Goal: Task Accomplishment & Management: Use online tool/utility

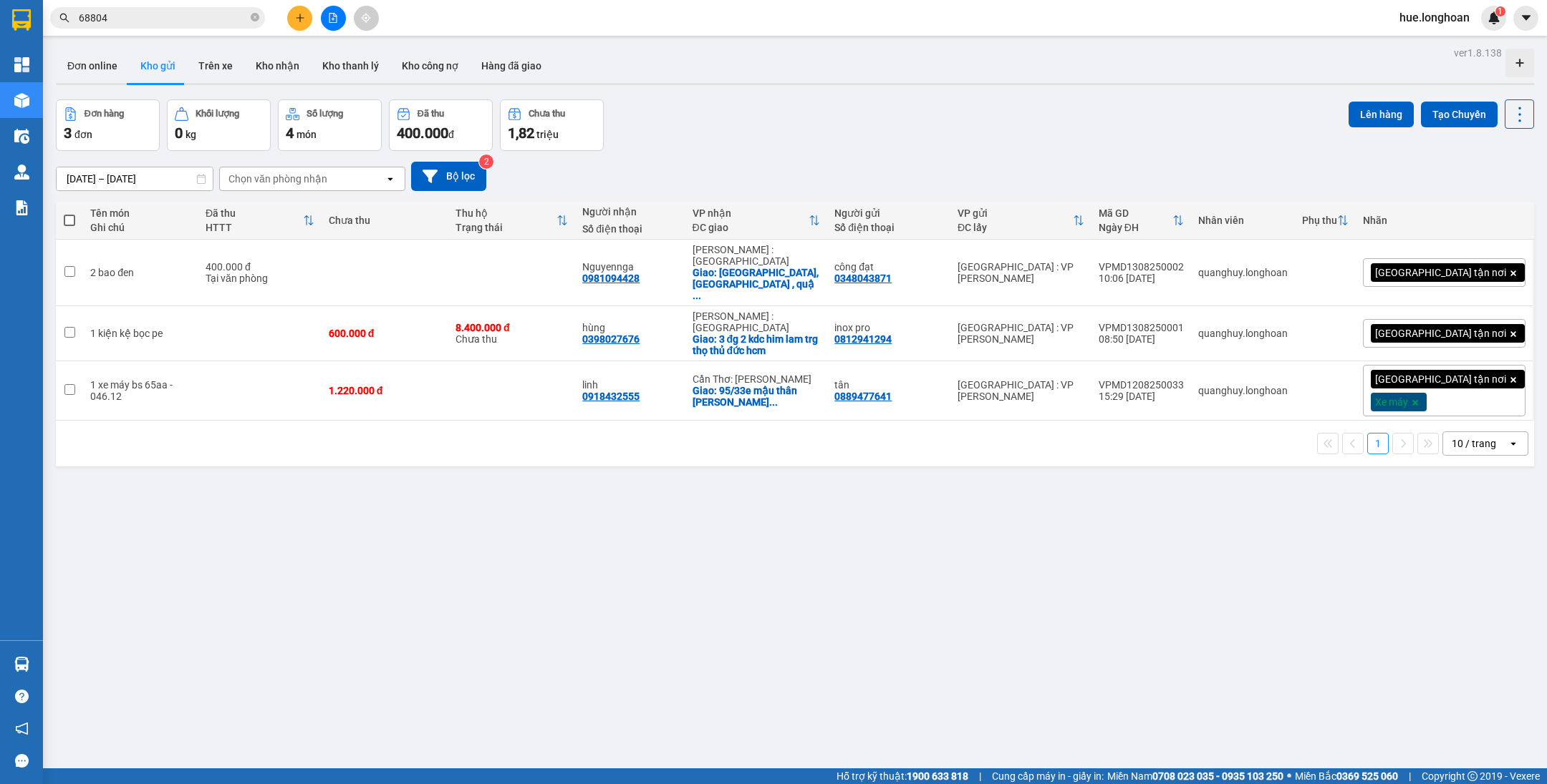
click at [634, 462] on div "ver 1.8.138 Đơn online Kho gửi Trên xe Kho nhận Kho thanh lý Kho công nợ Hàng đ…" at bounding box center [795, 435] width 1489 height 784
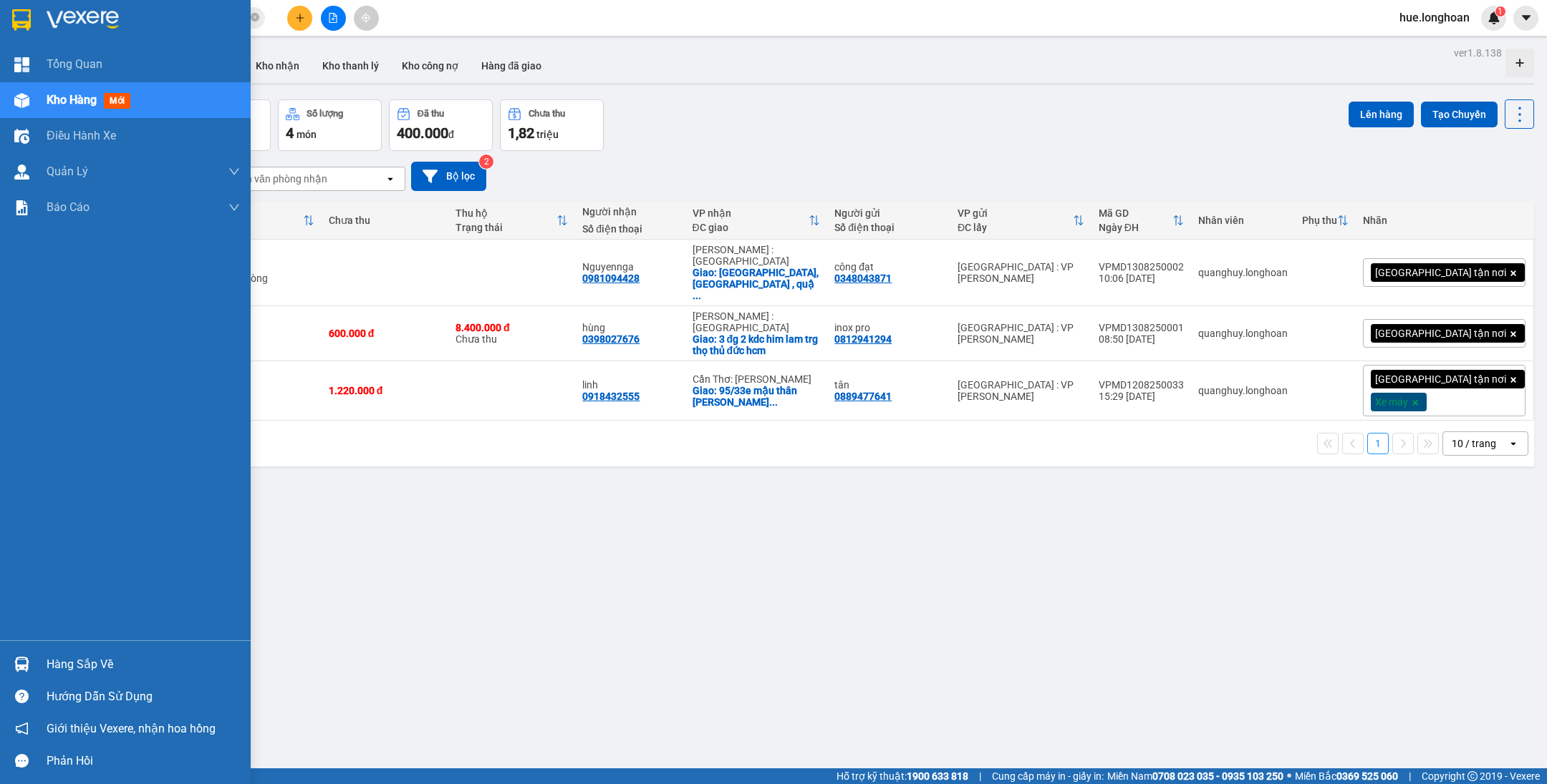
click at [5, 2] on div at bounding box center [125, 23] width 251 height 46
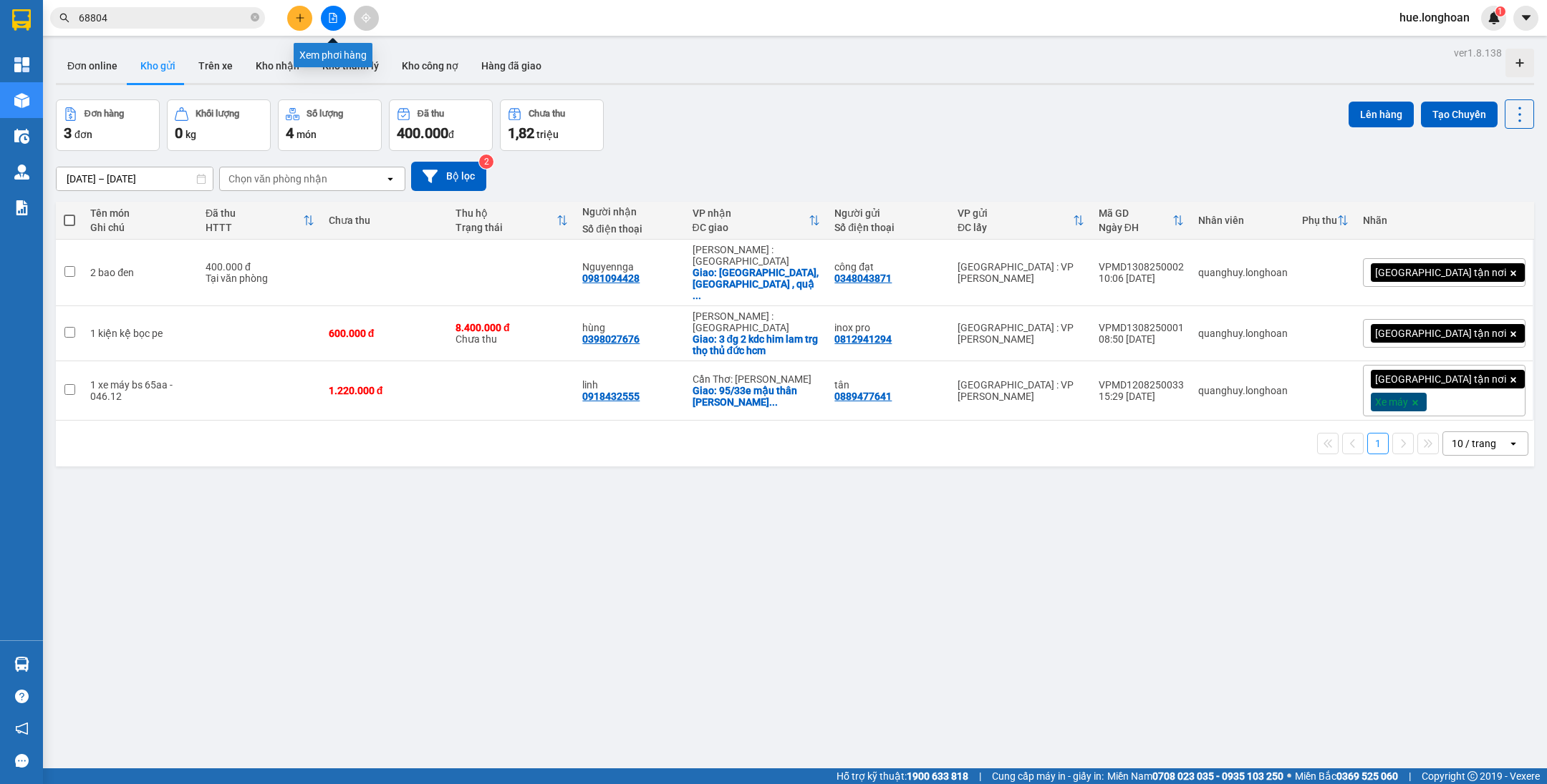
click at [336, 21] on icon "file-add" at bounding box center [334, 18] width 8 height 10
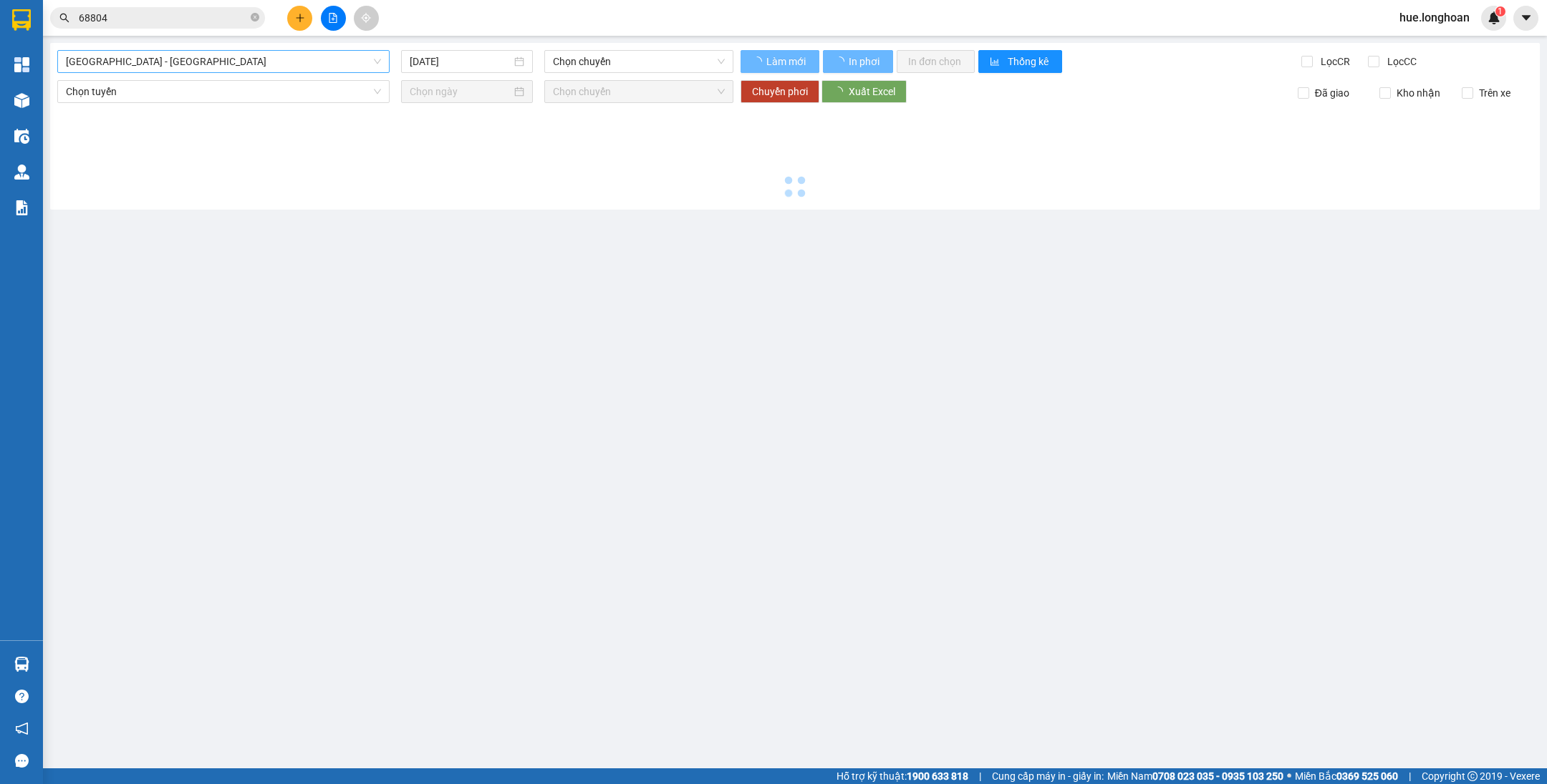
click at [320, 65] on span "[GEOGRAPHIC_DATA] - [GEOGRAPHIC_DATA]" at bounding box center [223, 61] width 315 height 21
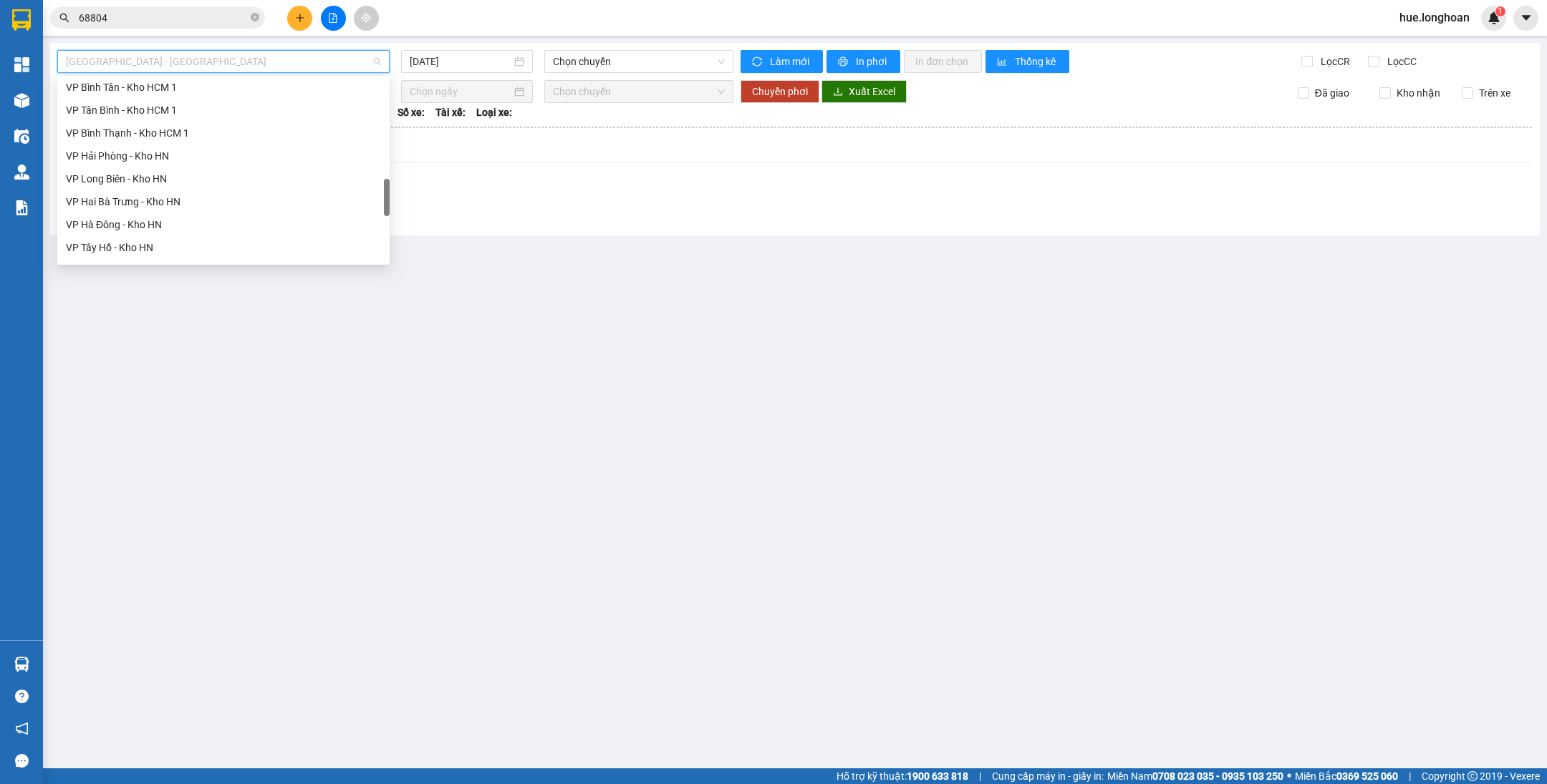
scroll to position [939, 0]
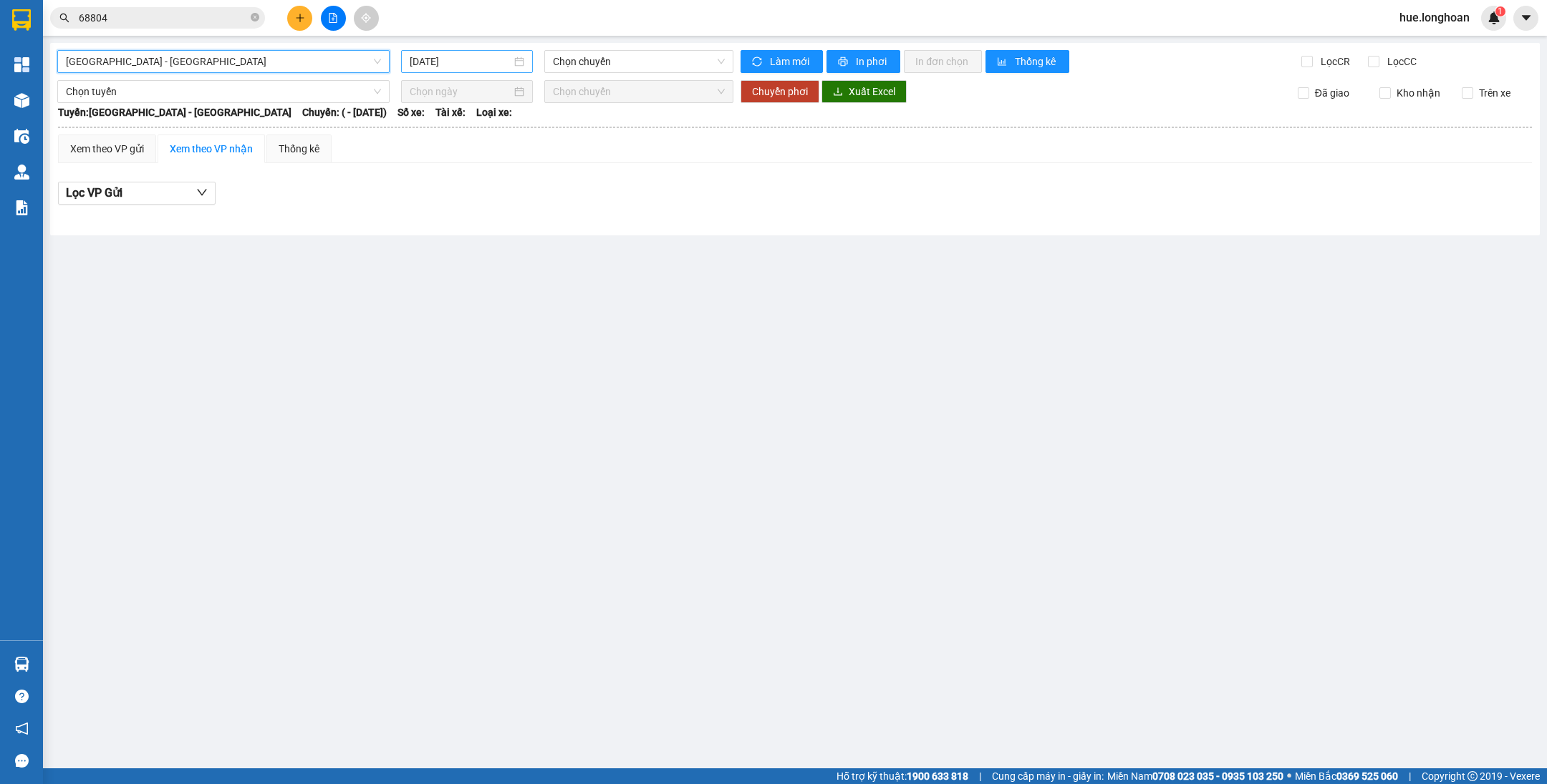
click at [455, 64] on input "[DATE]" at bounding box center [460, 61] width 102 height 15
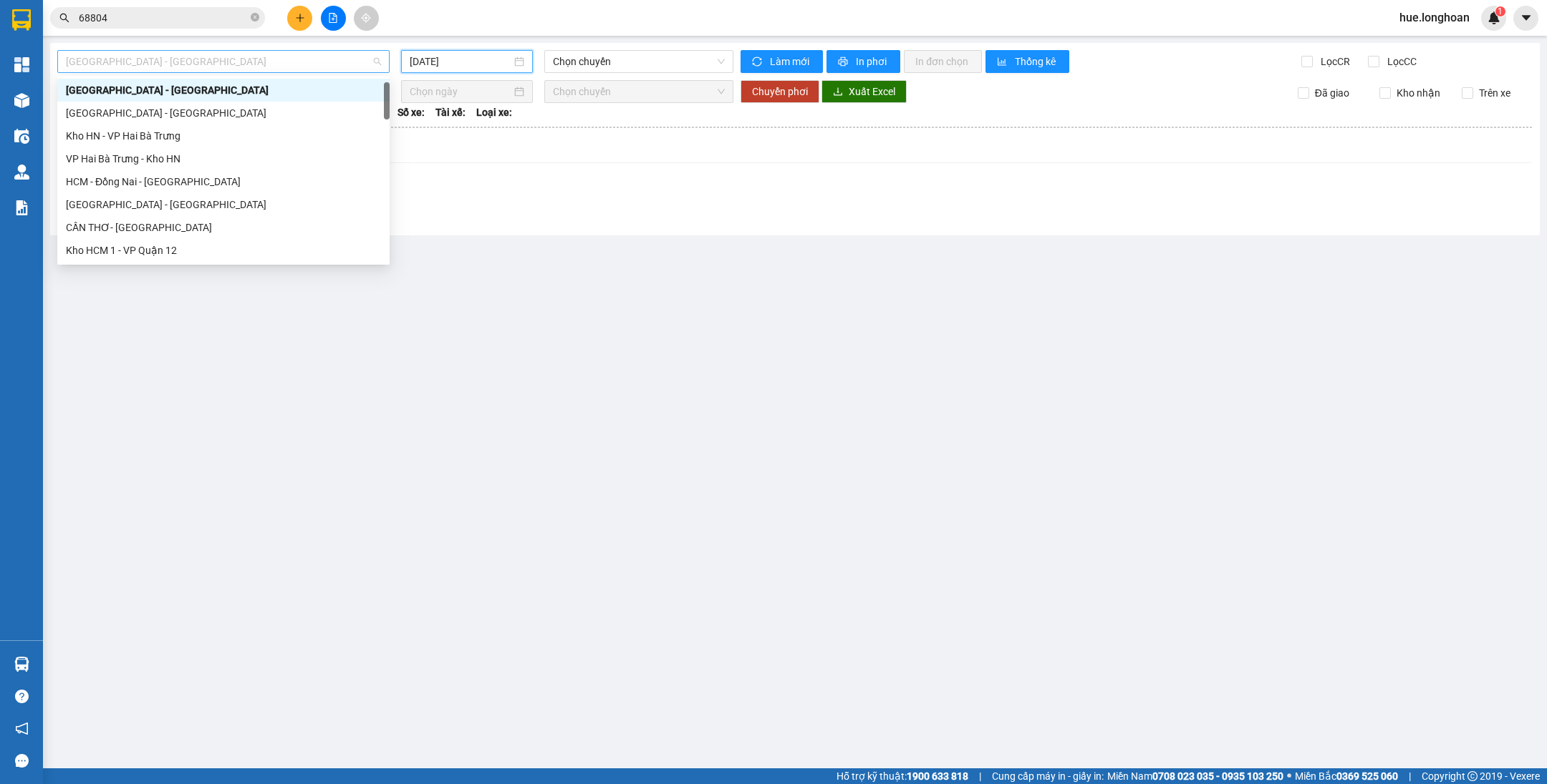
click at [222, 72] on div "[GEOGRAPHIC_DATA] - [GEOGRAPHIC_DATA]" at bounding box center [223, 62] width 332 height 23
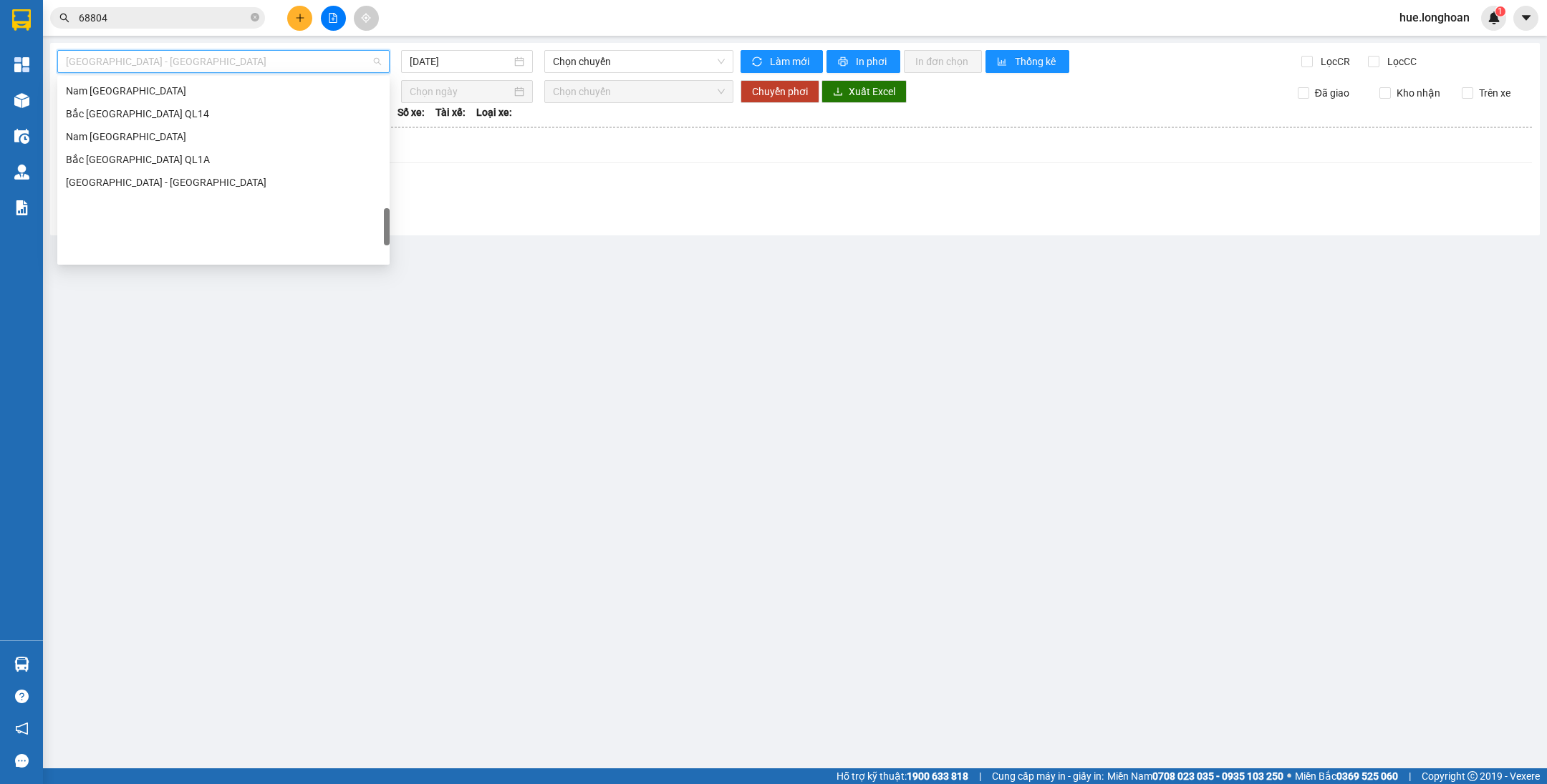
scroll to position [724, 0]
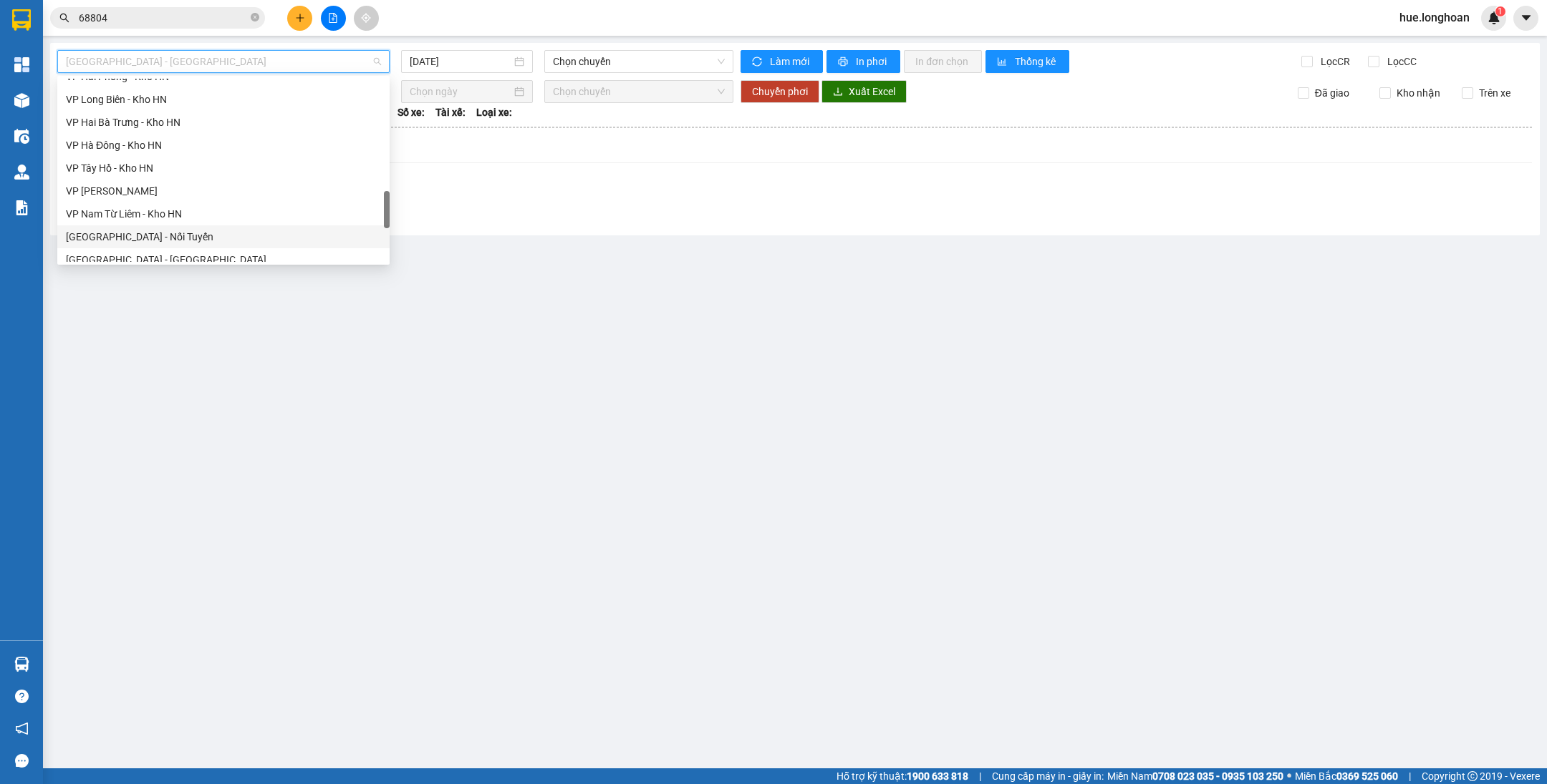
click at [146, 241] on div "[GEOGRAPHIC_DATA] - Nối Tuyến" at bounding box center [223, 237] width 315 height 15
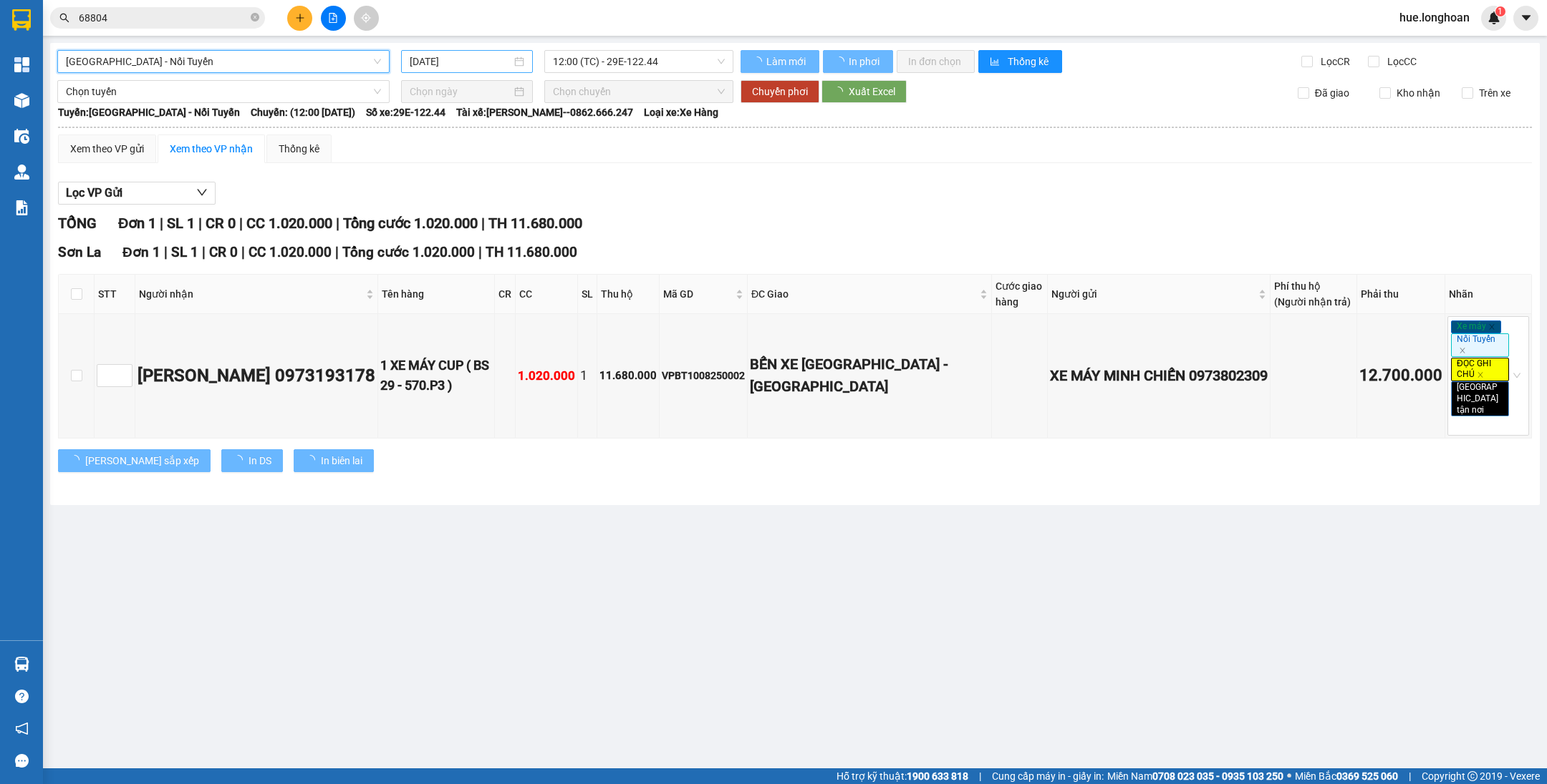
click at [464, 55] on input "[DATE]" at bounding box center [460, 61] width 102 height 15
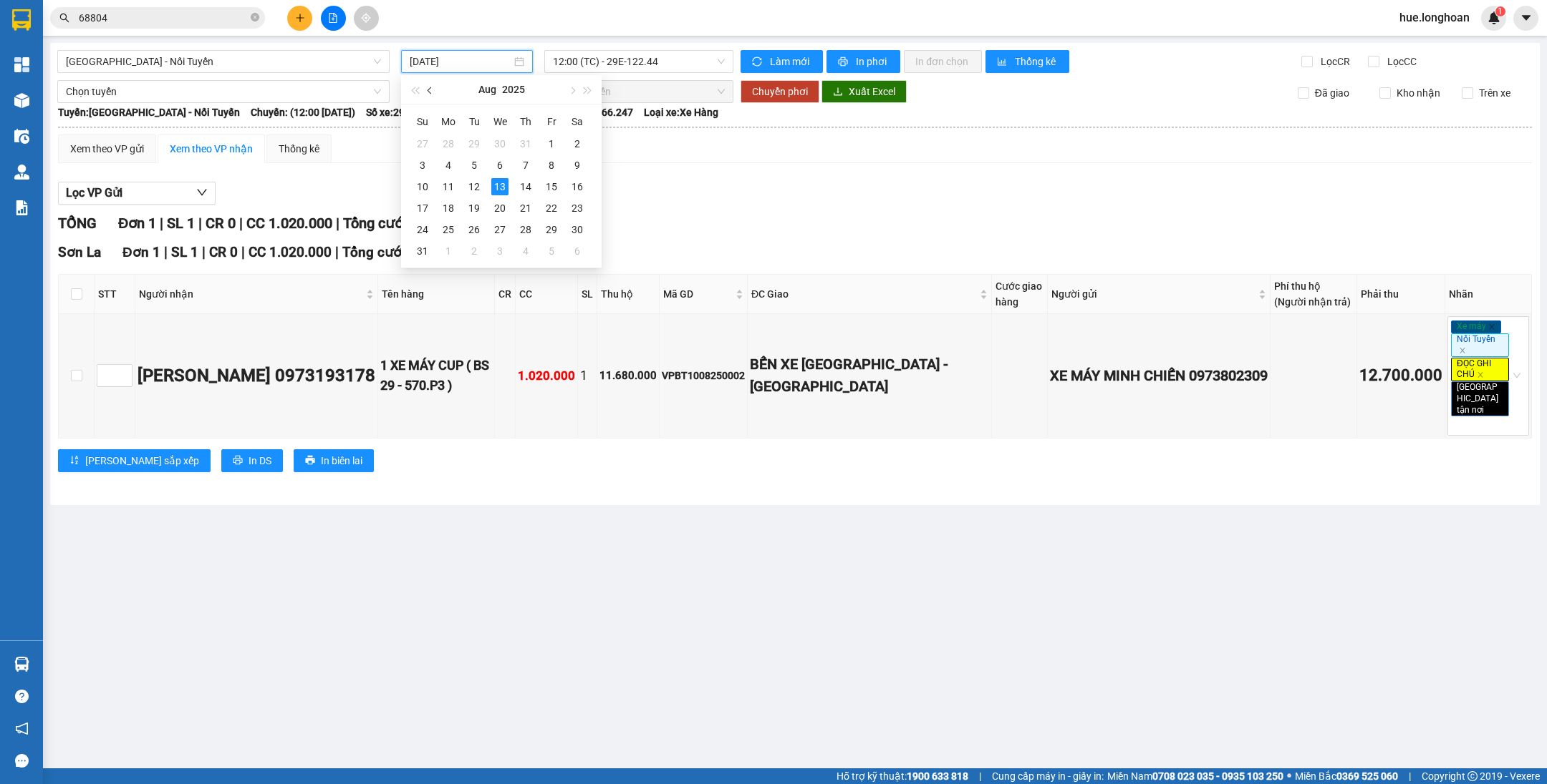
click at [434, 86] on button "button" at bounding box center [430, 89] width 15 height 28
click at [522, 224] on div "31" at bounding box center [525, 229] width 17 height 17
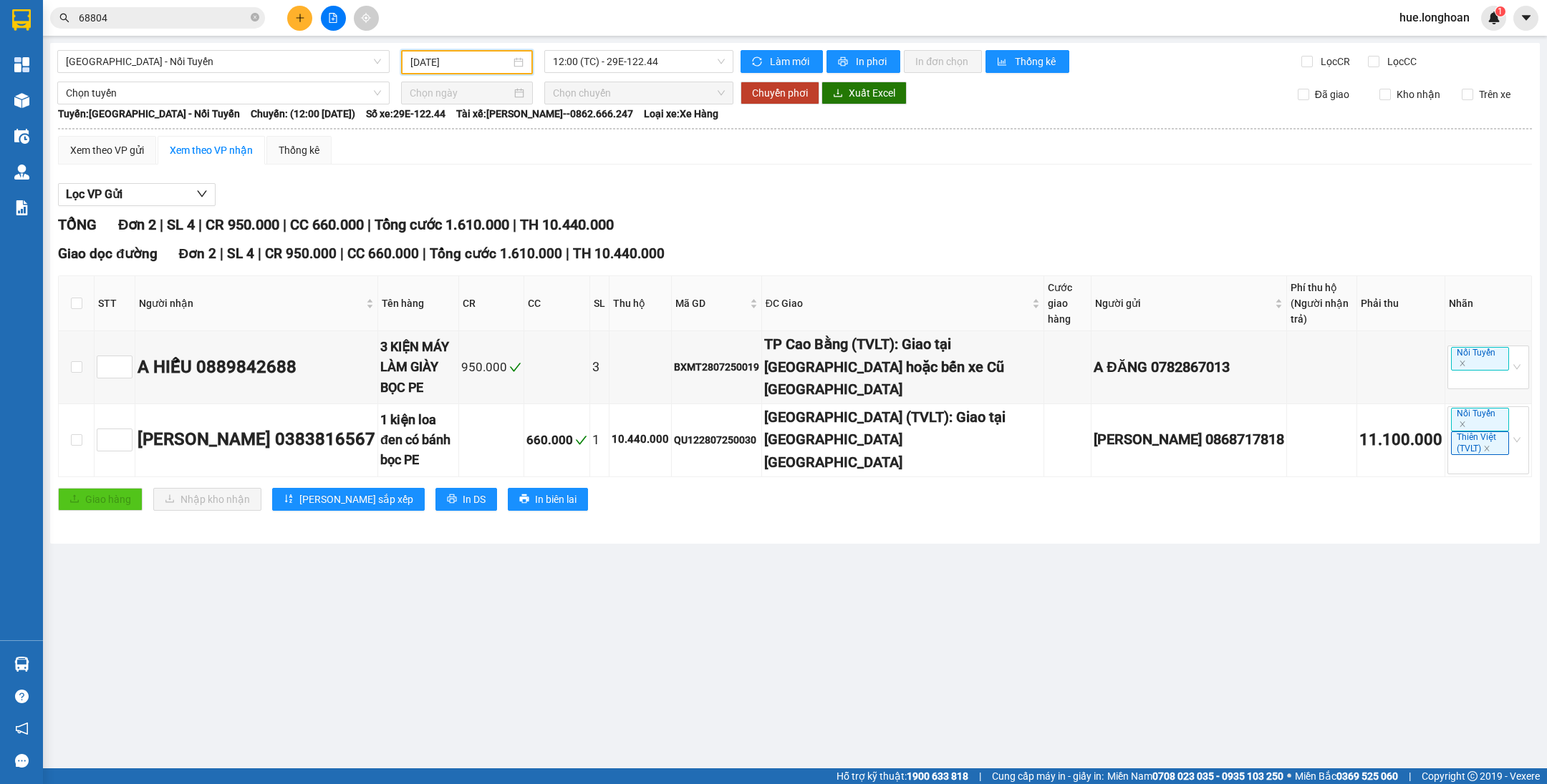
click at [1239, 217] on div "TỔNG Đơn 2 | SL 4 | CR 950.000 | CC 660.000 | Tổng cước 1.610.000 | TH 10.440.0…" at bounding box center [794, 224] width 1474 height 22
click at [624, 65] on span "12:00 (TC) - 29E-122.44" at bounding box center [638, 61] width 172 height 21
click at [489, 60] on input "[DATE]" at bounding box center [460, 62] width 100 height 15
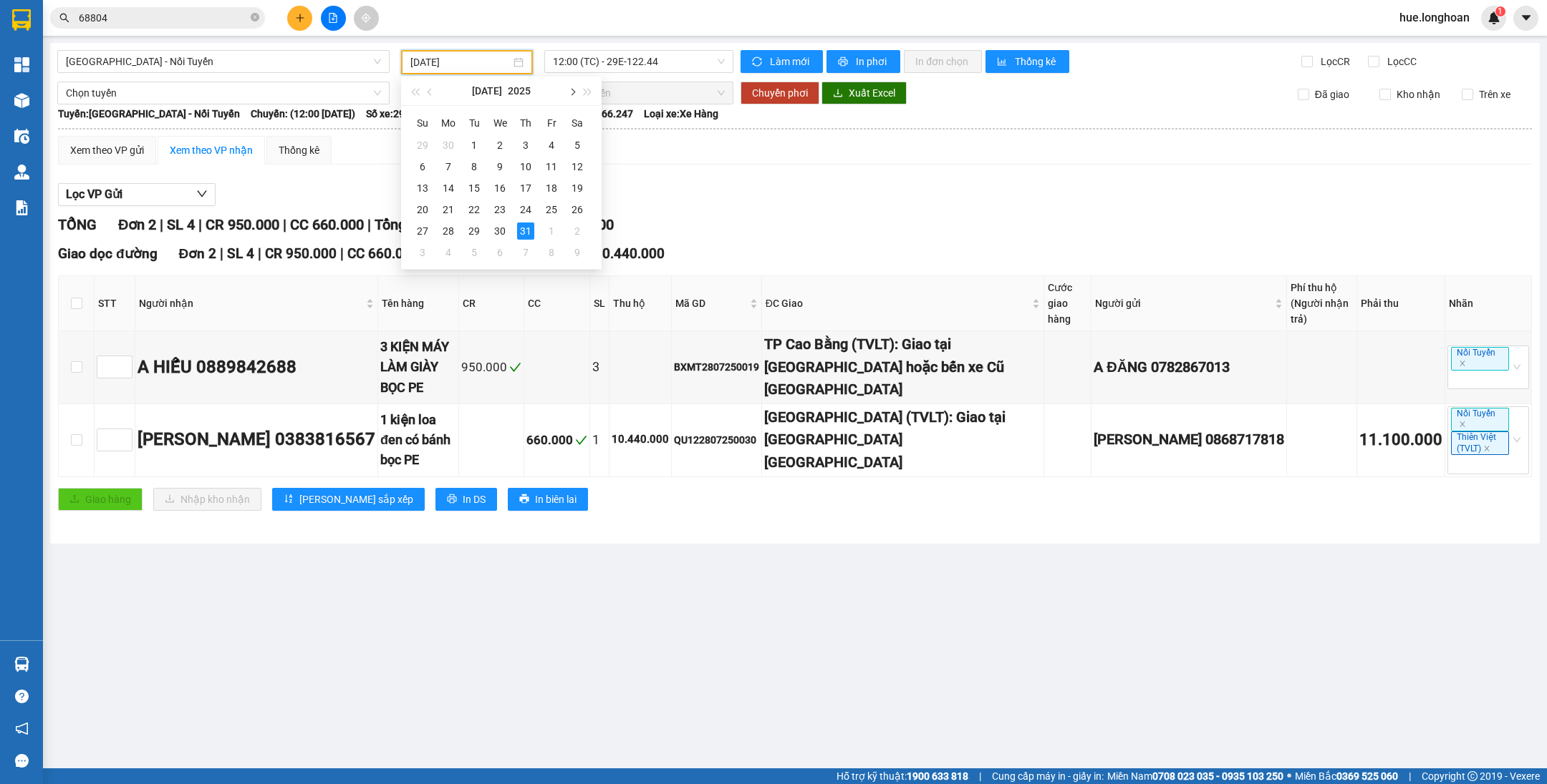
click at [570, 95] on button "button" at bounding box center [571, 90] width 15 height 28
click at [548, 145] on div "1" at bounding box center [551, 145] width 17 height 17
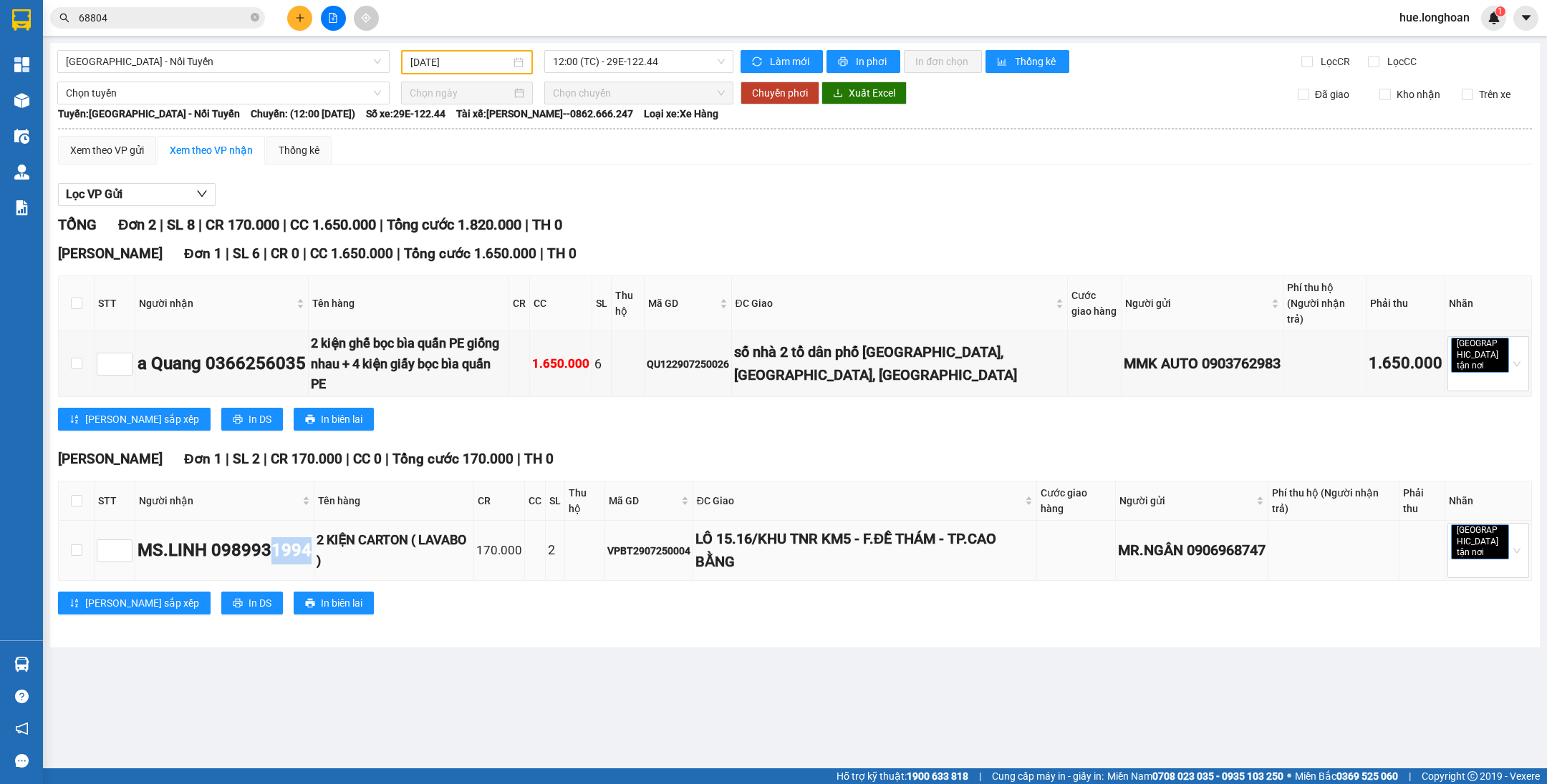
drag, startPoint x: 273, startPoint y: 513, endPoint x: 309, endPoint y: 513, distance: 36.0
click at [309, 538] on div "MS.LINH 0989931994" at bounding box center [225, 551] width 174 height 27
click at [844, 592] on div "[PERSON_NAME] sắp xếp In DS In biên lai" at bounding box center [794, 603] width 1474 height 23
click at [737, 408] on div "[PERSON_NAME] sắp xếp In DS In biên lai" at bounding box center [794, 420] width 1474 height 23
click at [592, 66] on span "12:00 (TC) - 29E-122.44" at bounding box center [638, 61] width 172 height 21
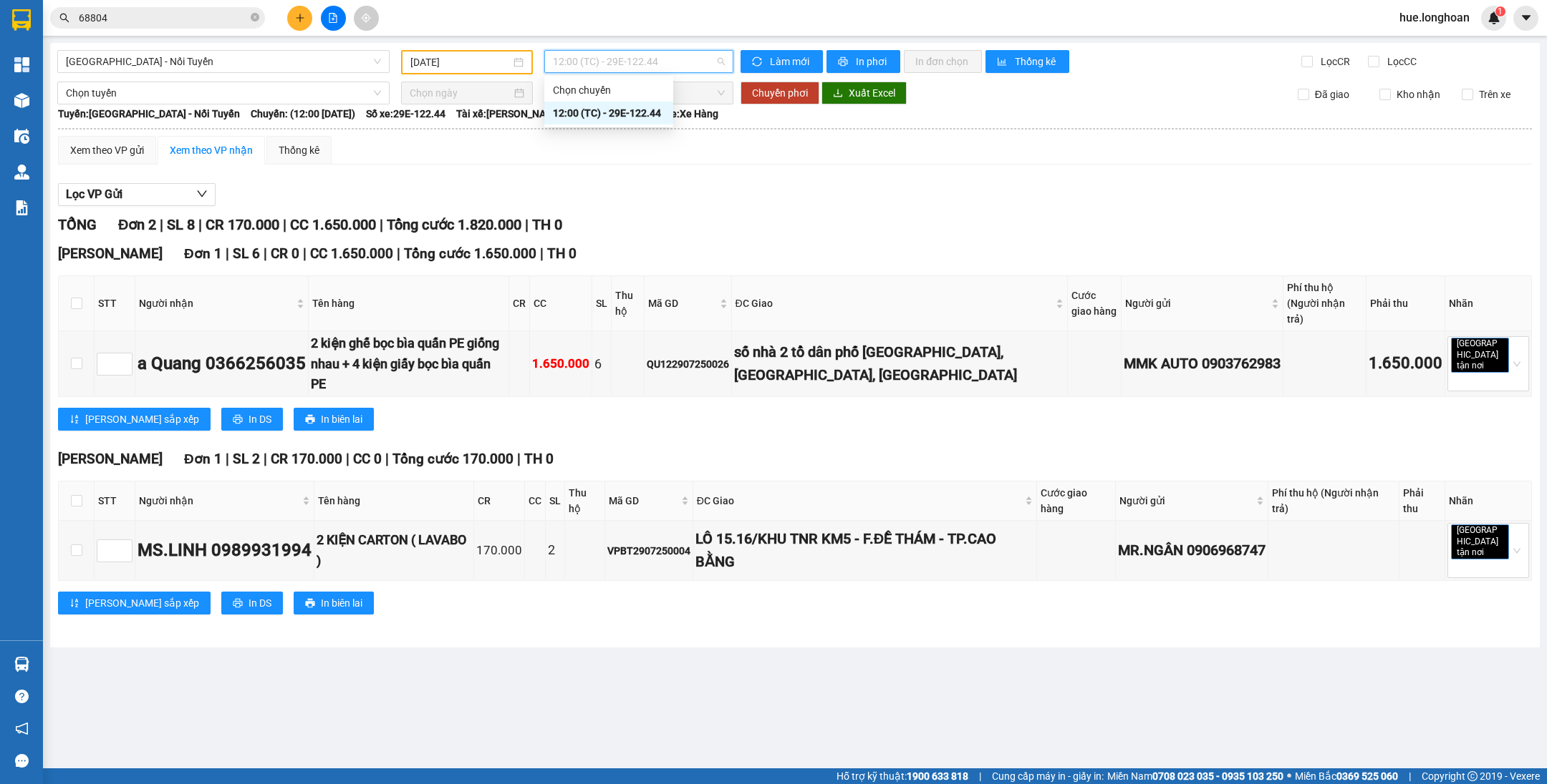
click at [451, 60] on input "[DATE]" at bounding box center [460, 62] width 100 height 15
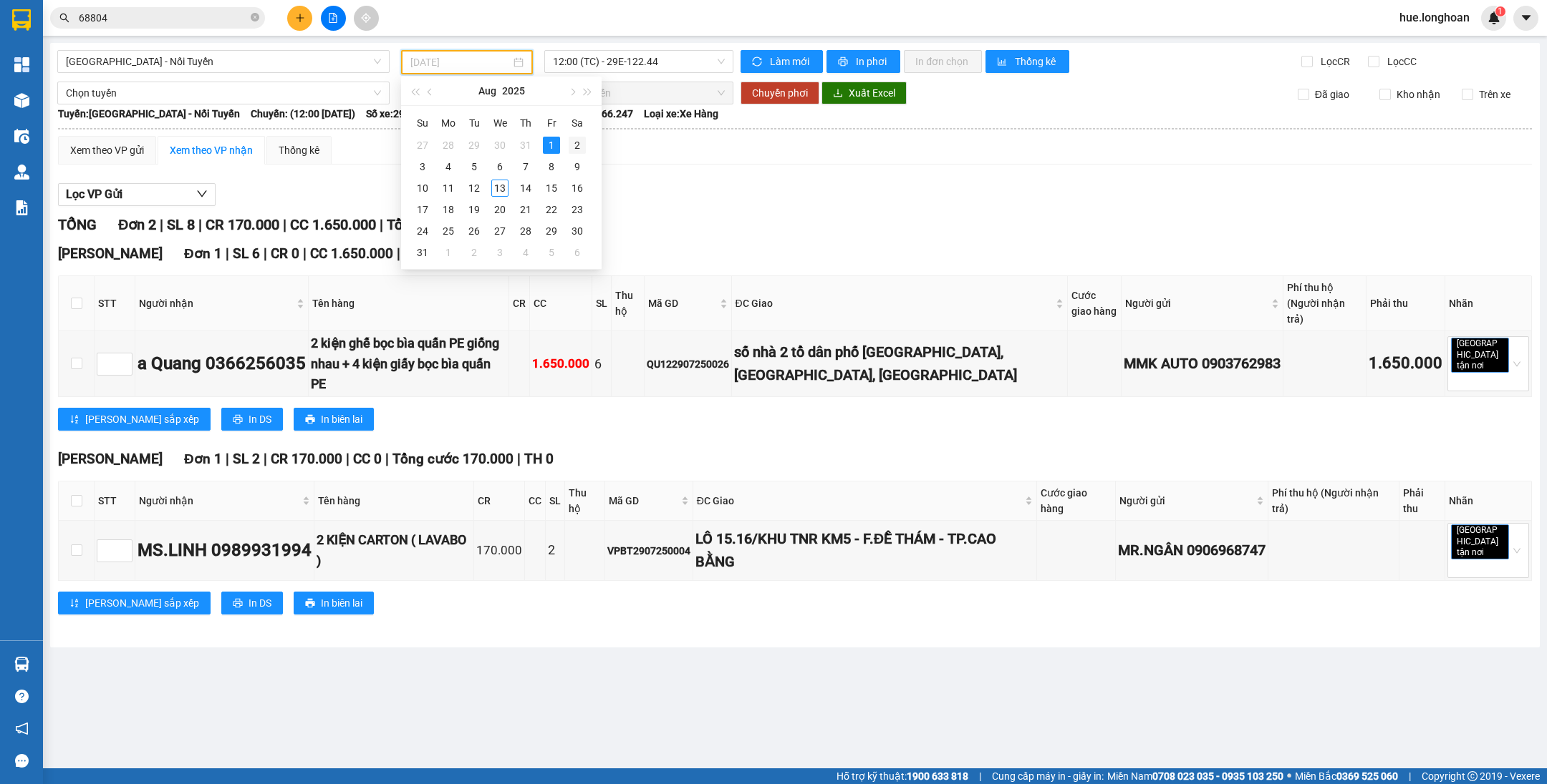
click at [575, 146] on div "2" at bounding box center [577, 145] width 17 height 17
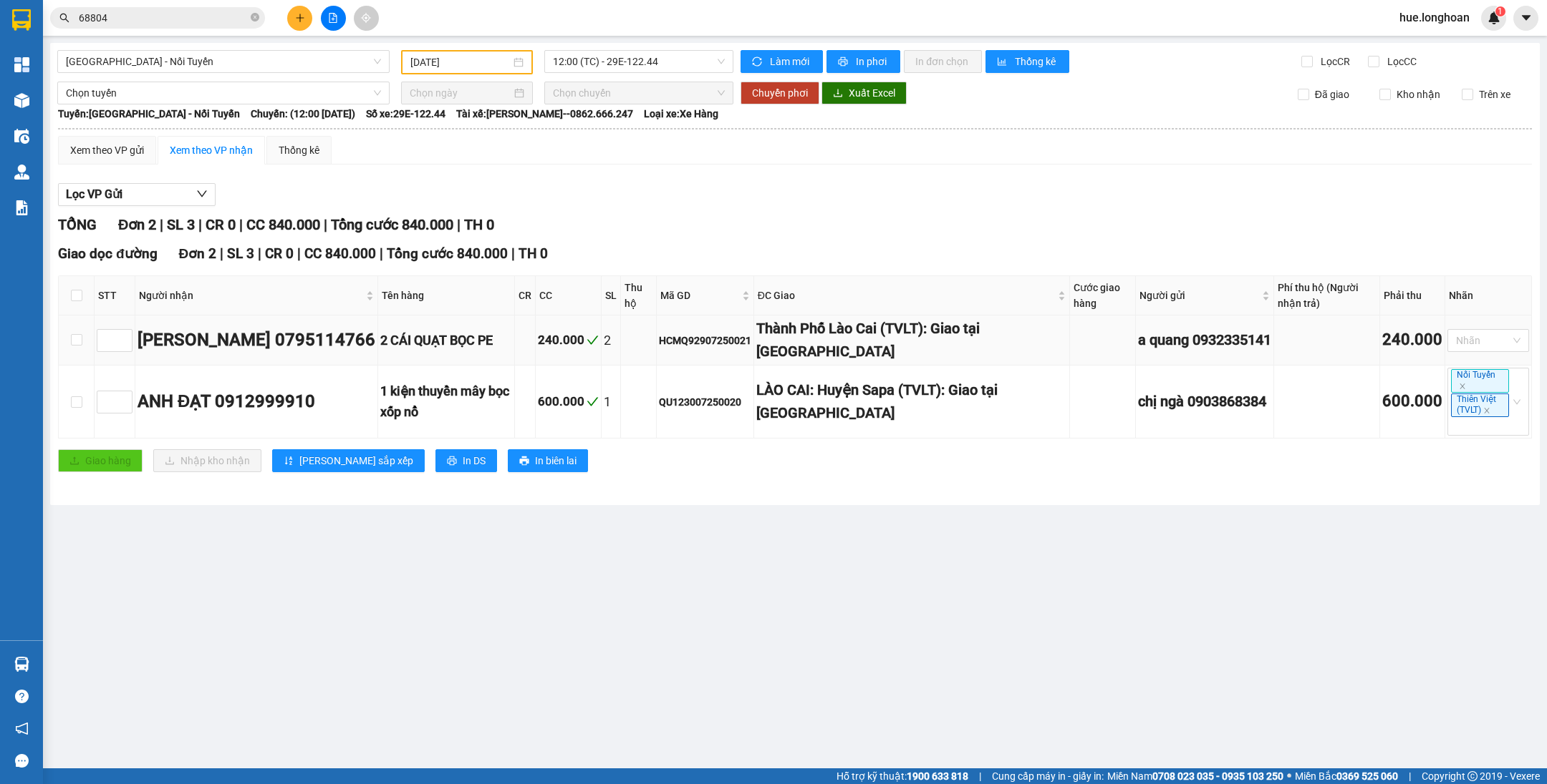
drag, startPoint x: 384, startPoint y: 337, endPoint x: 417, endPoint y: 339, distance: 33.1
click at [375, 339] on div "[PERSON_NAME] 0795114766" at bounding box center [256, 340] width 238 height 27
copy div "4766"
click at [827, 455] on div "Giao hàng Nhập kho nhận Lưu sắp xếp In DS In biên lai" at bounding box center [794, 461] width 1474 height 23
click at [580, 57] on span "12:00 (TC) - 29E-122.44" at bounding box center [638, 61] width 172 height 21
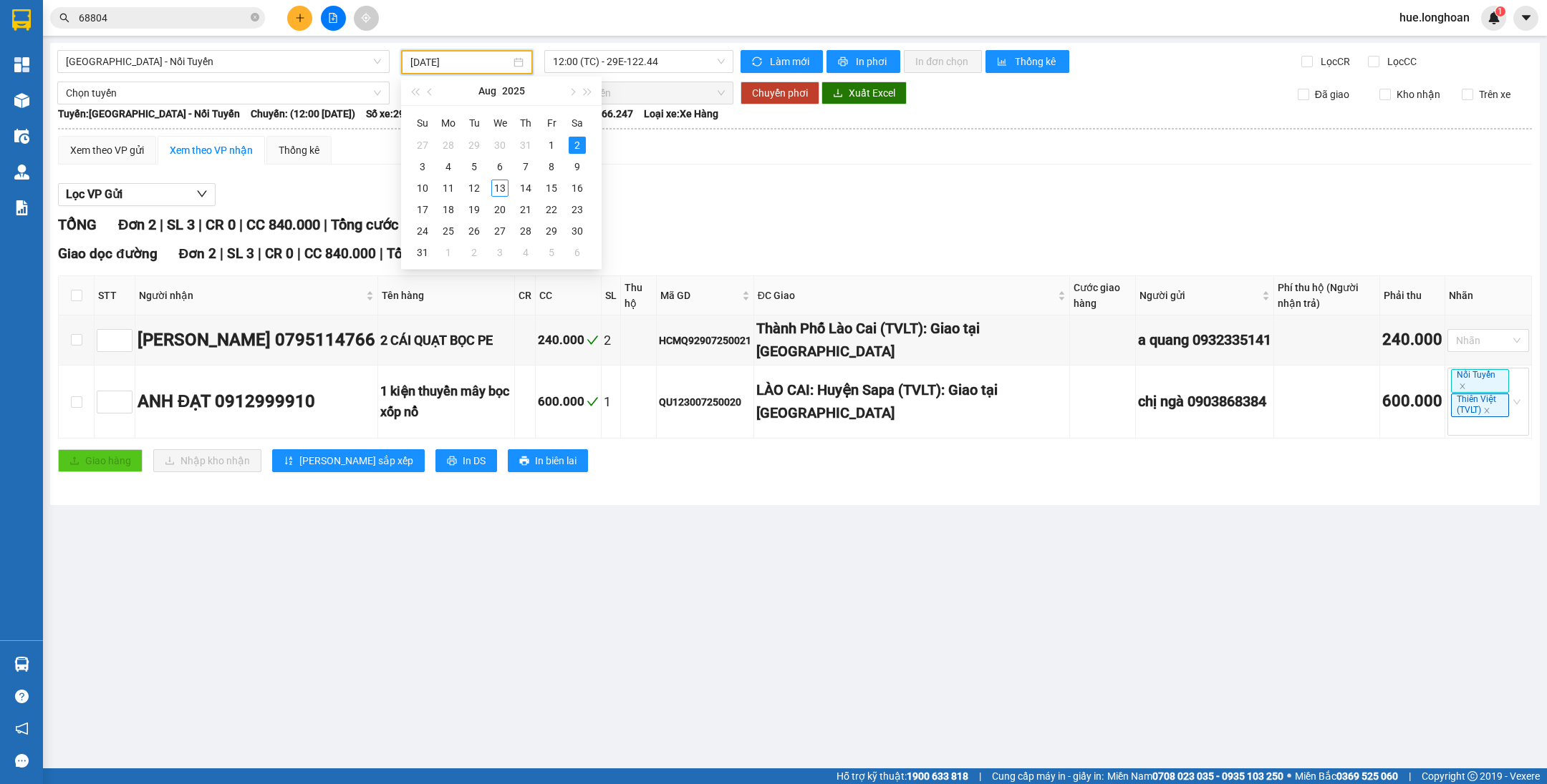
click at [495, 68] on input "[DATE]" at bounding box center [460, 62] width 100 height 15
click at [421, 165] on div "3" at bounding box center [422, 166] width 17 height 17
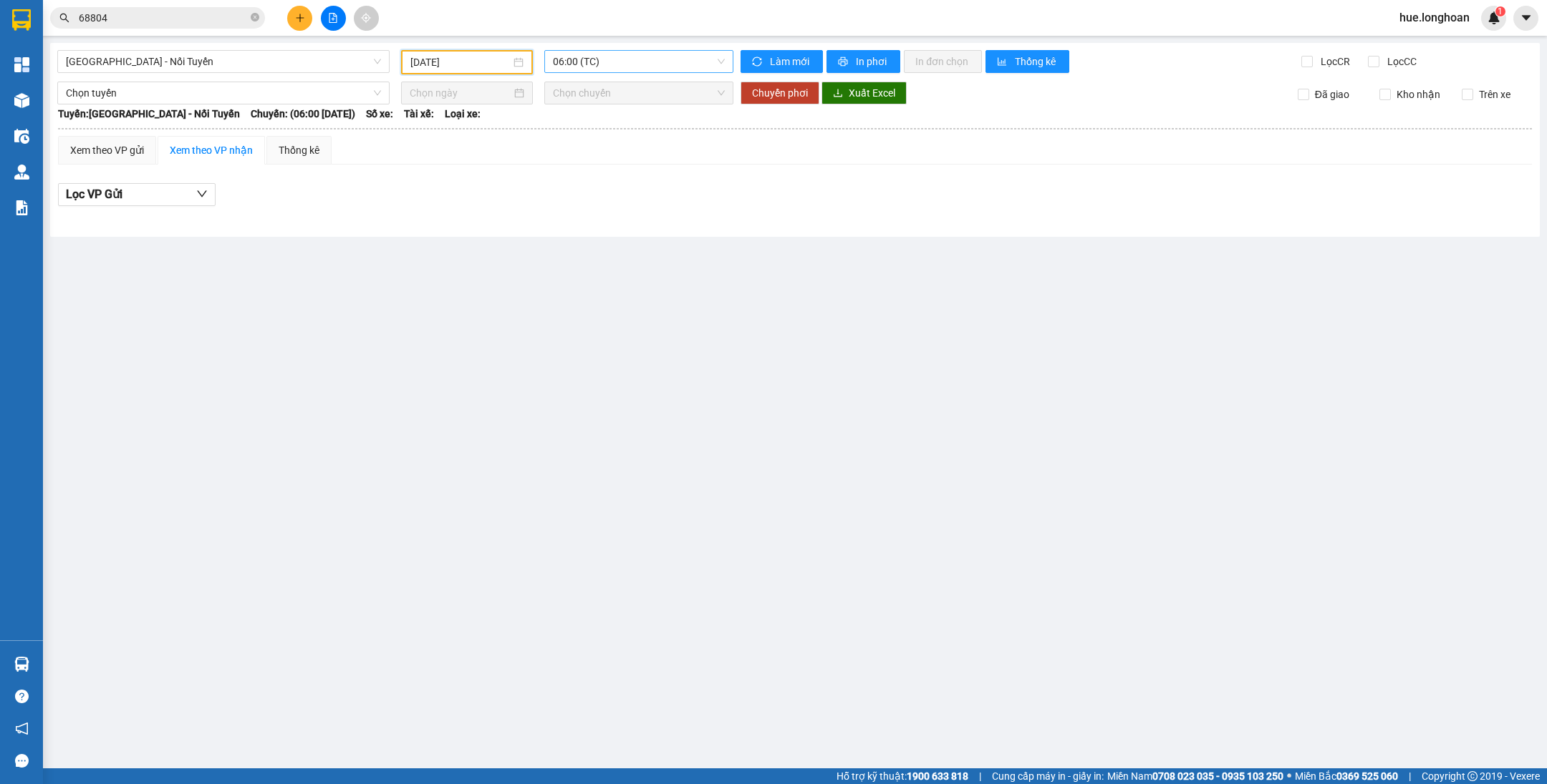
click at [593, 63] on span "06:00 (TC)" at bounding box center [638, 61] width 172 height 21
click at [597, 132] on div "12:00 (TC) - 29E-122.44" at bounding box center [608, 136] width 111 height 15
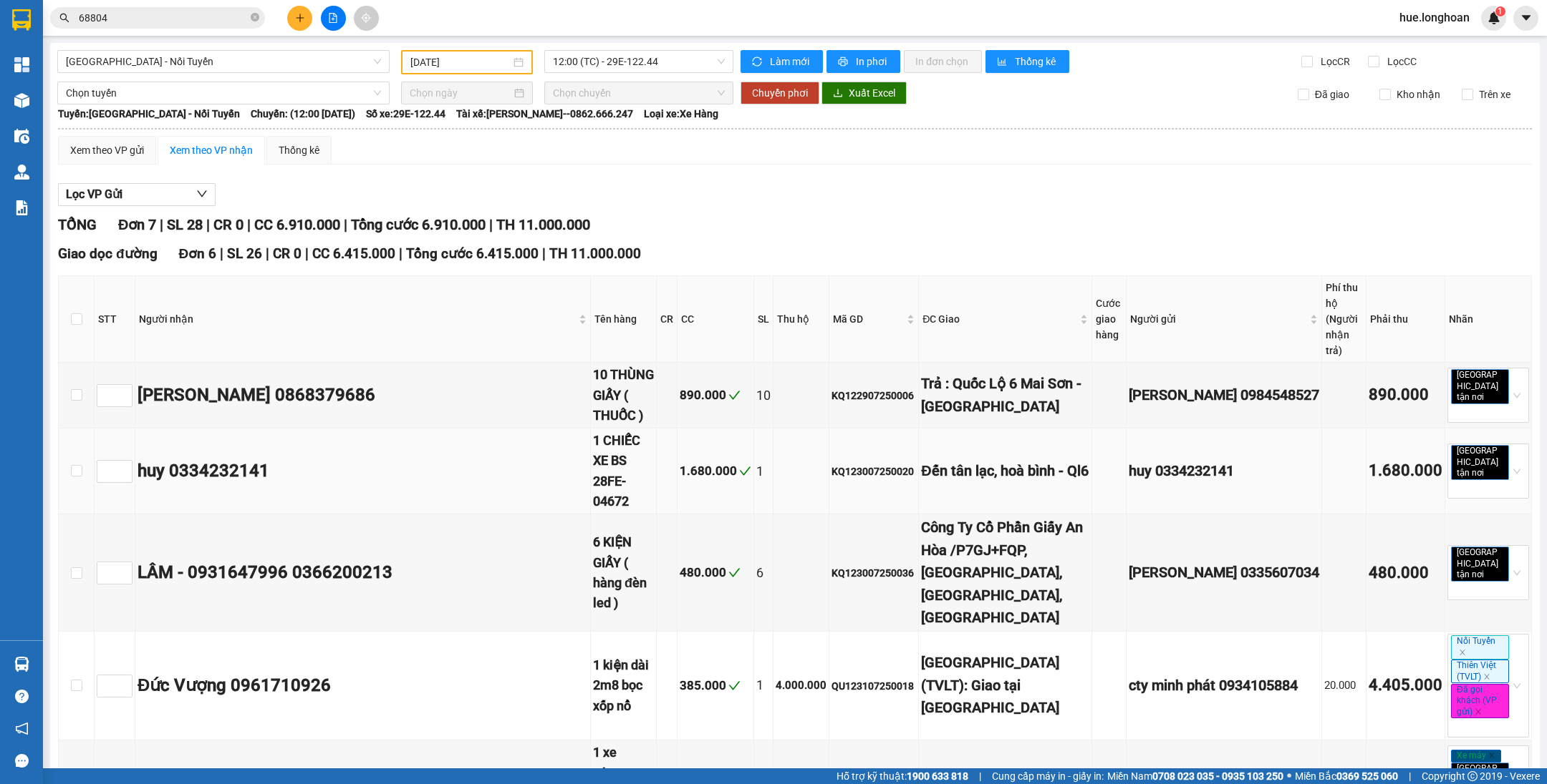
drag, startPoint x: 235, startPoint y: 408, endPoint x: 269, endPoint y: 406, distance: 34.1
click at [269, 458] on div "huy 0334232141" at bounding box center [362, 471] width 450 height 27
copy div "2141"
click at [1022, 222] on div "TỔNG Đơn 7 | SL 28 | CR 0 | CC 6.910.000 | Tổng cước 6.910.000 | TH 11.000.000" at bounding box center [794, 224] width 1474 height 22
click at [593, 69] on span "12:00 (TC) - 29E-122.44" at bounding box center [638, 61] width 172 height 21
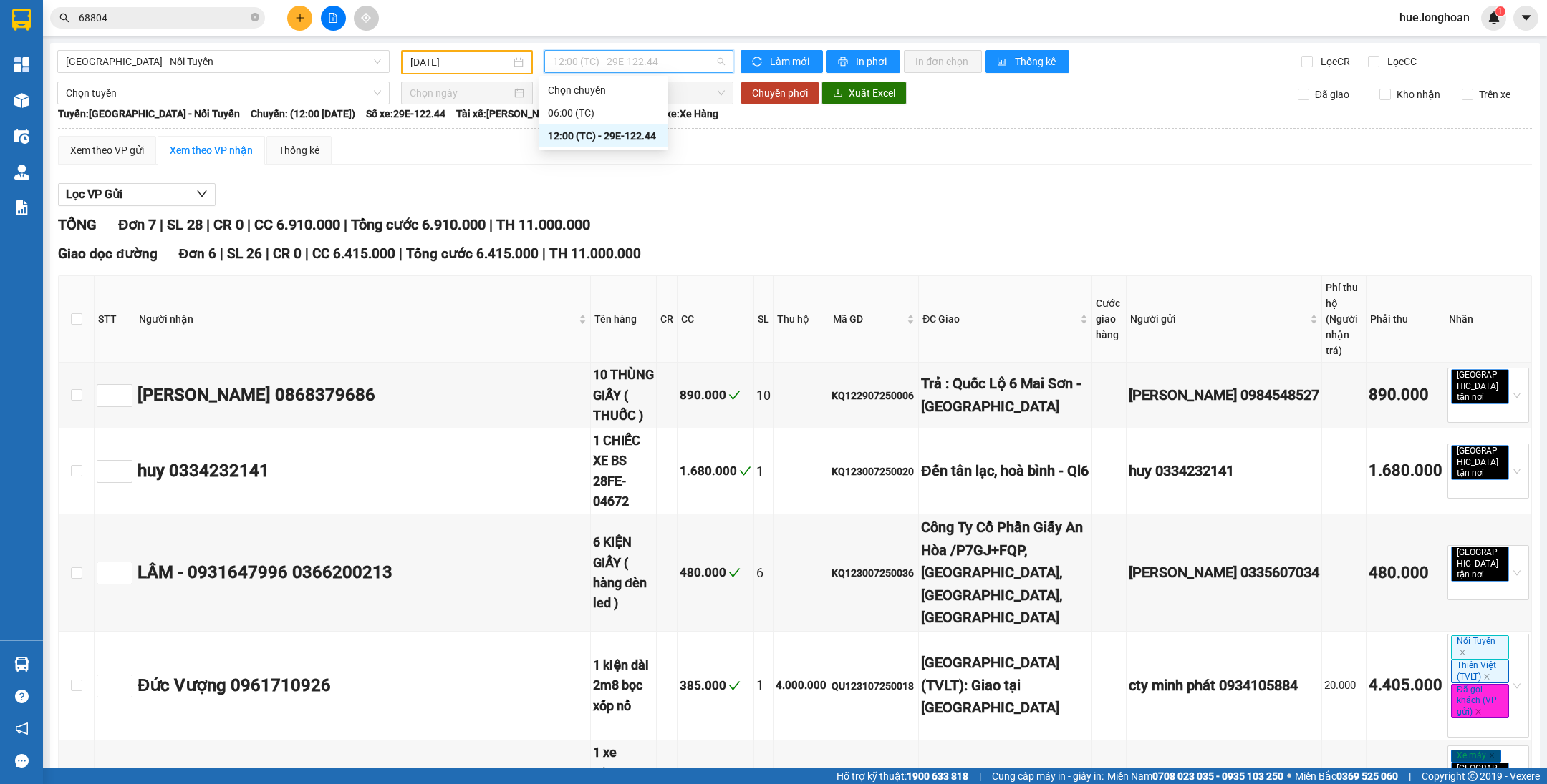
click at [509, 63] on div "[DATE]" at bounding box center [466, 62] width 113 height 15
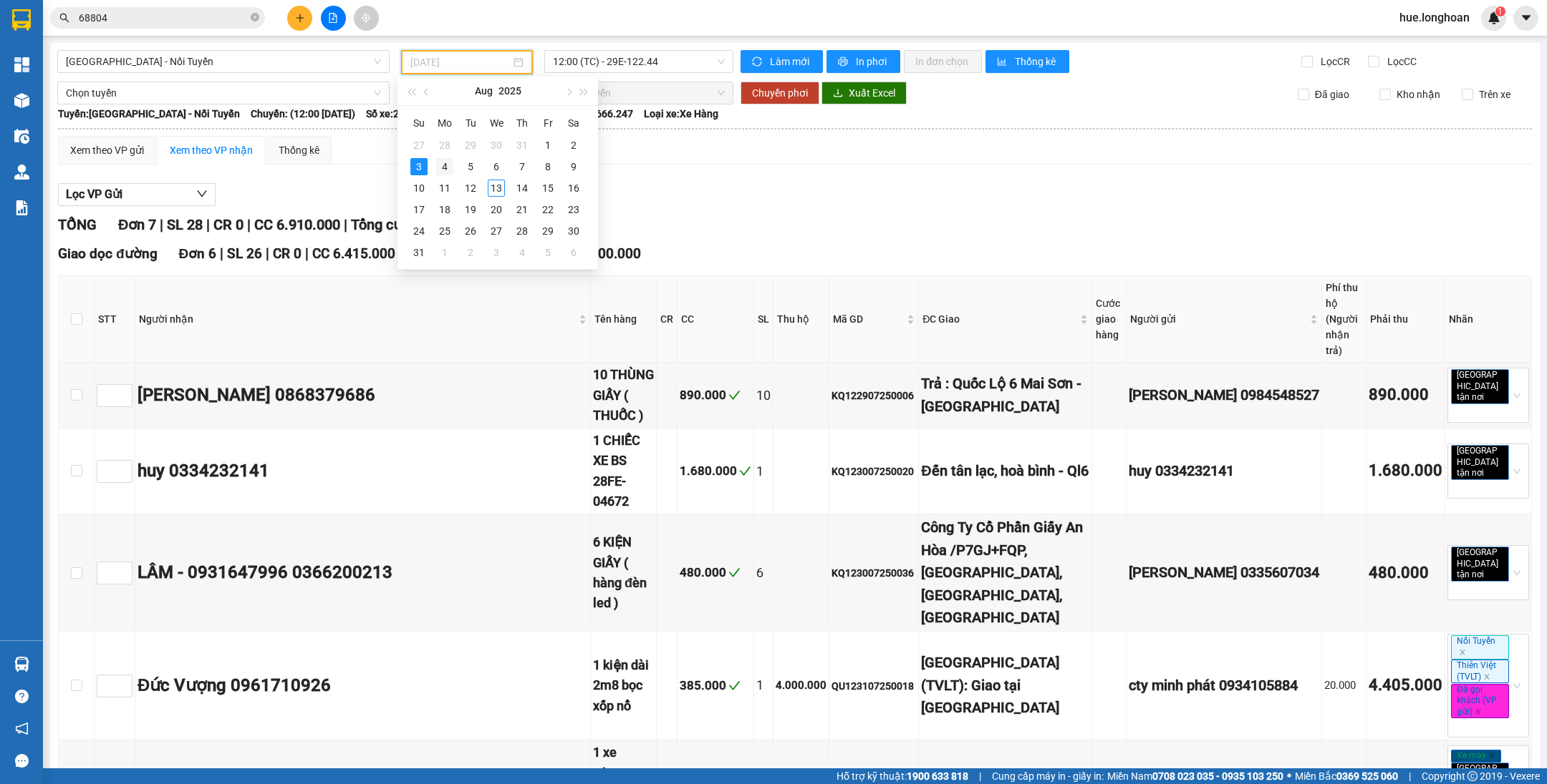
click at [447, 164] on div "4" at bounding box center [444, 166] width 17 height 17
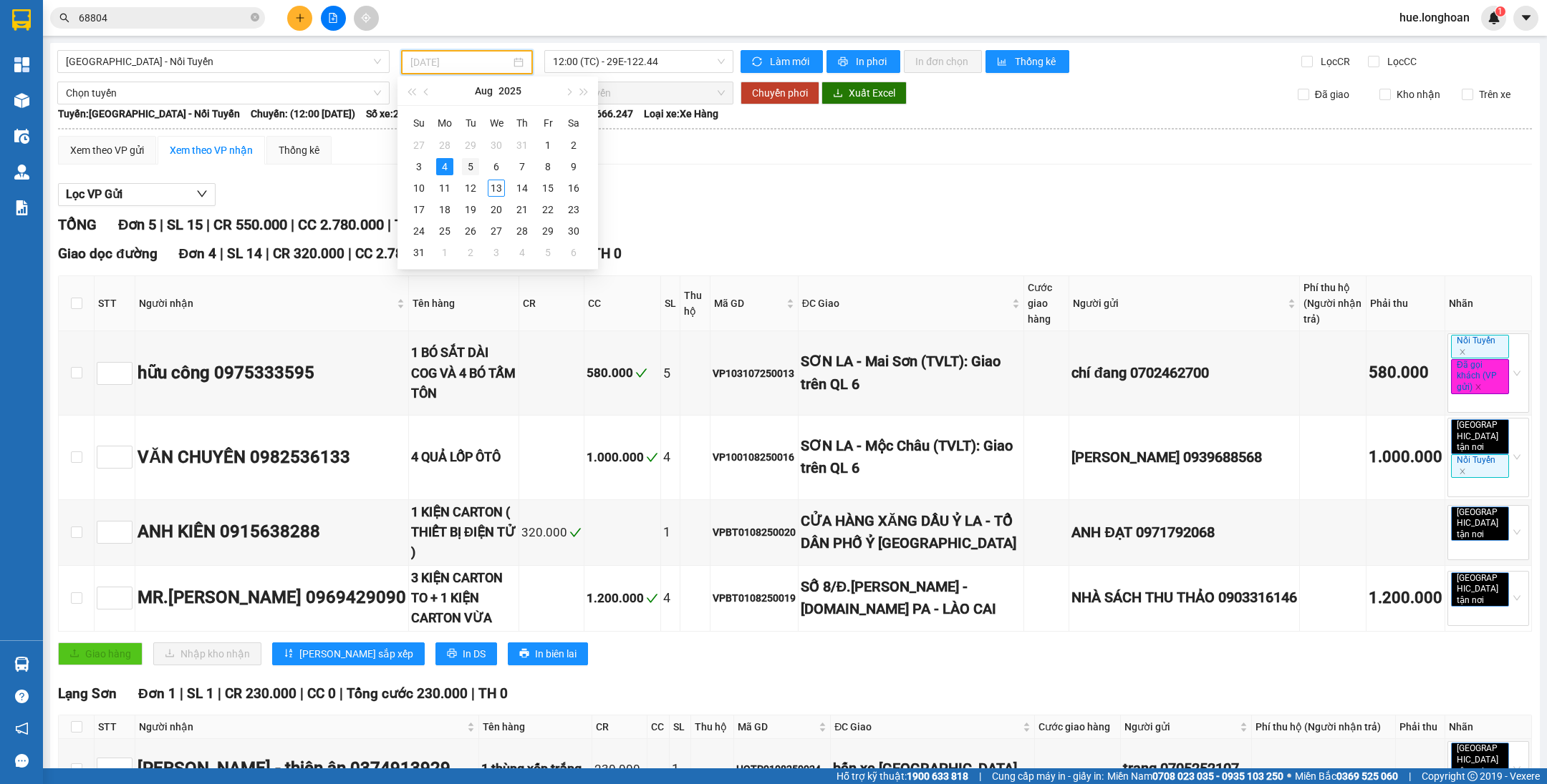
click at [462, 168] on div "5" at bounding box center [470, 166] width 17 height 17
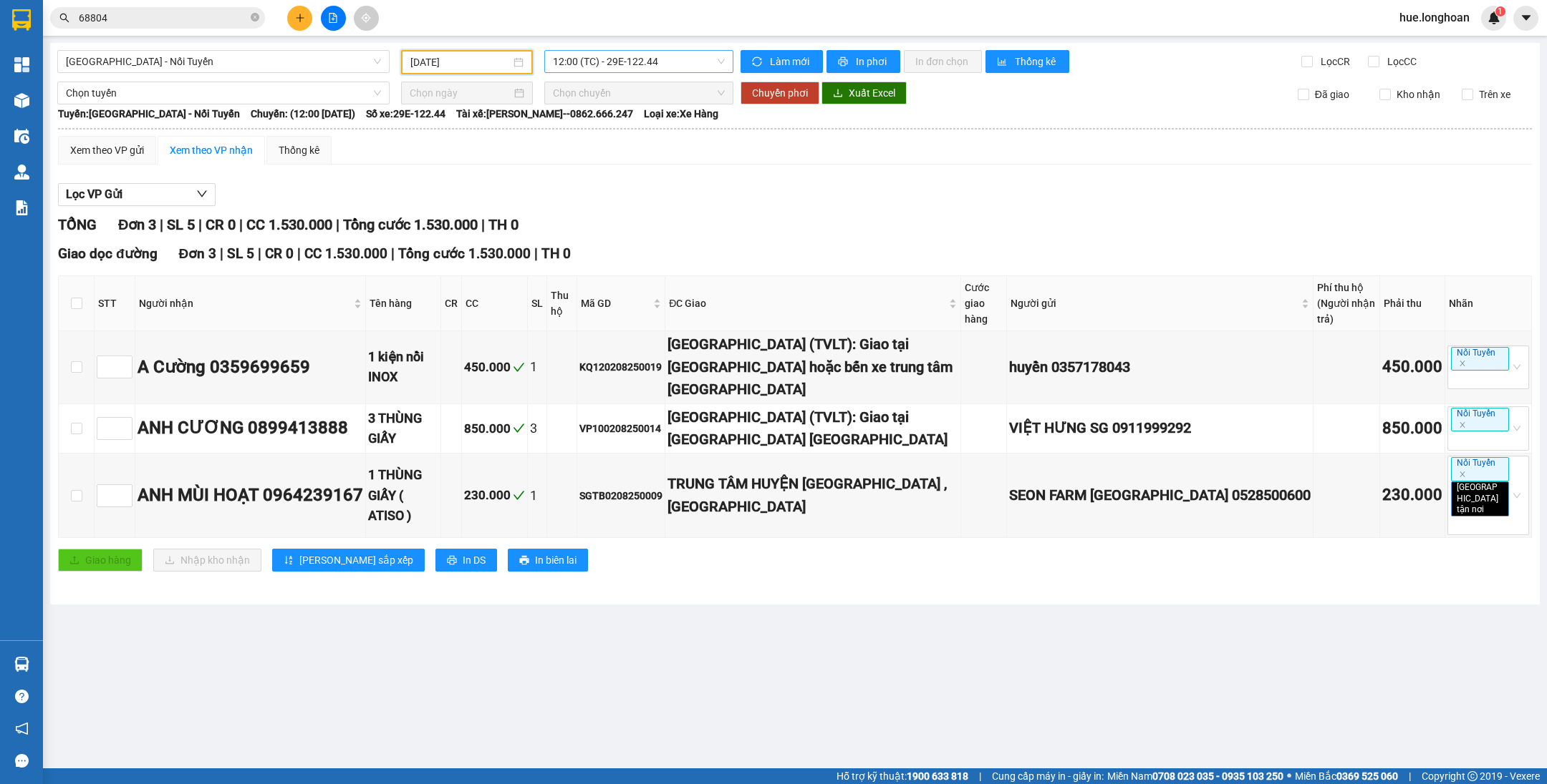
click at [611, 57] on span "12:00 (TC) - 29E-122.44" at bounding box center [638, 61] width 172 height 21
click at [561, 129] on div "15:00 (TC) - 29E-122.44" at bounding box center [608, 136] width 111 height 15
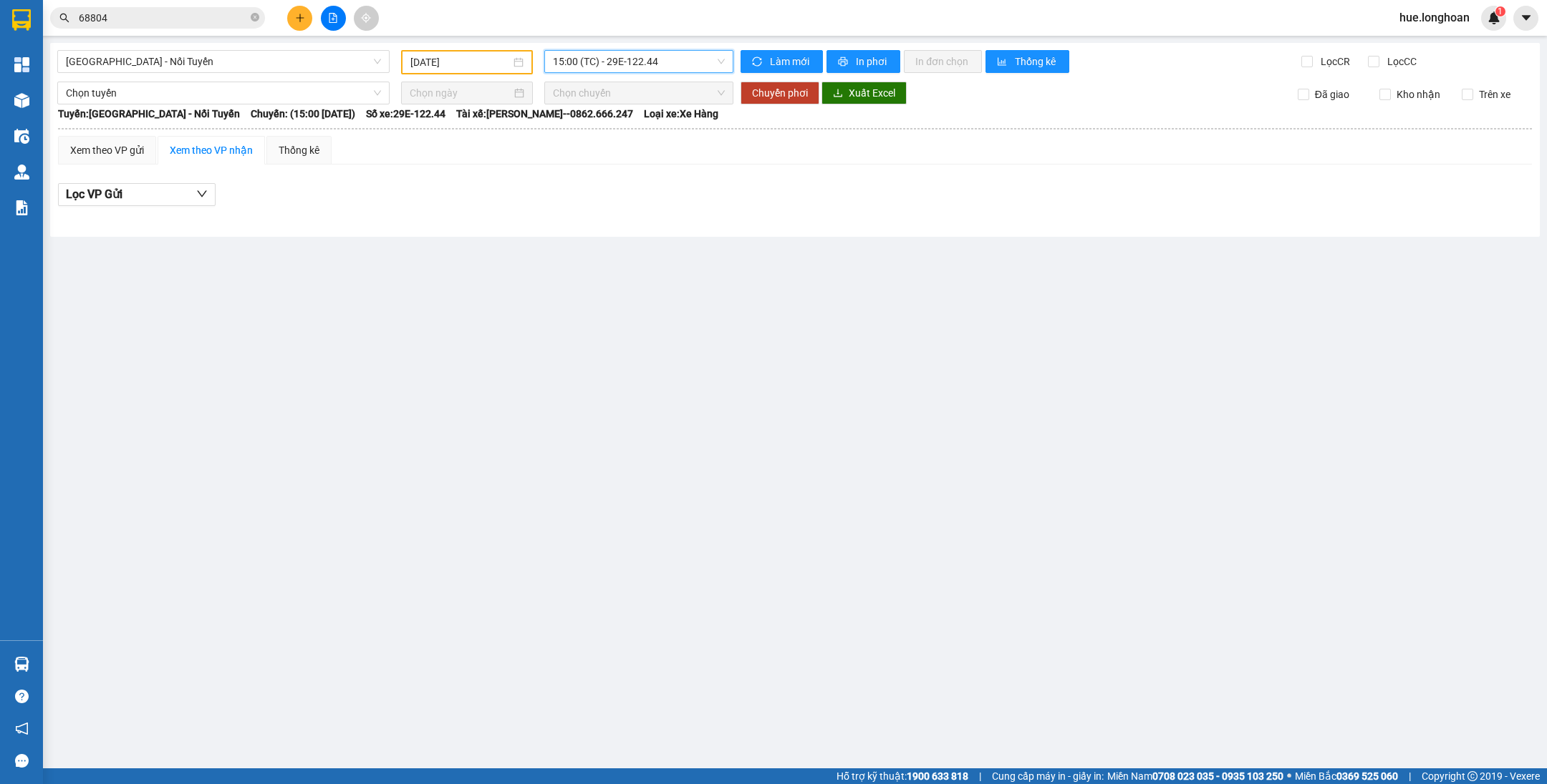
click at [483, 68] on input "[DATE]" at bounding box center [460, 62] width 100 height 15
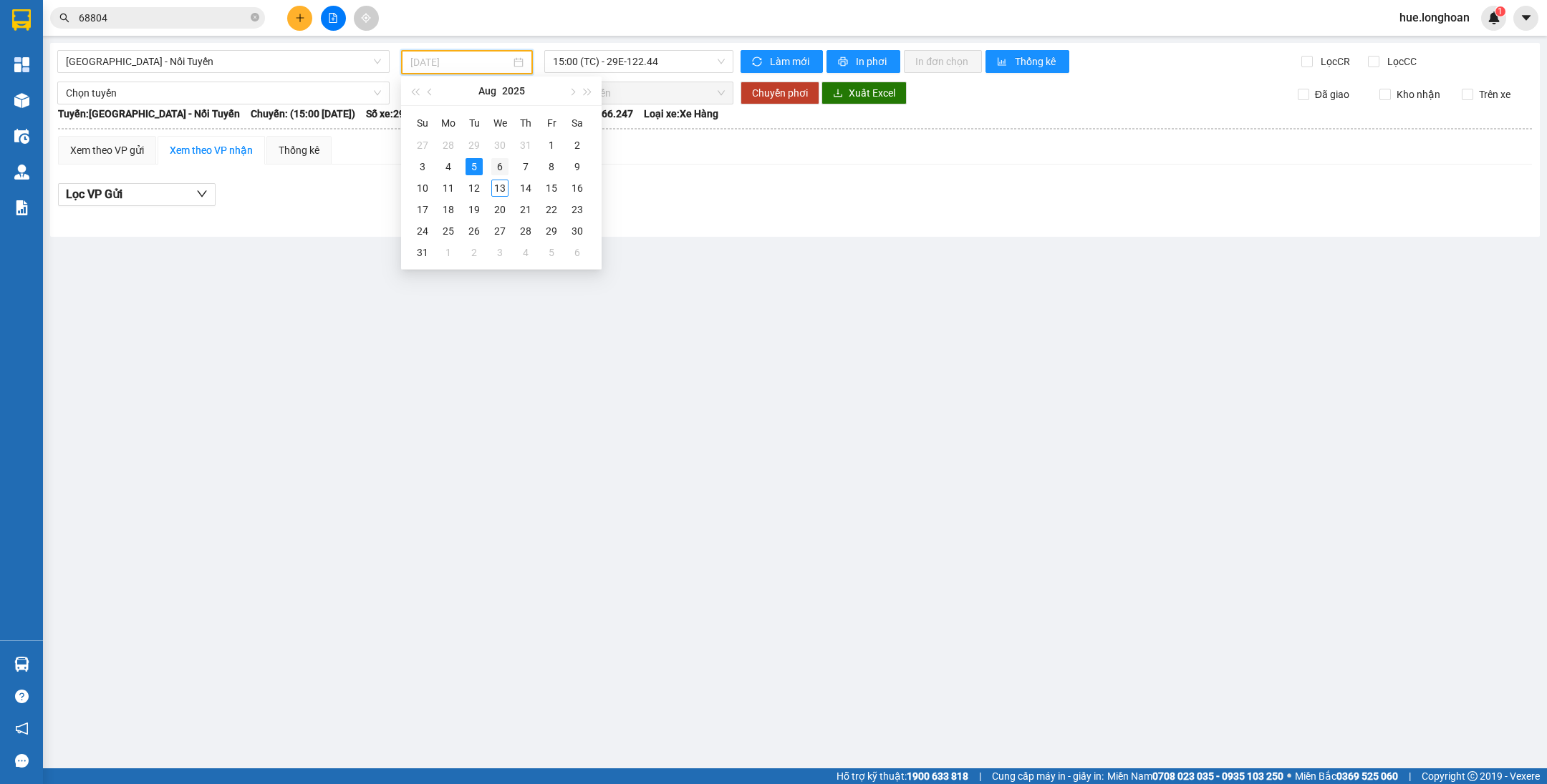
click at [504, 163] on div "6" at bounding box center [500, 166] width 17 height 17
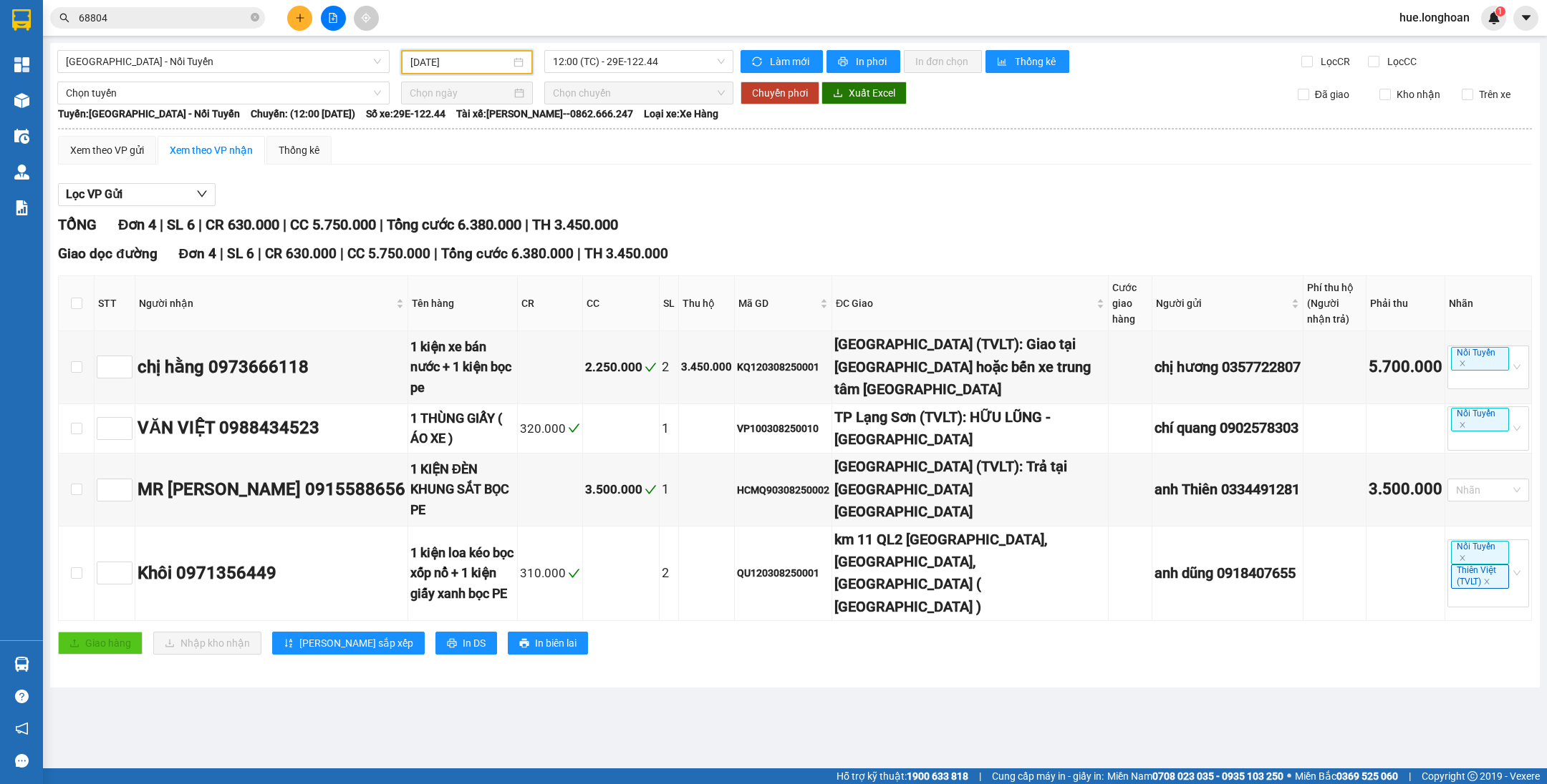
click at [504, 72] on div "[DATE]" at bounding box center [467, 63] width 132 height 24
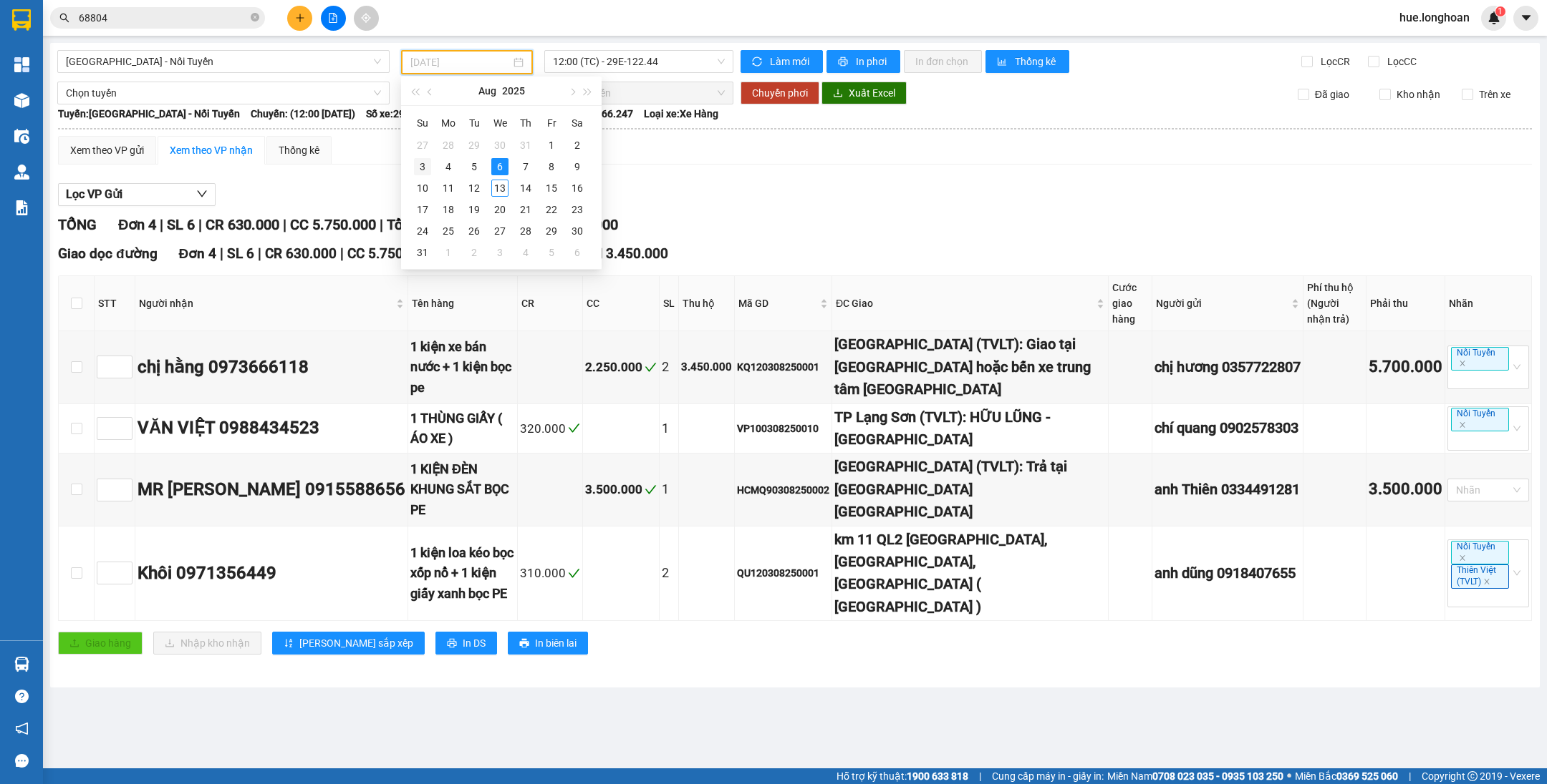
click at [426, 159] on div "3" at bounding box center [422, 166] width 17 height 17
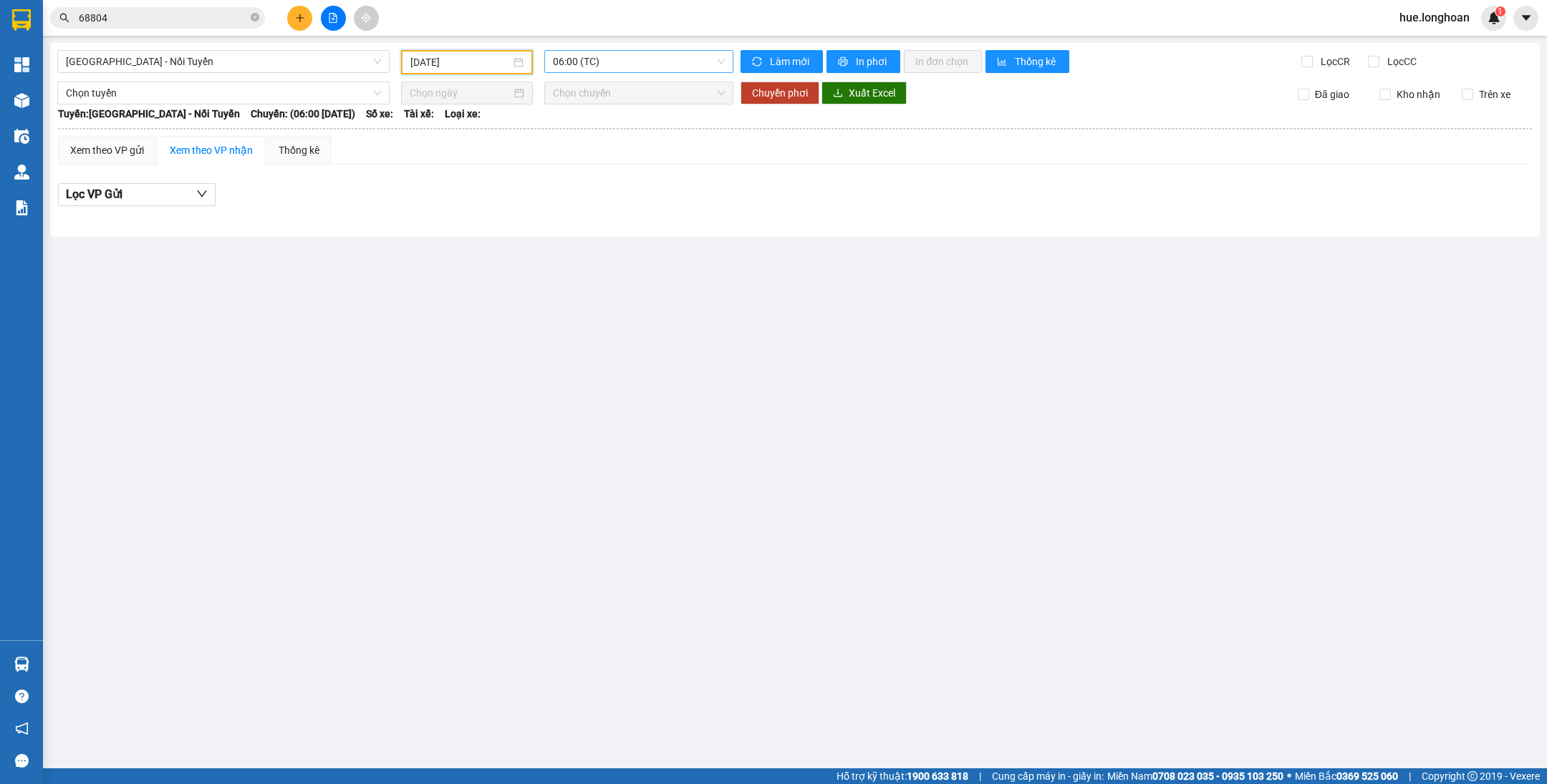
click at [664, 60] on span "06:00 (TC)" at bounding box center [638, 61] width 172 height 21
click at [623, 128] on div "12:00 (TC) - 29E-122.44" at bounding box center [608, 136] width 111 height 15
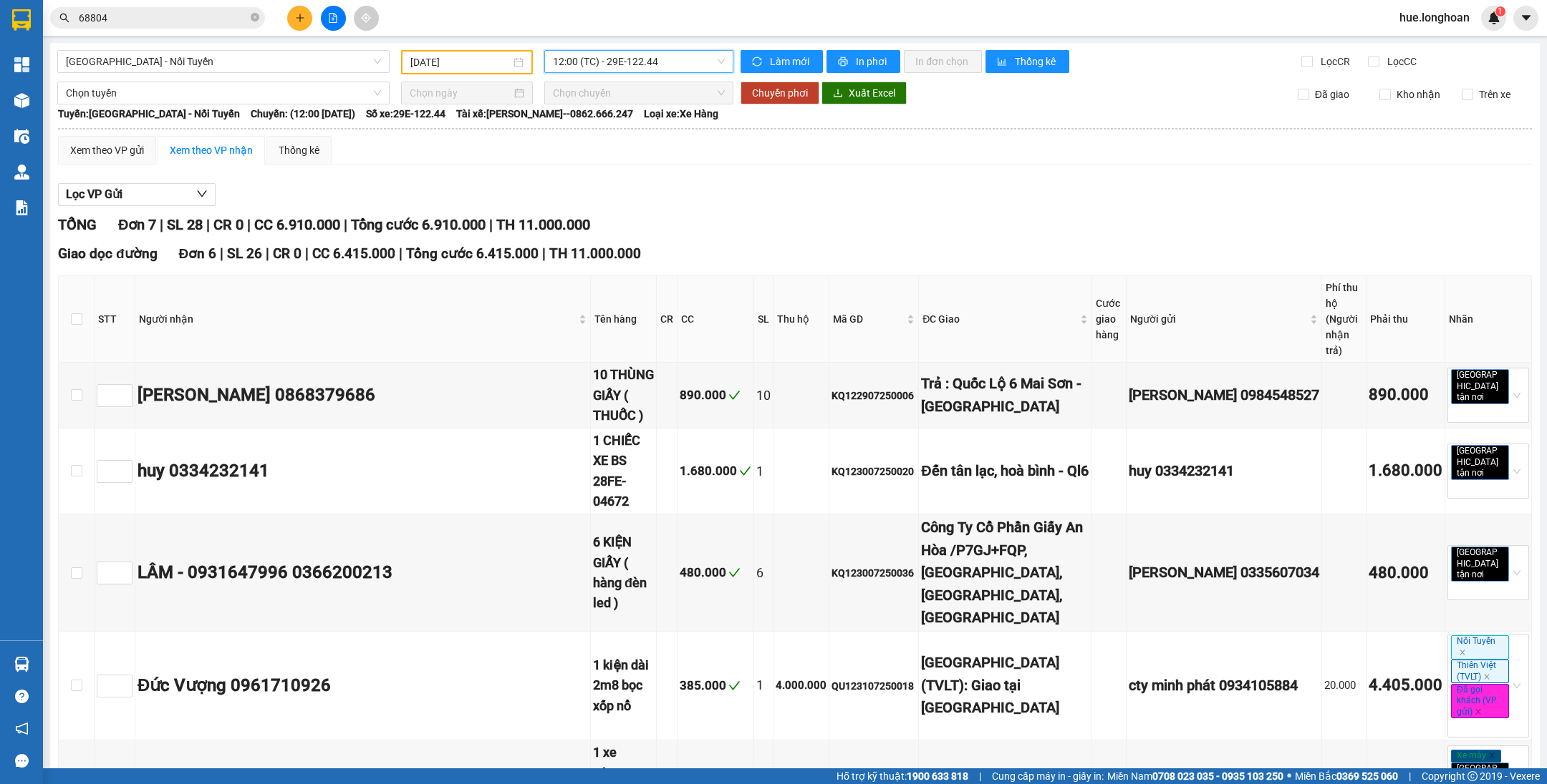
click at [419, 57] on input "[DATE]" at bounding box center [460, 62] width 100 height 15
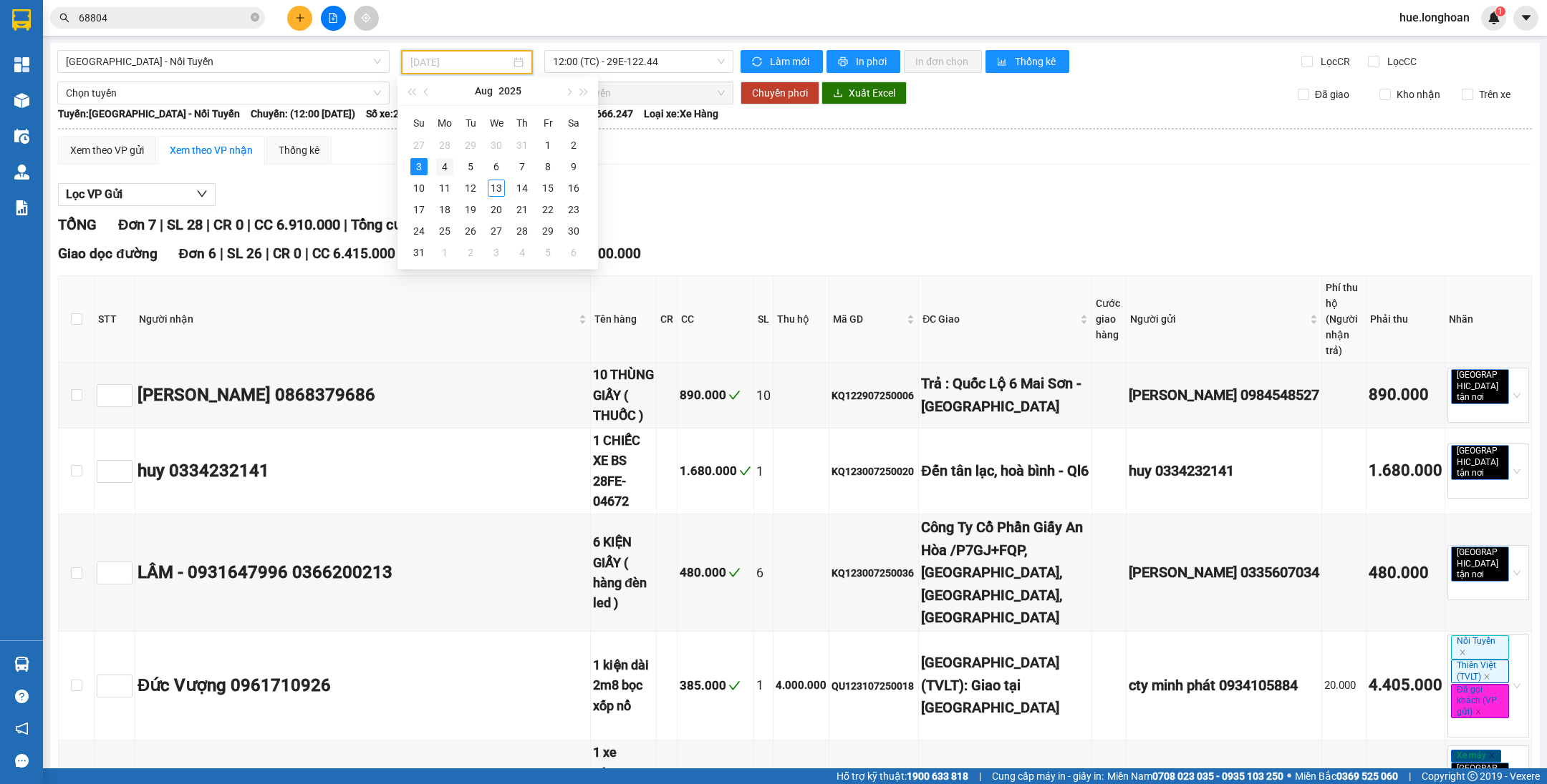
click at [447, 161] on div "4" at bounding box center [444, 166] width 17 height 17
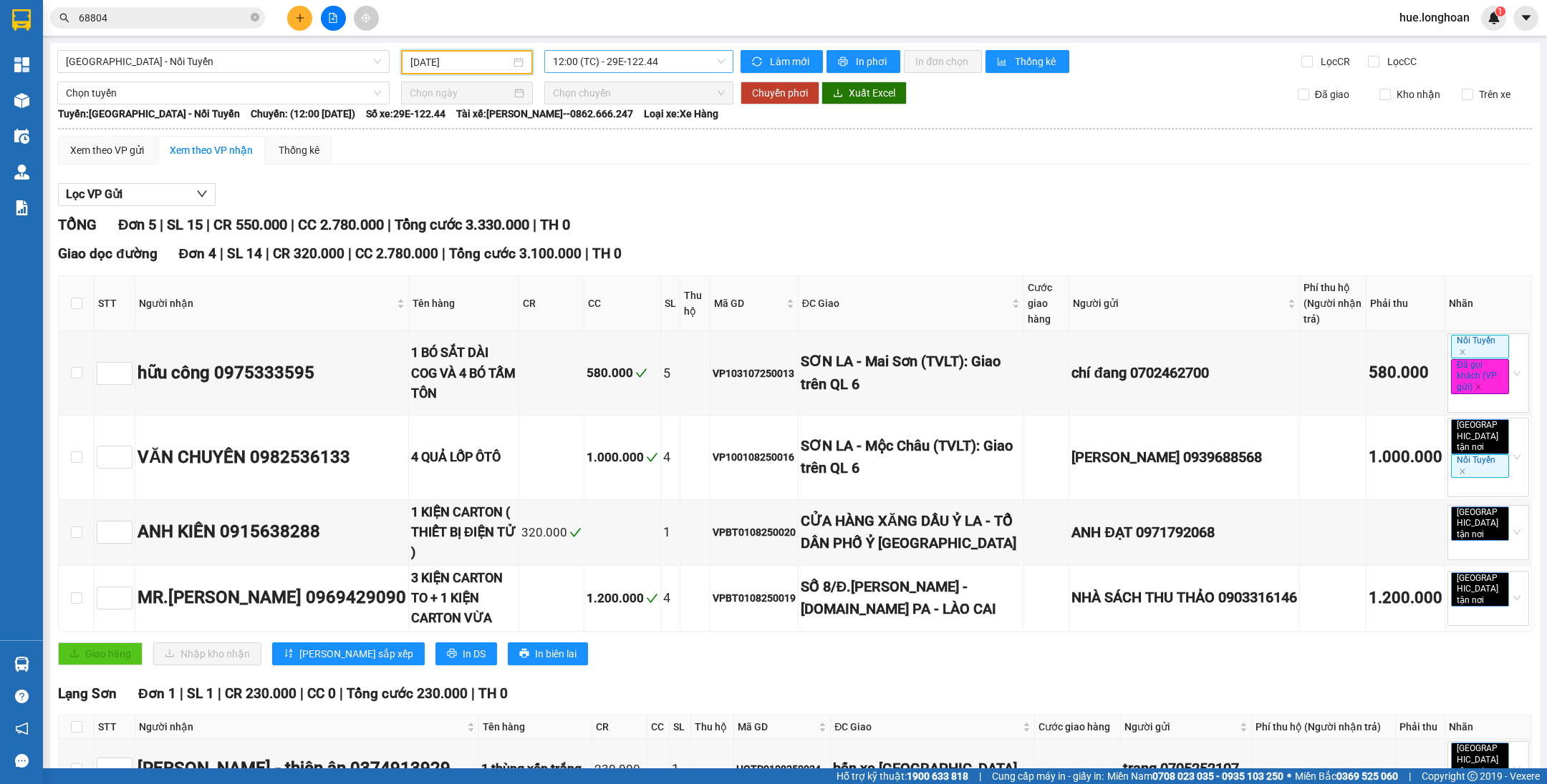
click at [564, 55] on span "12:00 (TC) - 29E-122.44" at bounding box center [638, 61] width 172 height 21
click at [441, 68] on input "[DATE]" at bounding box center [460, 62] width 100 height 15
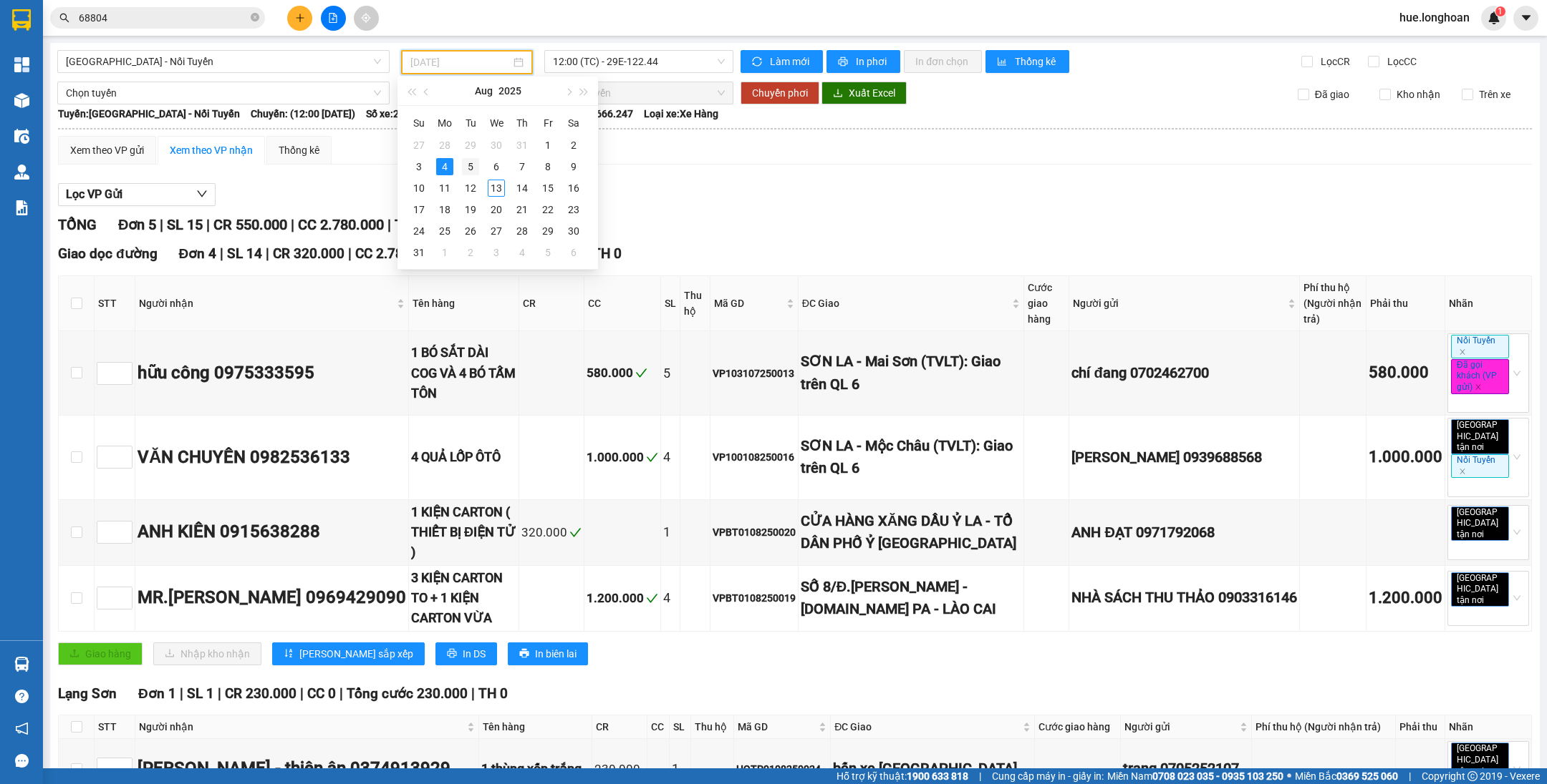
click at [474, 162] on div "5" at bounding box center [470, 166] width 17 height 17
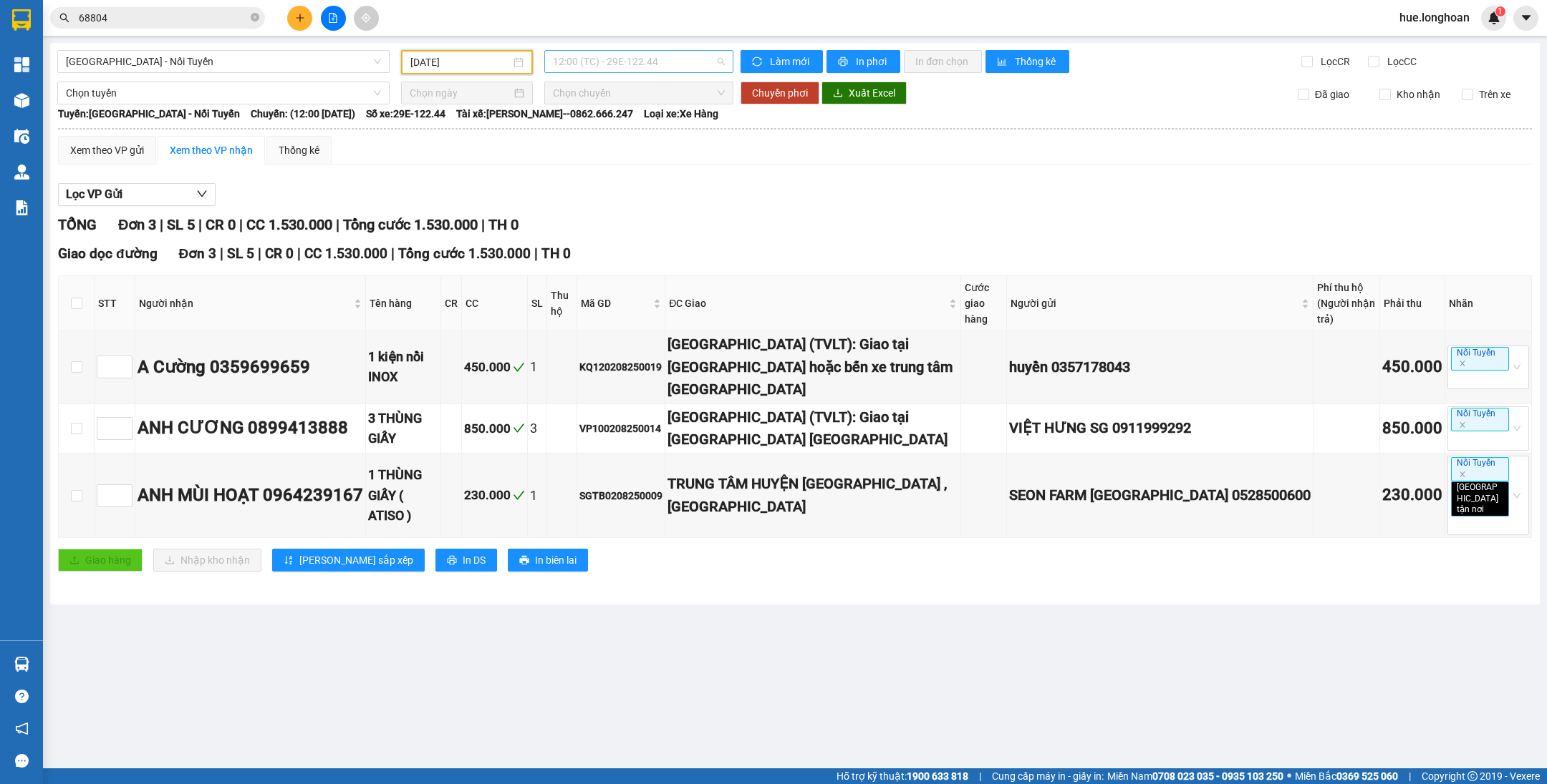
click at [600, 68] on span "12:00 (TC) - 29E-122.44" at bounding box center [638, 61] width 172 height 21
click at [567, 136] on div "15:00 (TC) - 29E-122.44" at bounding box center [608, 136] width 111 height 15
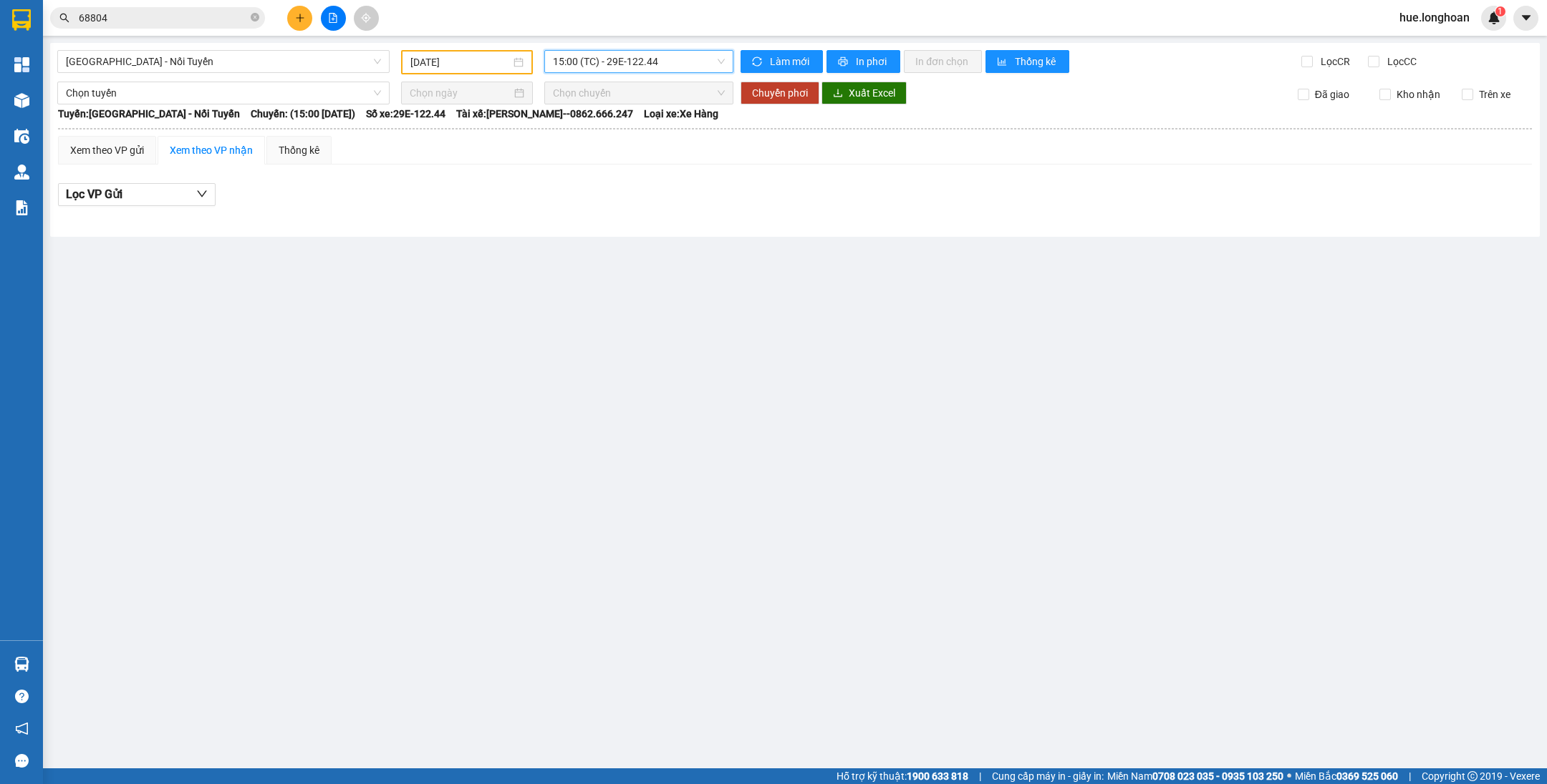
click at [461, 60] on input "[DATE]" at bounding box center [460, 62] width 100 height 15
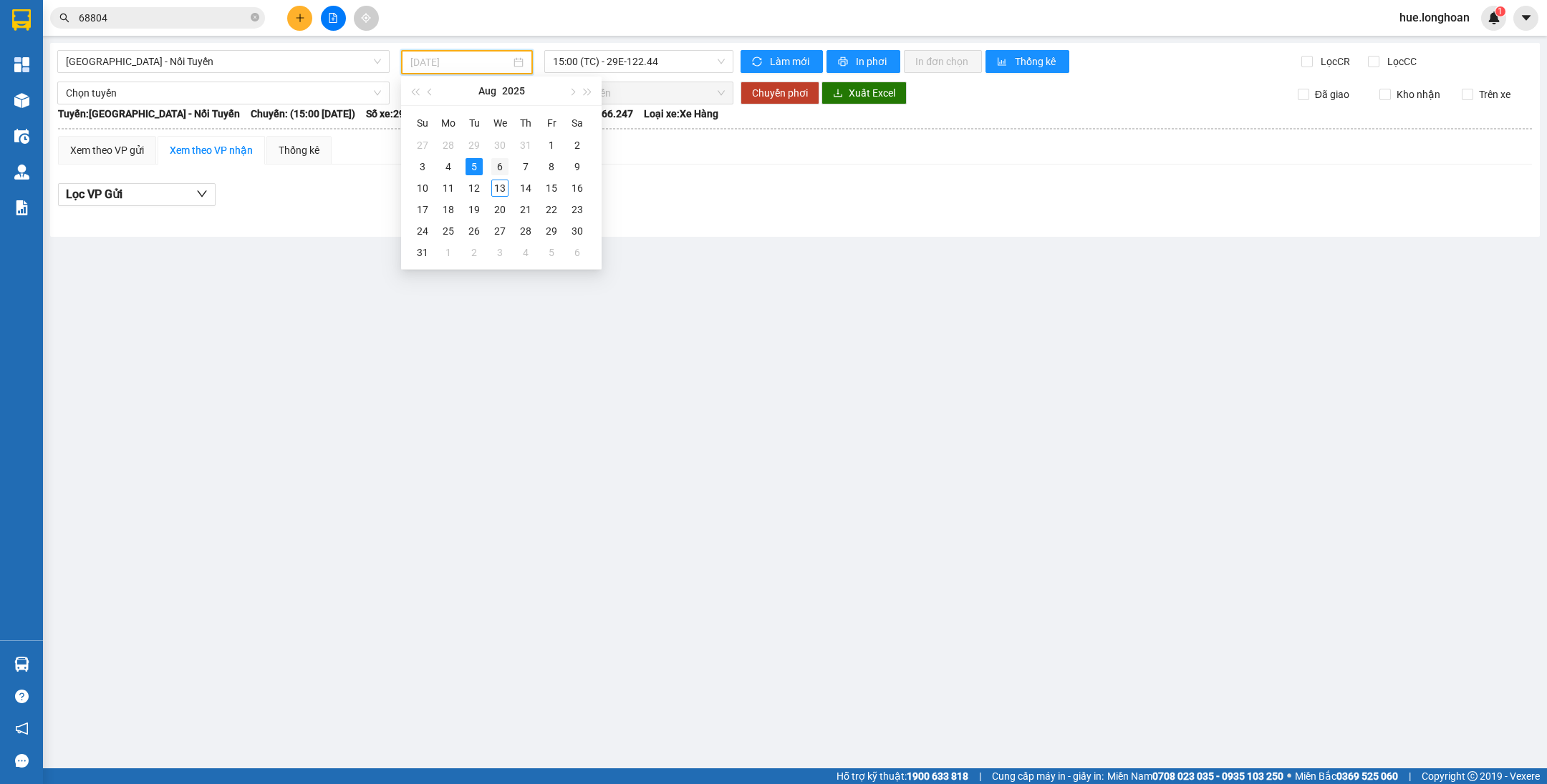
click at [503, 168] on div "6" at bounding box center [500, 166] width 17 height 17
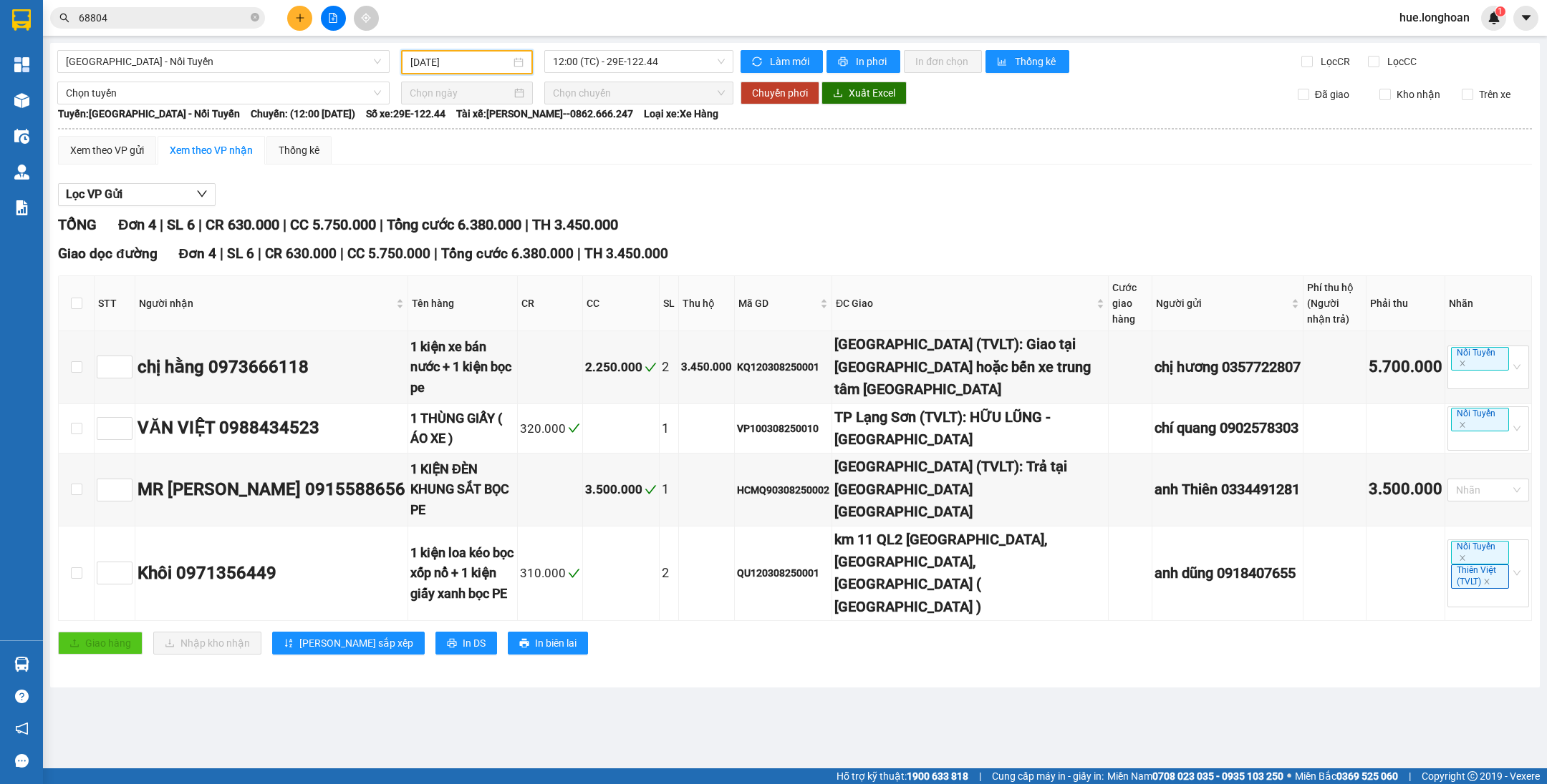
click at [482, 71] on div "[DATE]" at bounding box center [467, 63] width 132 height 24
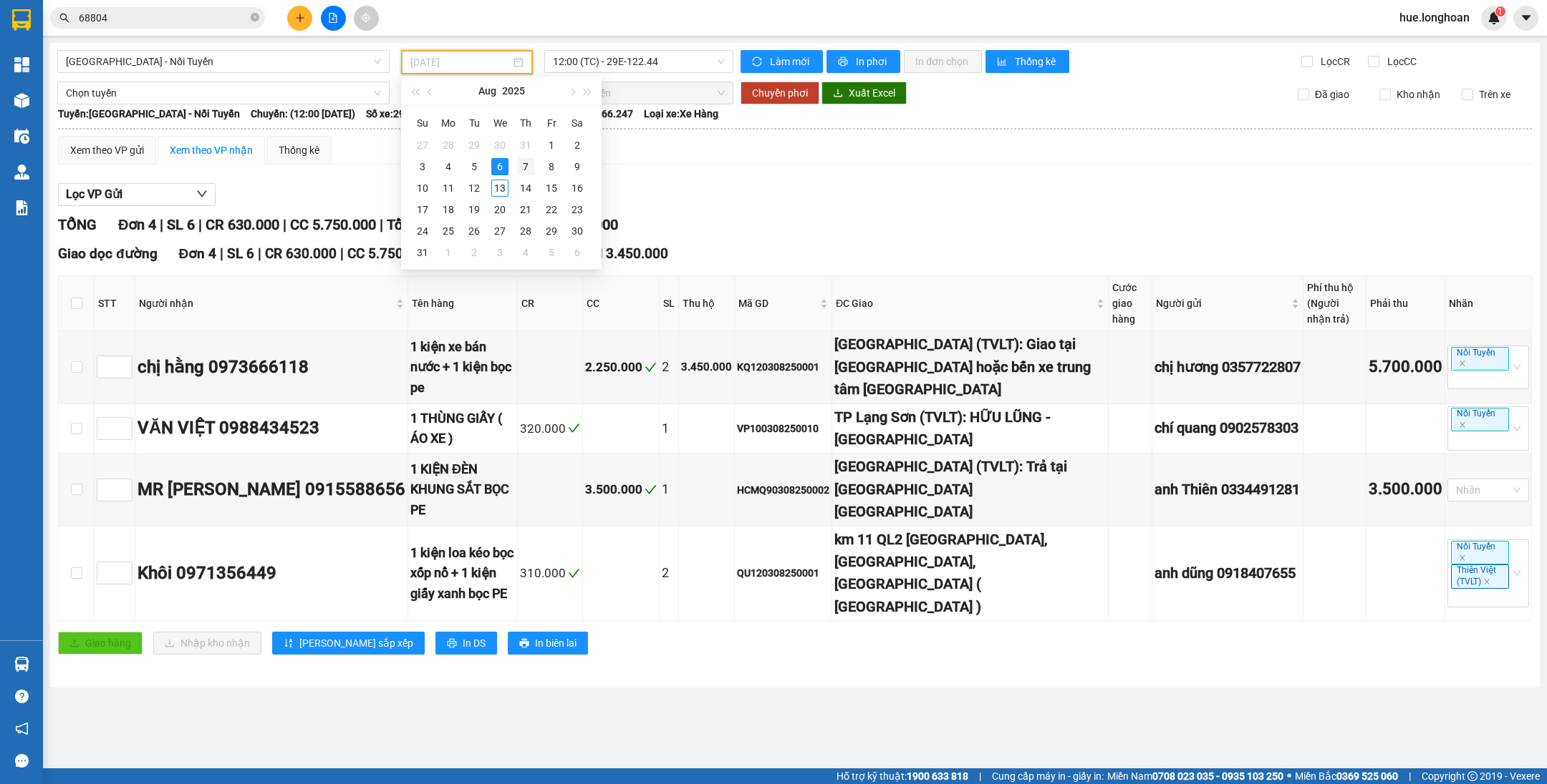
click at [522, 166] on div "7" at bounding box center [525, 166] width 17 height 17
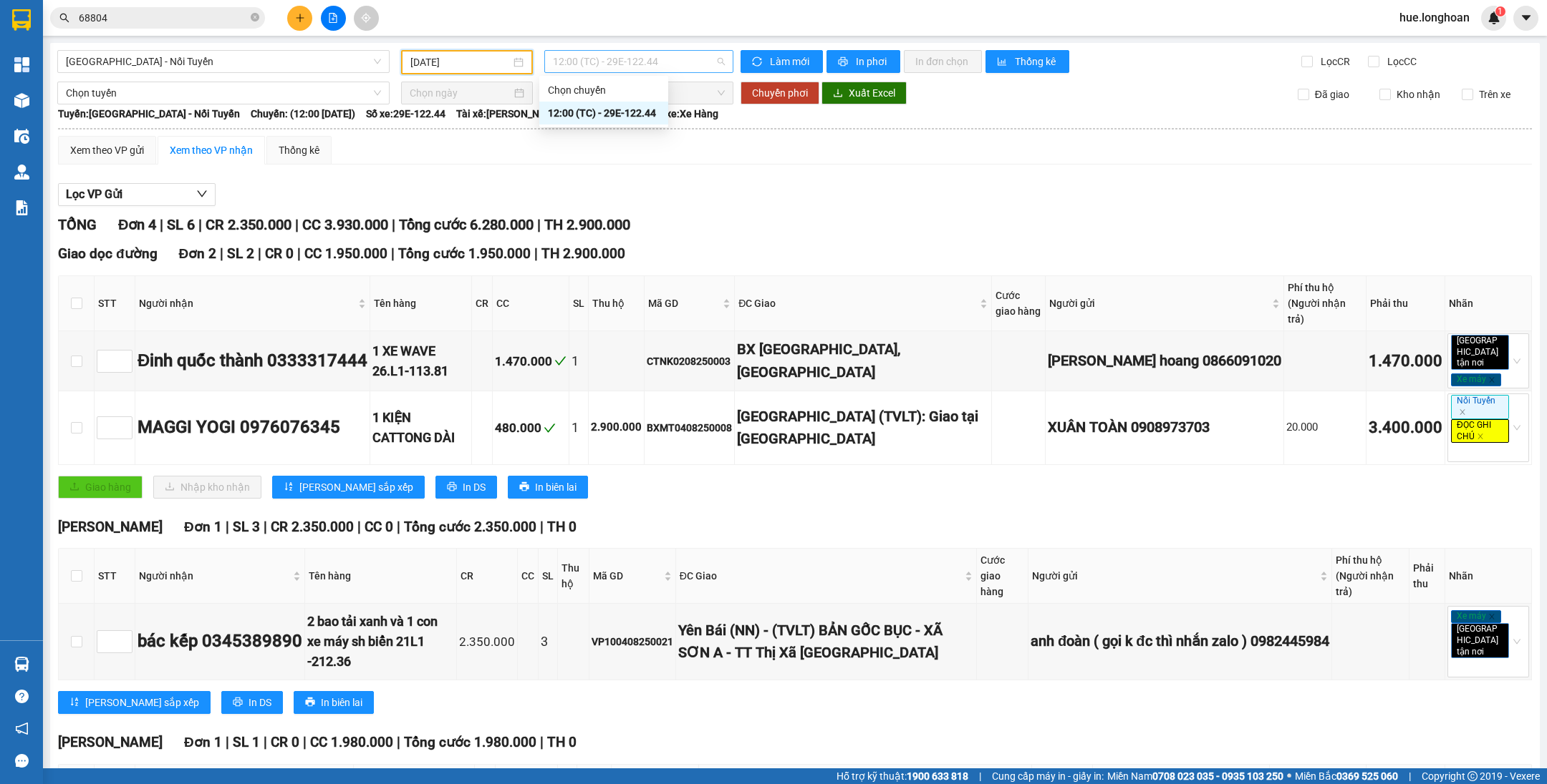
click at [625, 59] on span "12:00 (TC) - 29E-122.44" at bounding box center [638, 61] width 172 height 21
click at [723, 171] on div "Xem theo VP gửi Xem theo VP nhận Thống kê Lọc VP Gửi TỔNG Đơn 4 | SL 6 | CR 2.…" at bounding box center [794, 546] width 1474 height 820
click at [603, 64] on span "12:00 (TC) - 29E-122.44" at bounding box center [638, 61] width 172 height 21
drag, startPoint x: 692, startPoint y: 188, endPoint x: 671, endPoint y: 164, distance: 31.9
click at [688, 183] on div "Lọc VP Gửi" at bounding box center [794, 194] width 1474 height 24
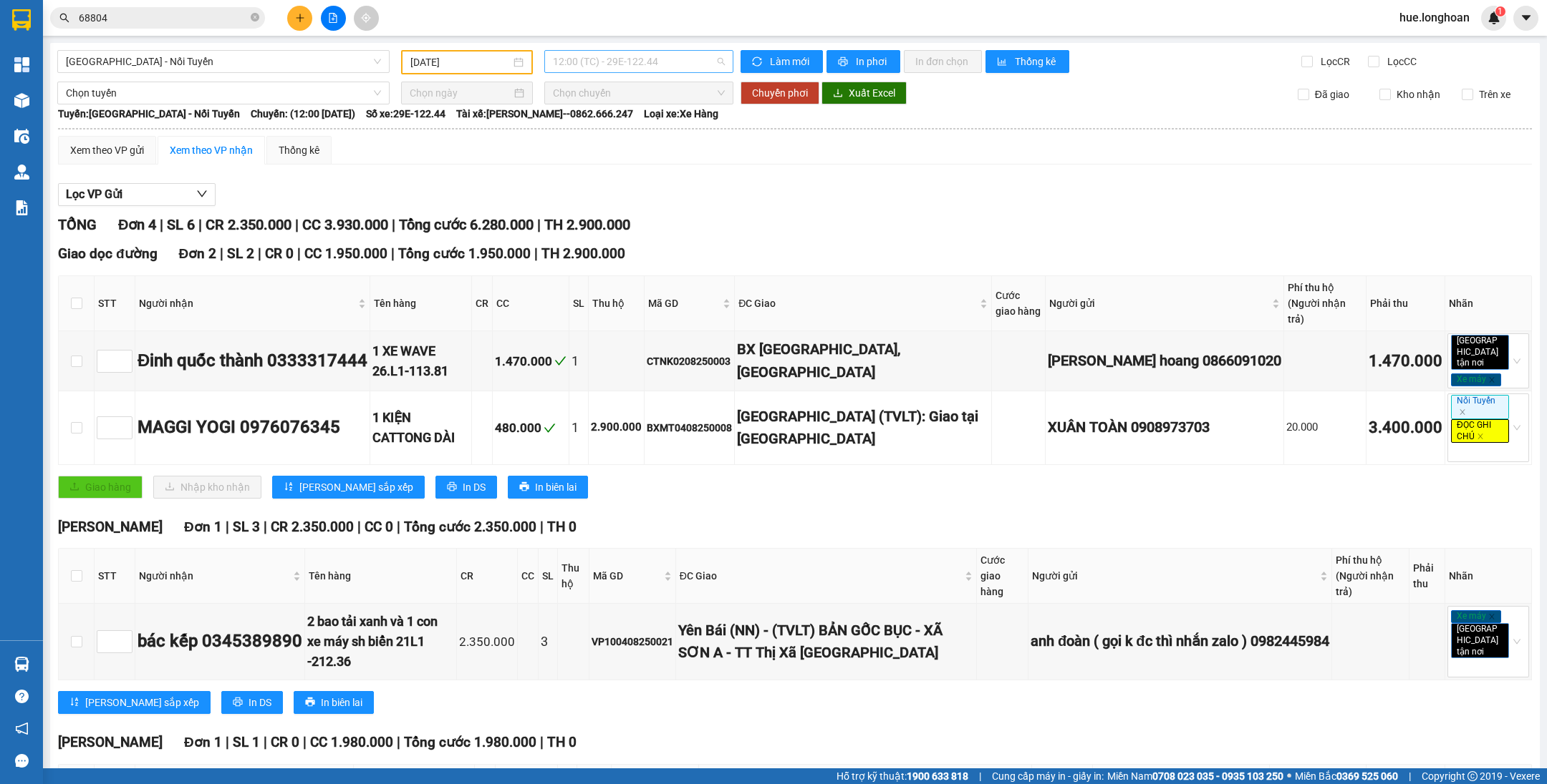
click at [570, 56] on span "12:00 (TC) - 29E-122.44" at bounding box center [638, 61] width 172 height 21
click at [473, 39] on main "[GEOGRAPHIC_DATA] - Nối Tuyến [DATE] 12:00 (TC) - 29E-122.44 Làm mới In phơi In…" at bounding box center [773, 384] width 1547 height 769
click at [478, 57] on input "[DATE]" at bounding box center [460, 62] width 100 height 15
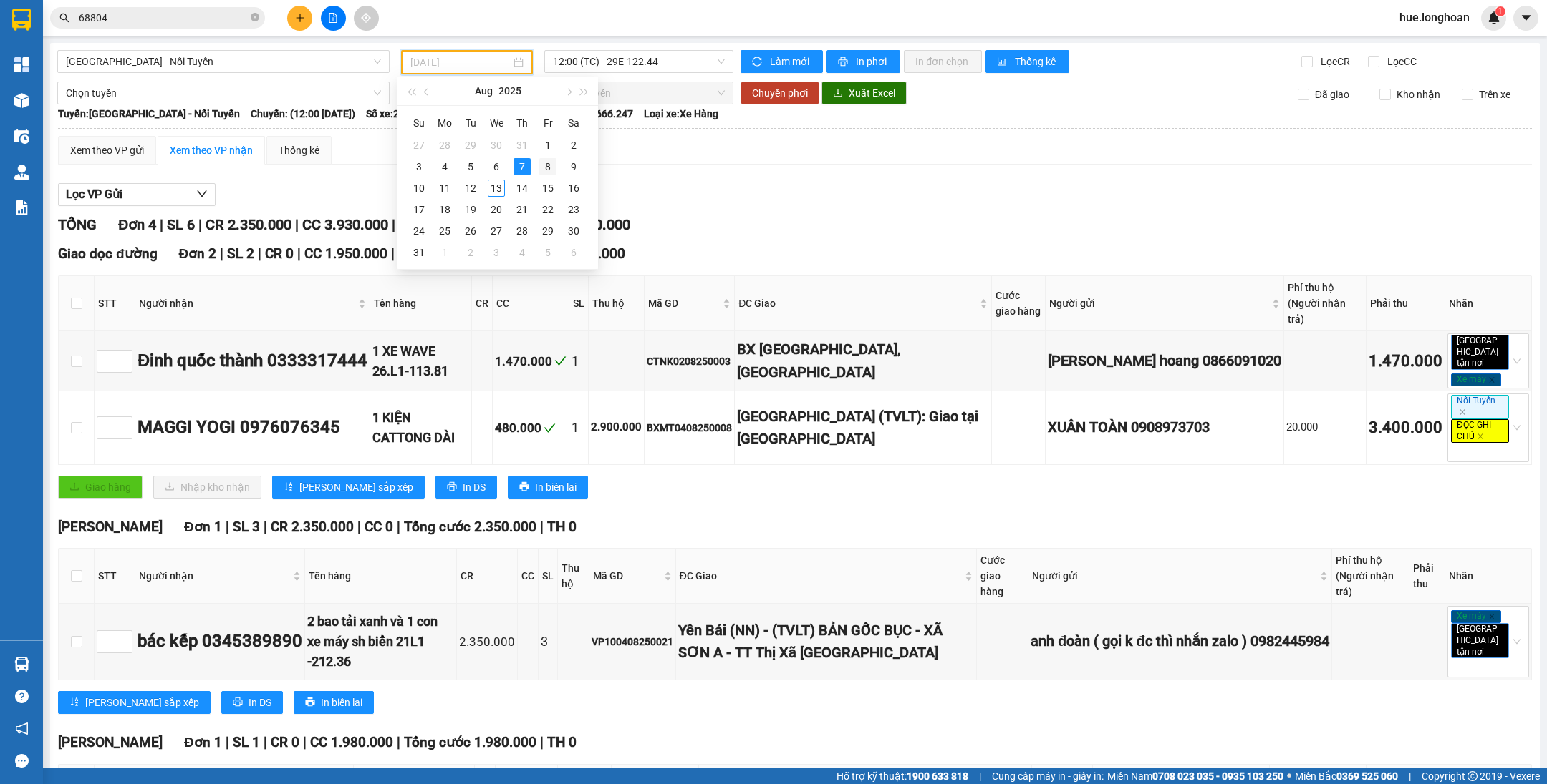
click at [543, 170] on div "8" at bounding box center [548, 166] width 17 height 17
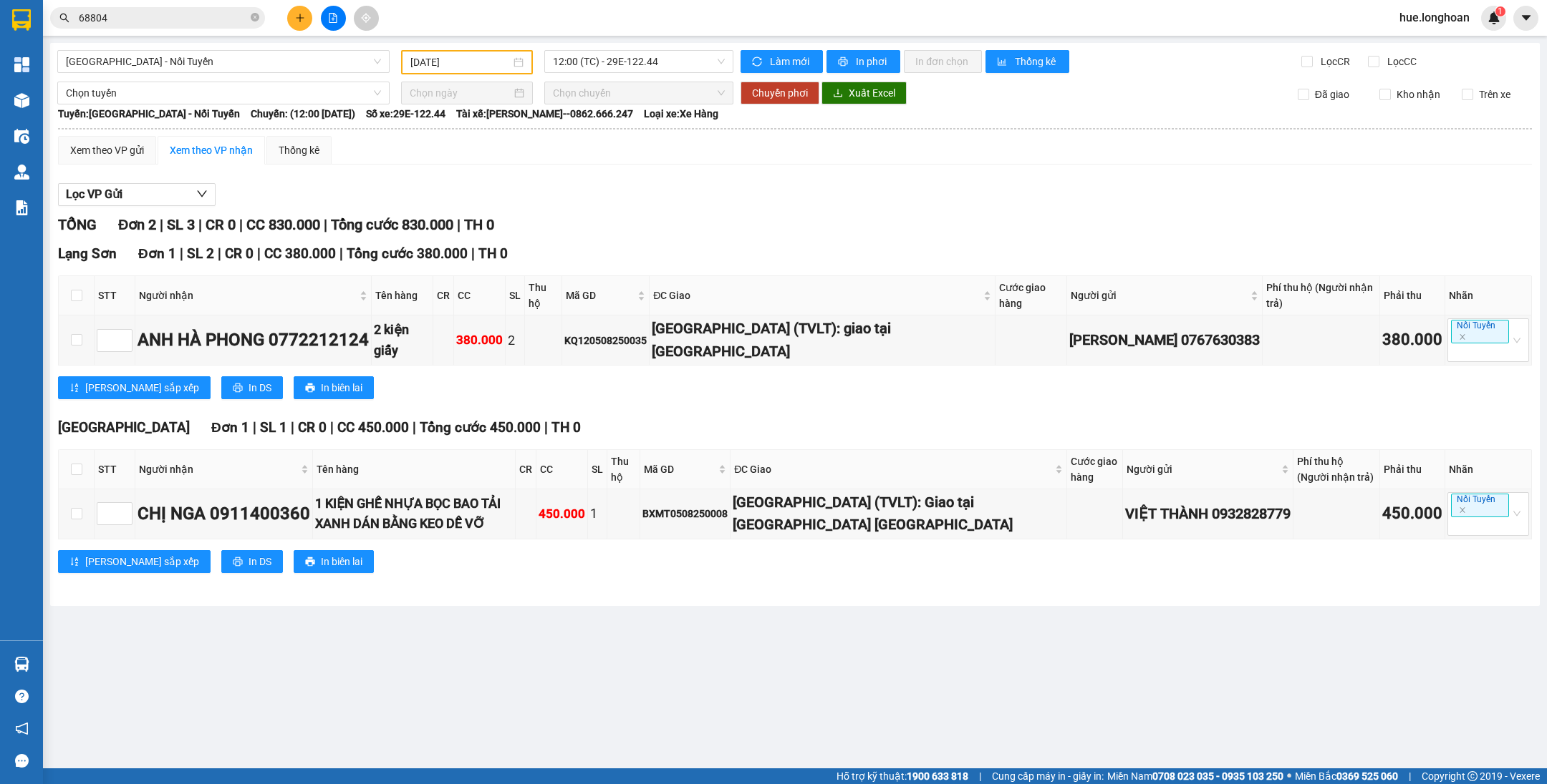
click at [604, 40] on main "[GEOGRAPHIC_DATA] - Nối Tuyến [DATE] 12:00 (TC) - 29E-122.44 Làm mới In phơi In…" at bounding box center [773, 384] width 1547 height 769
click at [608, 65] on span "12:00 (TC) - 29E-122.44" at bounding box center [638, 61] width 172 height 21
click at [481, 63] on input "[DATE]" at bounding box center [460, 62] width 100 height 15
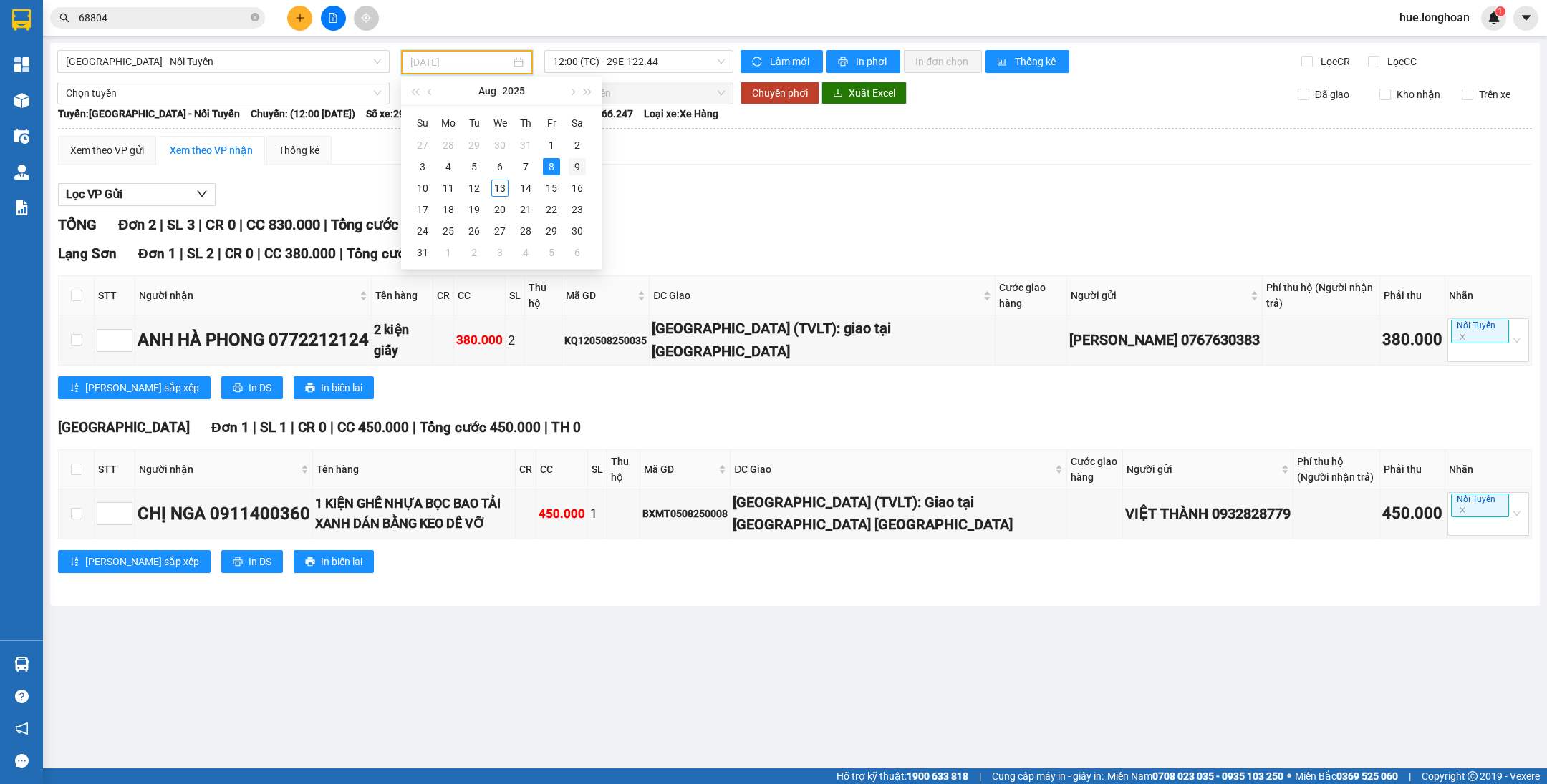
click at [573, 172] on div "9" at bounding box center [577, 166] width 17 height 17
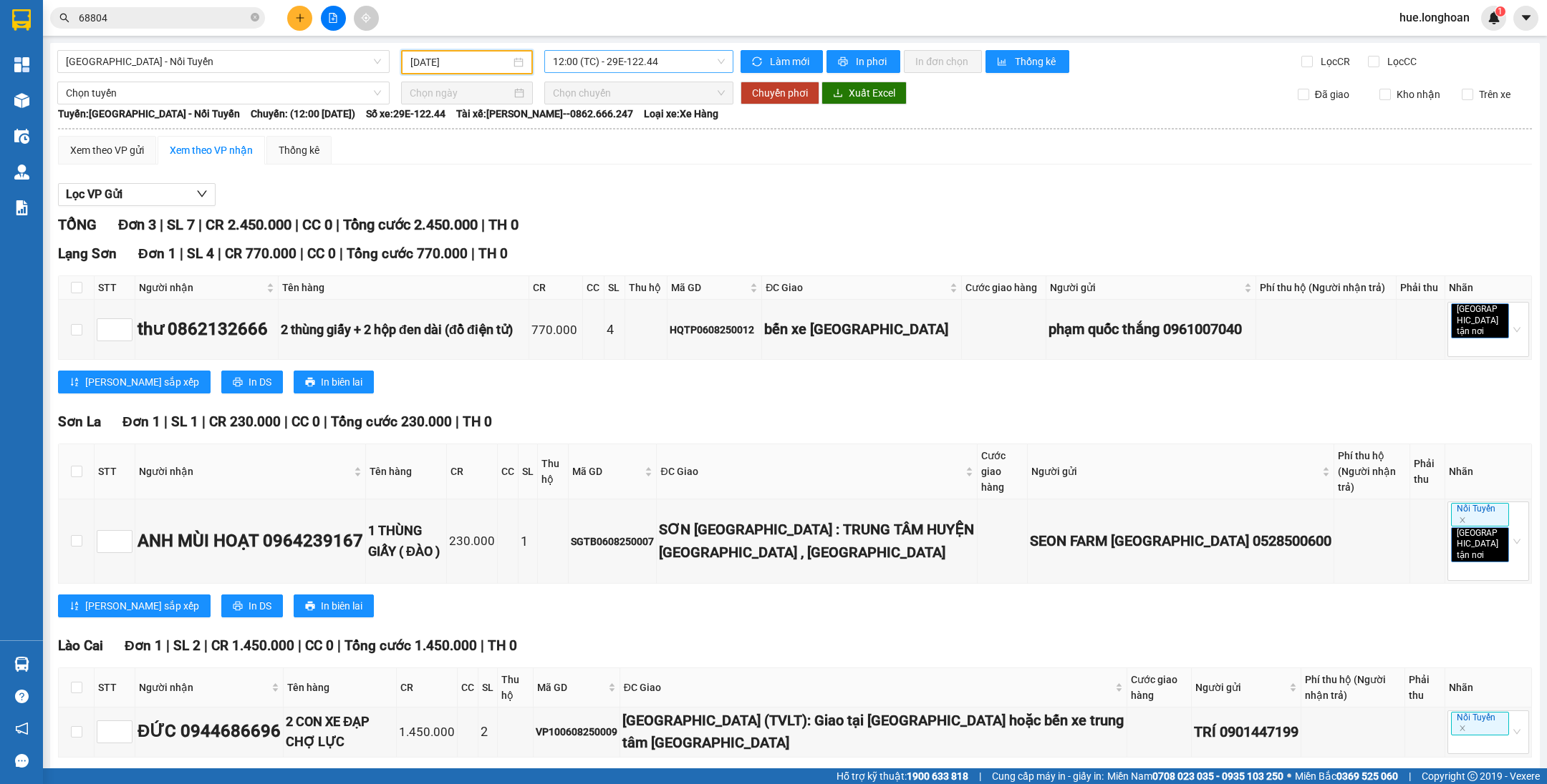
click at [636, 54] on span "12:00 (TC) - 29E-122.44" at bounding box center [638, 61] width 172 height 21
click at [486, 53] on div "[DATE]" at bounding box center [467, 63] width 132 height 24
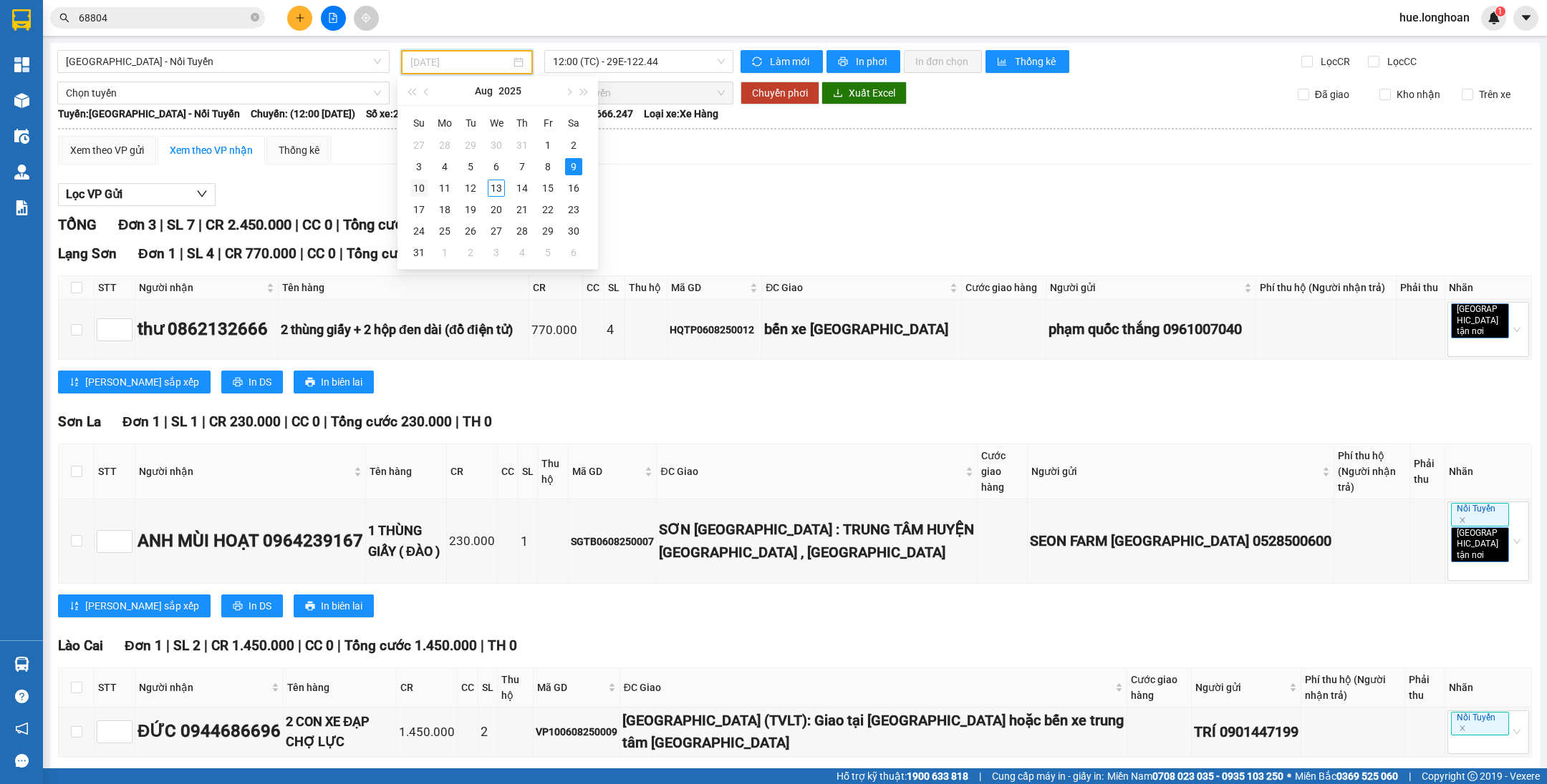
click at [415, 192] on div "10" at bounding box center [418, 188] width 17 height 17
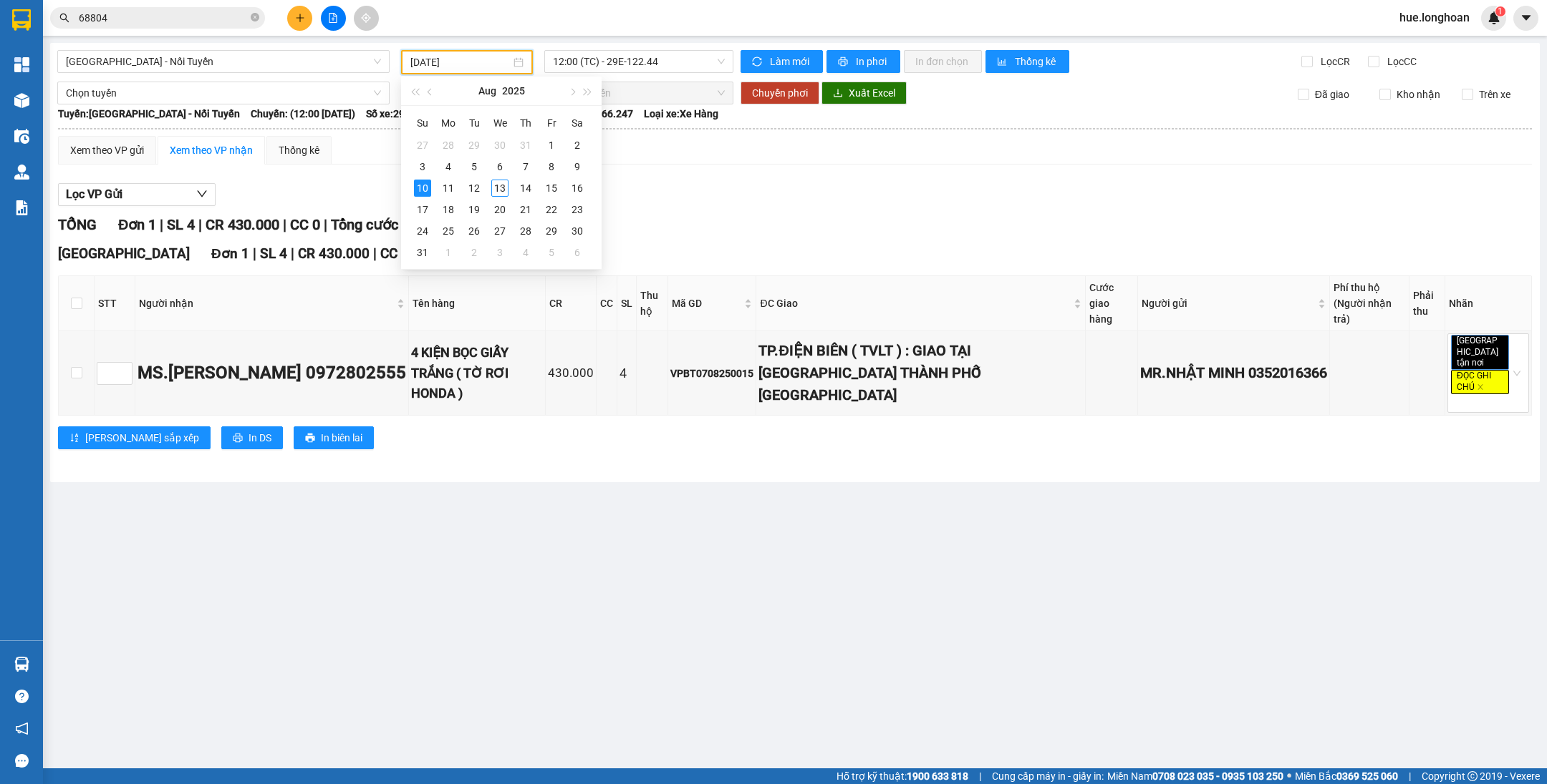
click at [500, 58] on input "[DATE]" at bounding box center [460, 62] width 100 height 15
click at [549, 173] on div "8" at bounding box center [551, 166] width 17 height 17
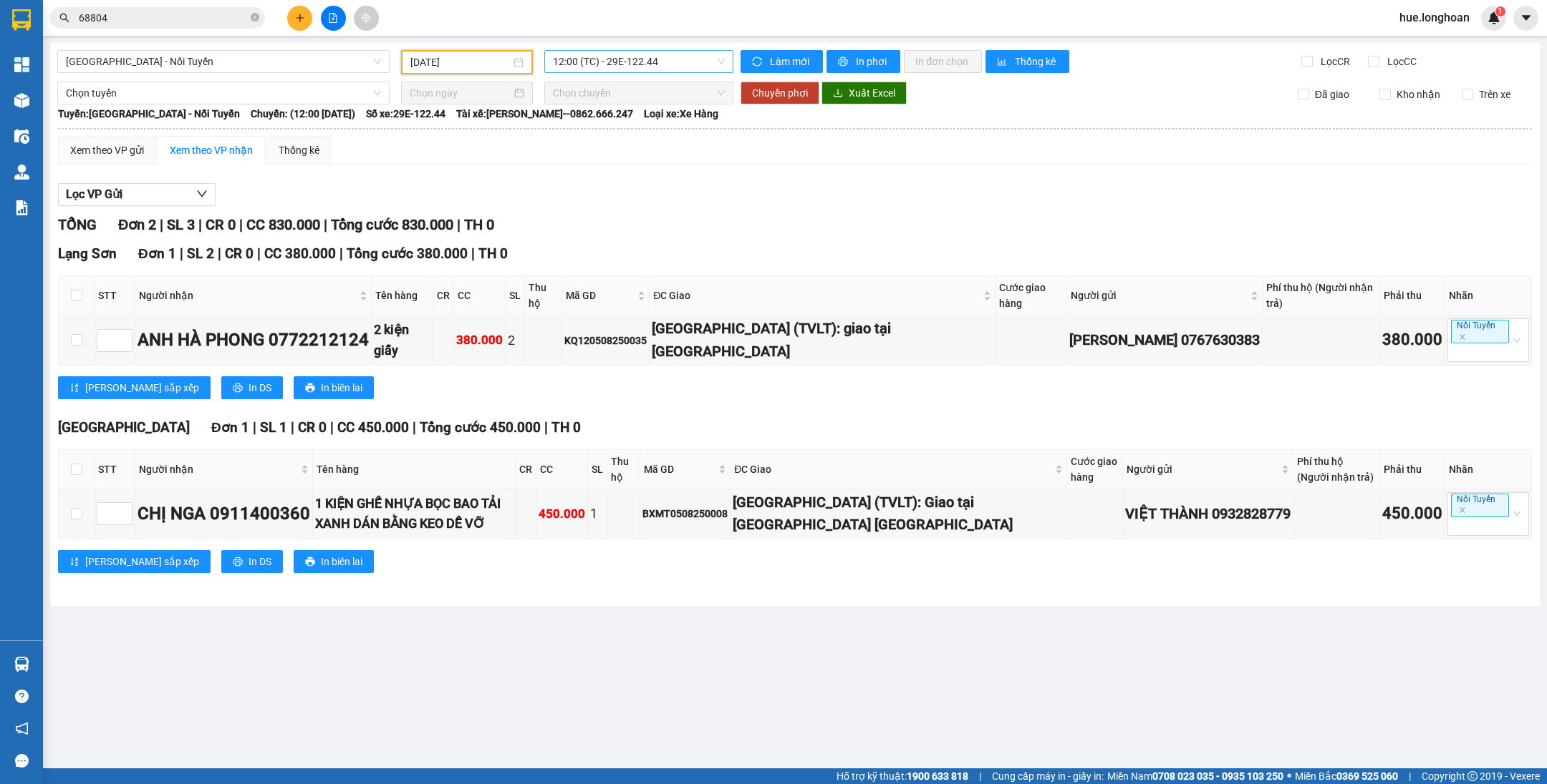
click at [587, 67] on span "12:00 (TC) - 29E-122.44" at bounding box center [638, 61] width 172 height 21
click at [518, 68] on div "[DATE]" at bounding box center [466, 62] width 113 height 15
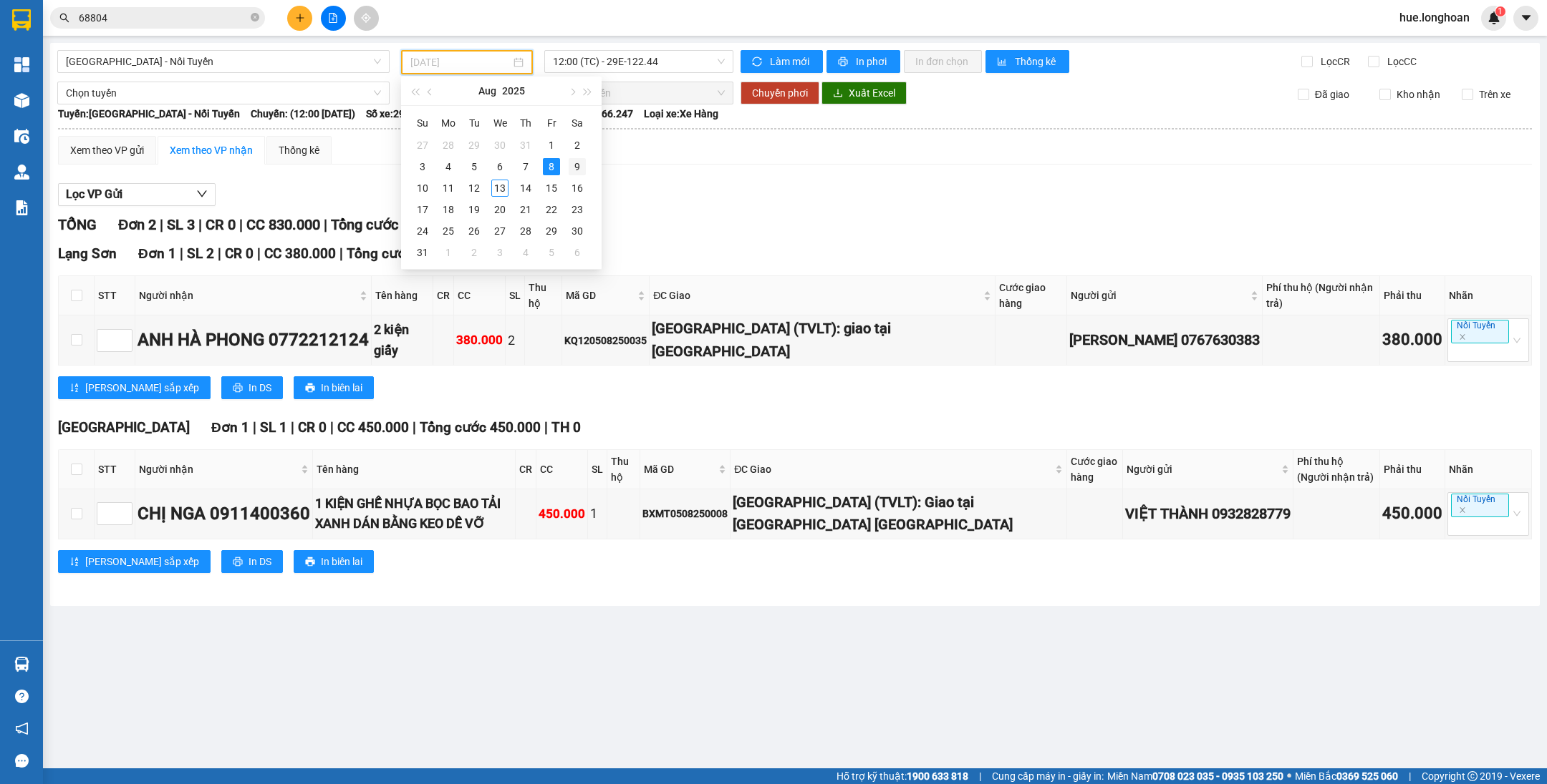
click at [575, 170] on div "9" at bounding box center [577, 166] width 17 height 17
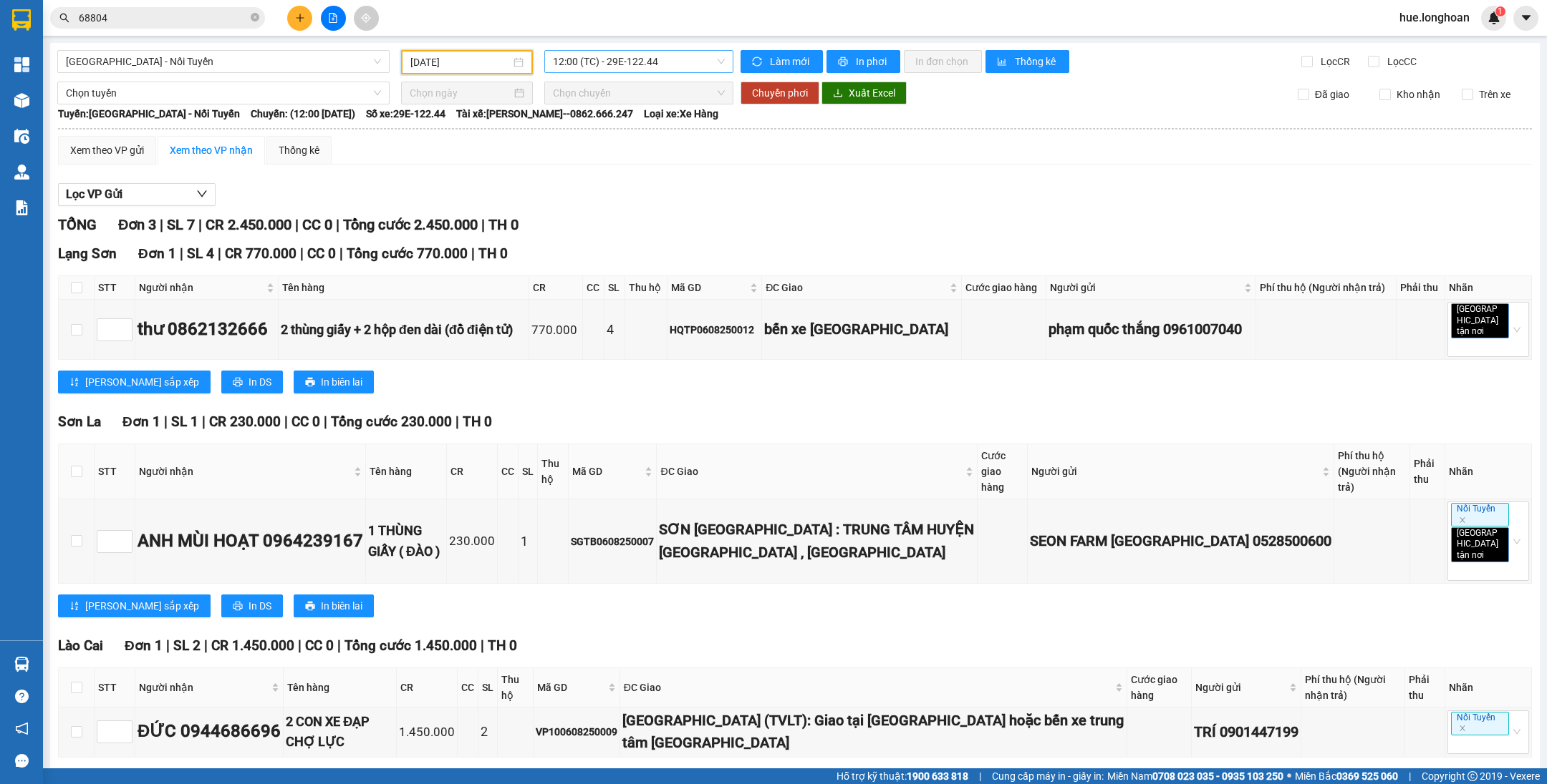
click at [636, 54] on span "12:00 (TC) - 29E-122.44" at bounding box center [638, 61] width 172 height 21
click at [414, 61] on input "[DATE]" at bounding box center [460, 62] width 100 height 15
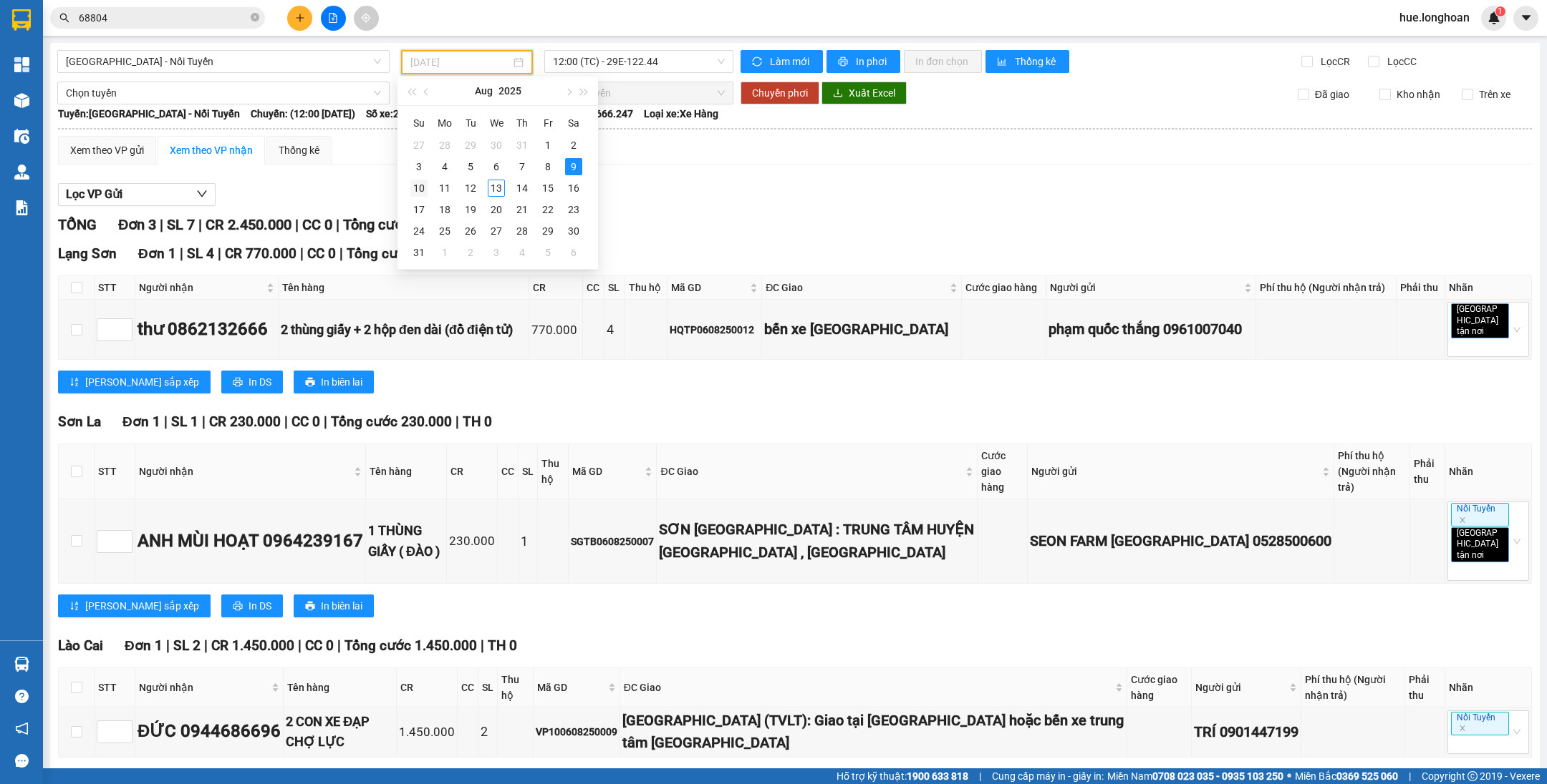
click at [421, 187] on div "10" at bounding box center [418, 188] width 17 height 17
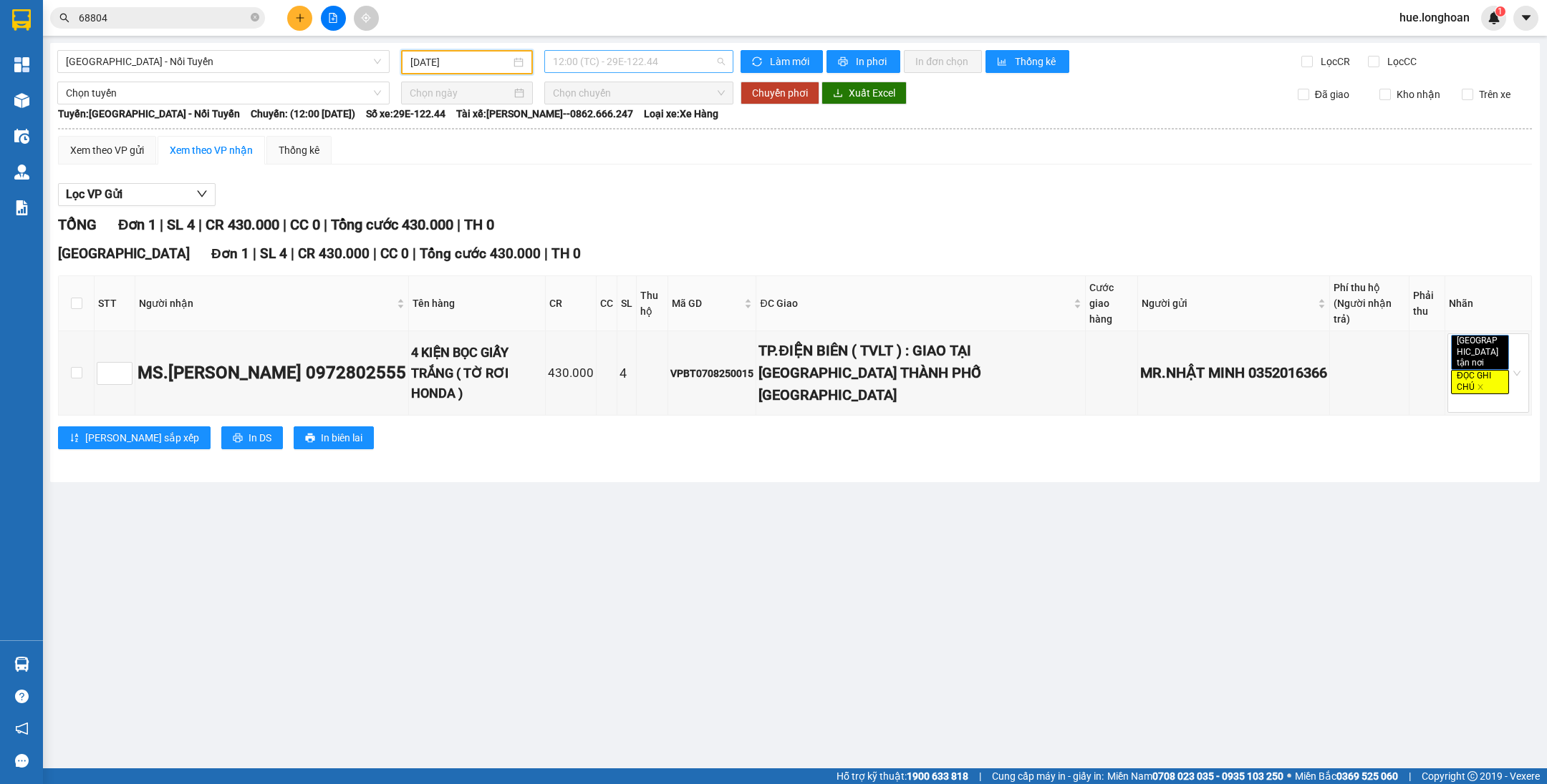
click at [603, 59] on span "12:00 (TC) - 29E-122.44" at bounding box center [638, 61] width 172 height 21
click at [496, 60] on input "[DATE]" at bounding box center [460, 62] width 100 height 15
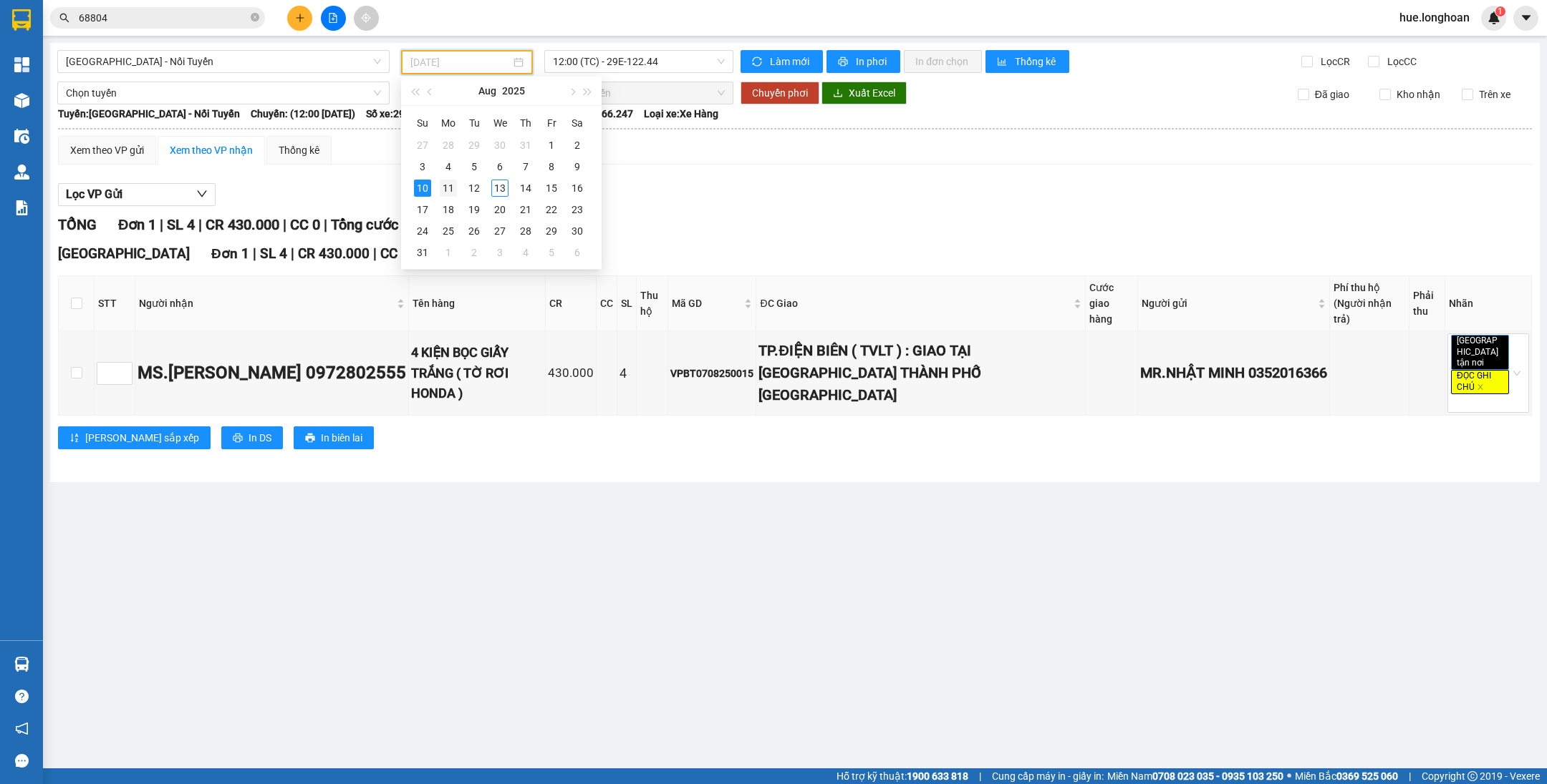
click at [440, 192] on div "11" at bounding box center [448, 188] width 17 height 17
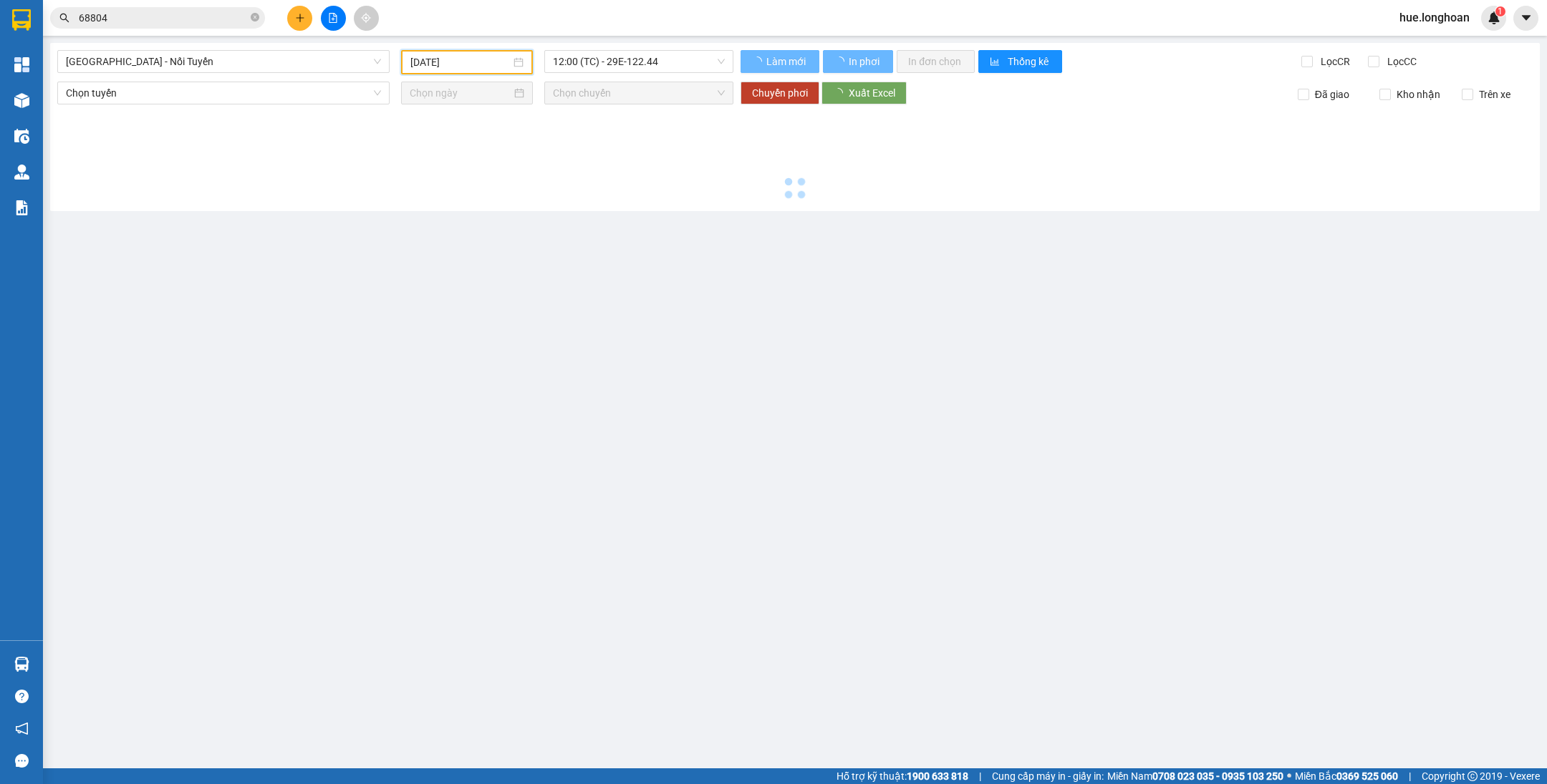
type input "[DATE]"
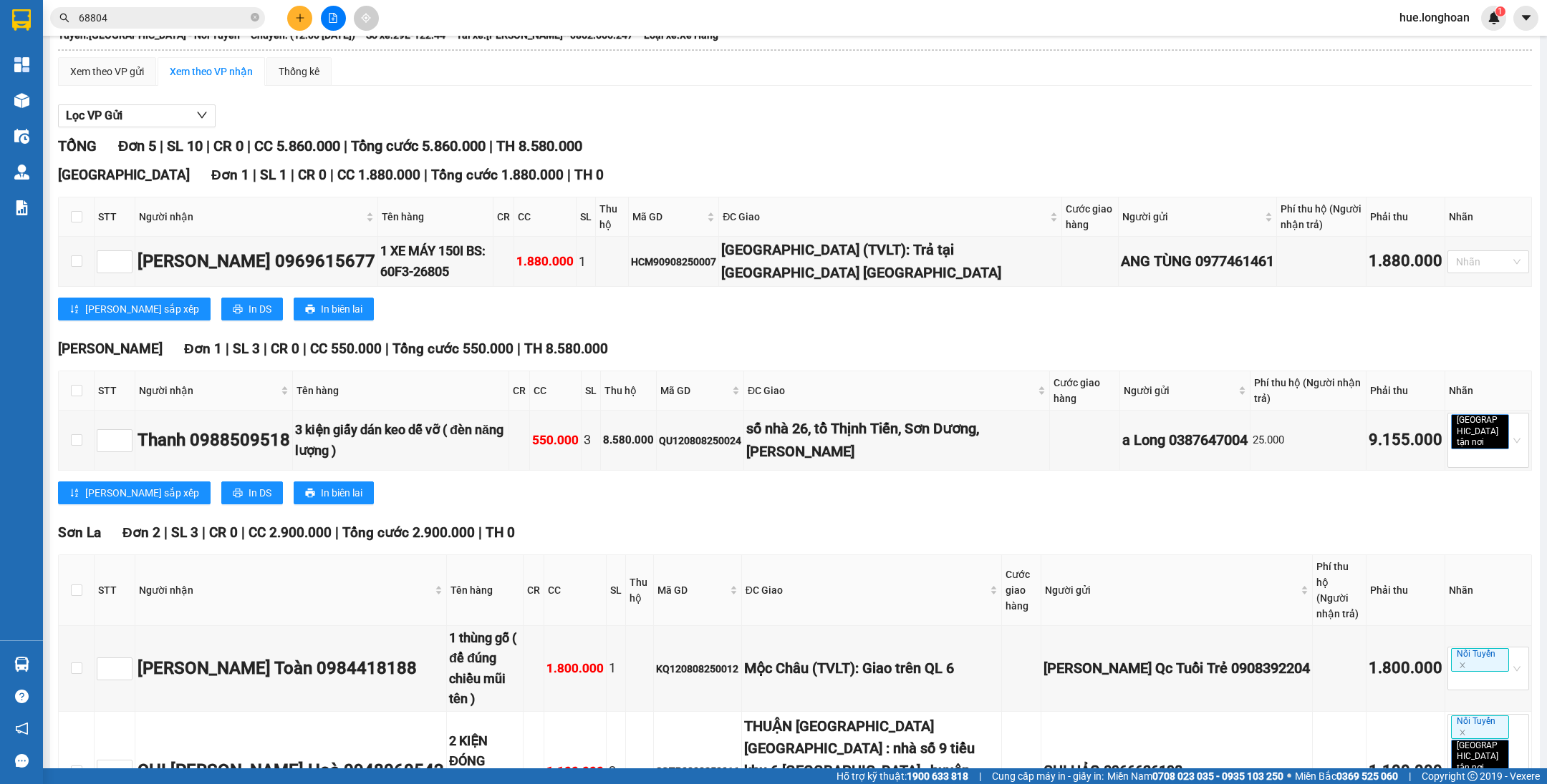
scroll to position [13, 0]
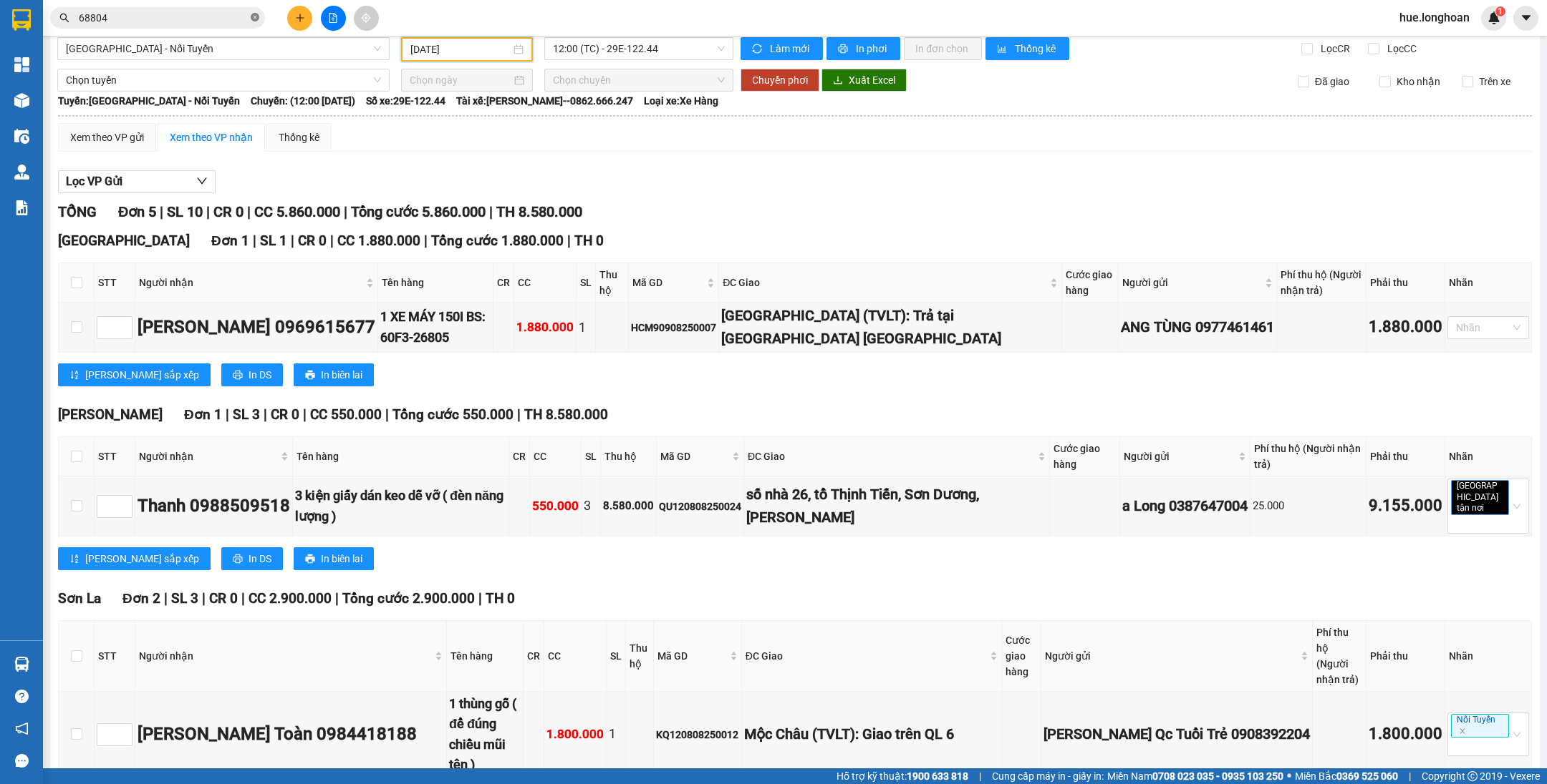
drag, startPoint x: 257, startPoint y: 17, endPoint x: 247, endPoint y: 12, distance: 11.2
click at [256, 17] on icon "close-circle" at bounding box center [255, 17] width 9 height 9
paste input "368889989"
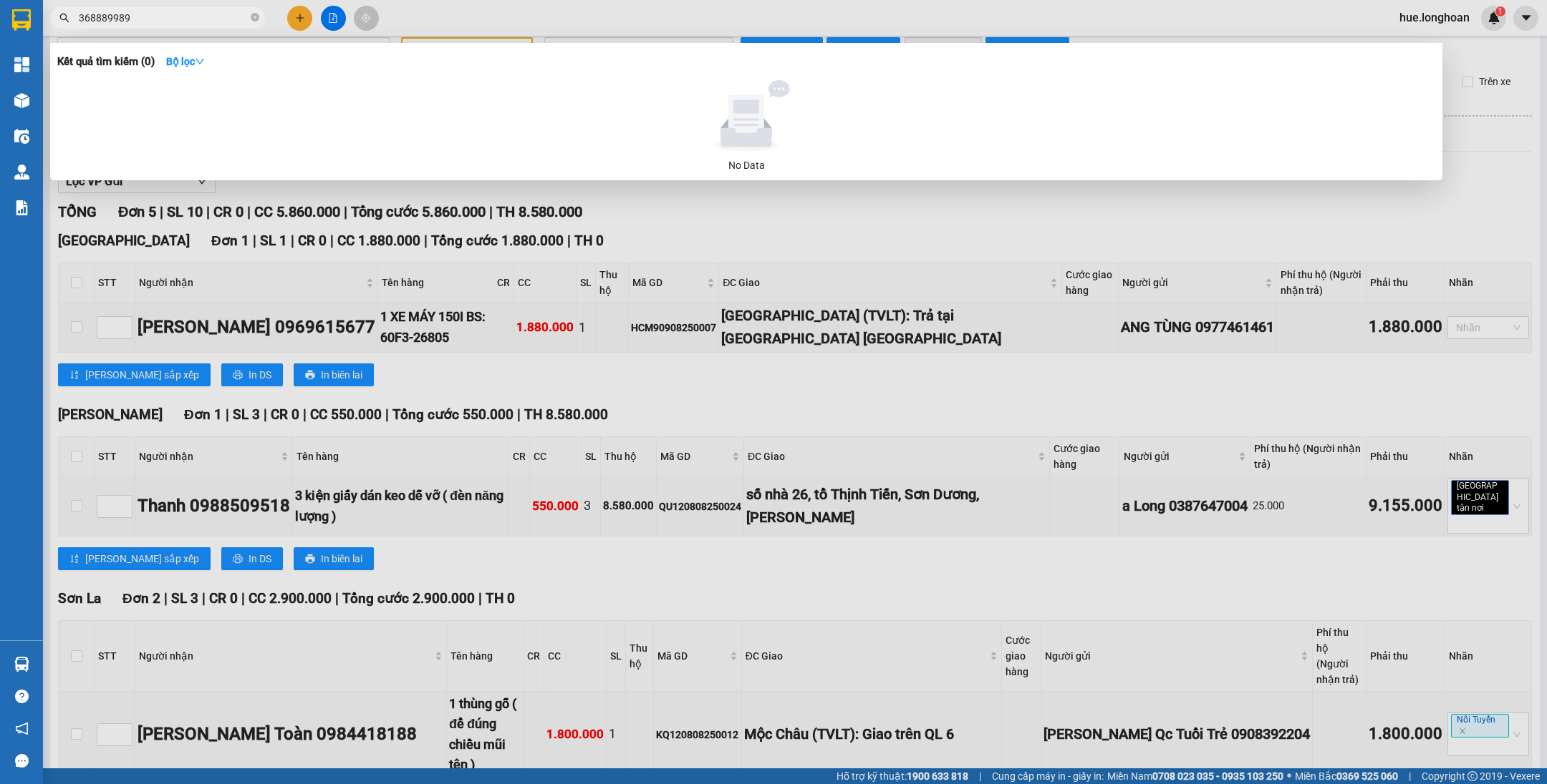
click at [77, 20] on span "368889989" at bounding box center [158, 18] width 215 height 21
click at [80, 17] on input "368889989" at bounding box center [164, 17] width 169 height 15
click at [146, 20] on input "0368889989" at bounding box center [164, 17] width 169 height 15
type input "0368889989"
click at [257, 20] on icon "close-circle" at bounding box center [255, 17] width 9 height 9
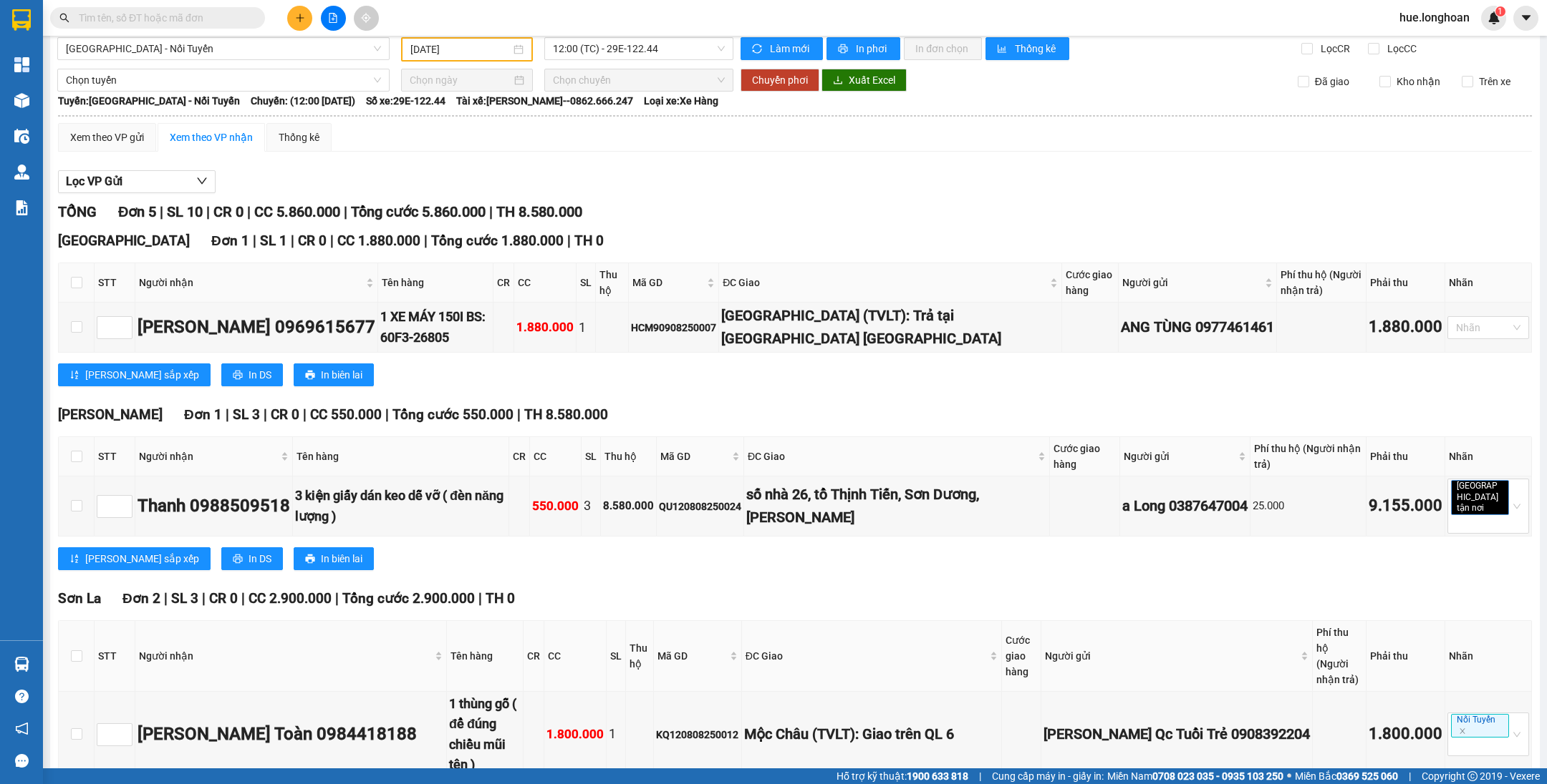
paste input "0368889989"
type input "0368889989"
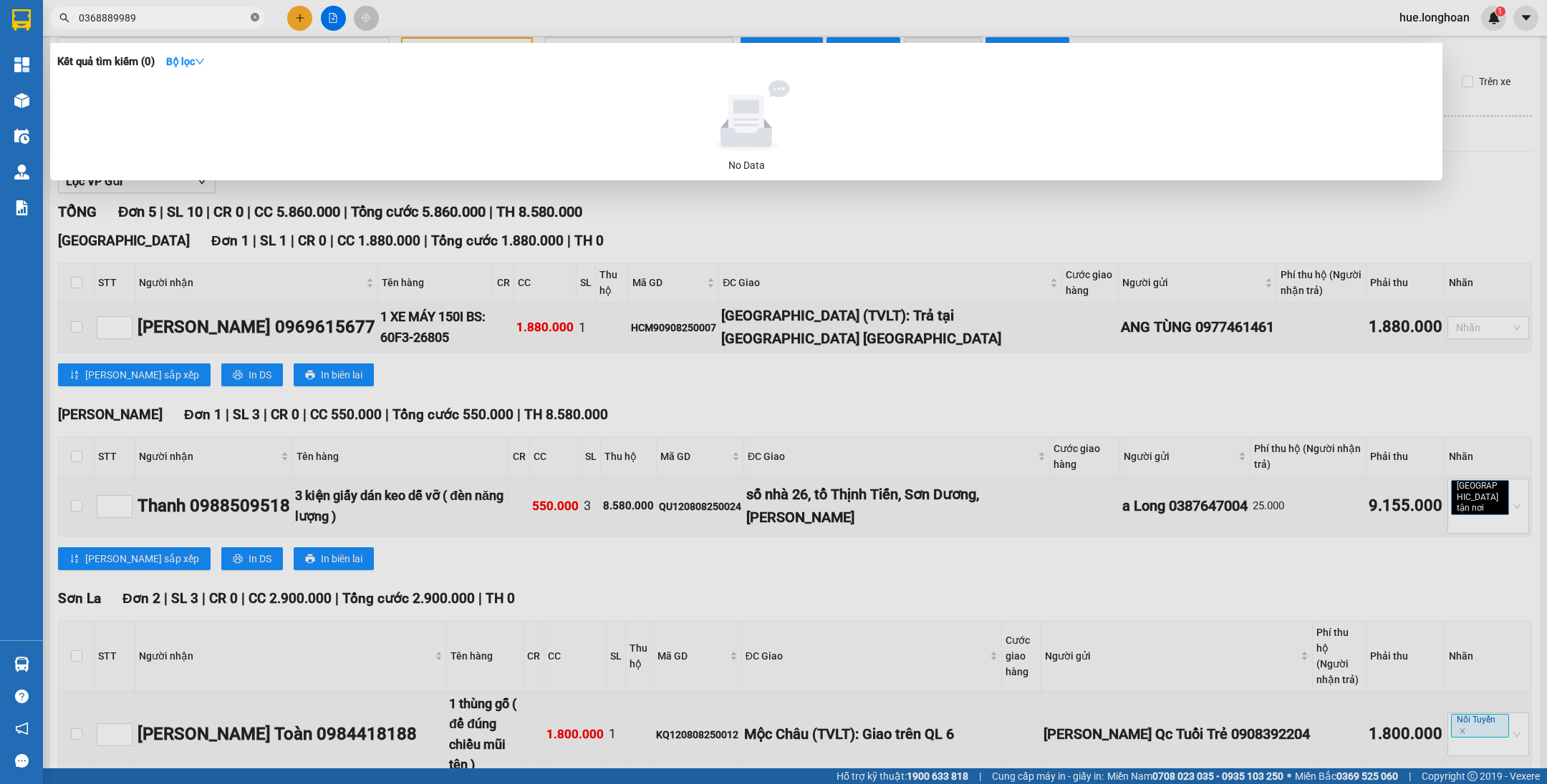
click at [257, 20] on icon "close-circle" at bounding box center [255, 17] width 9 height 9
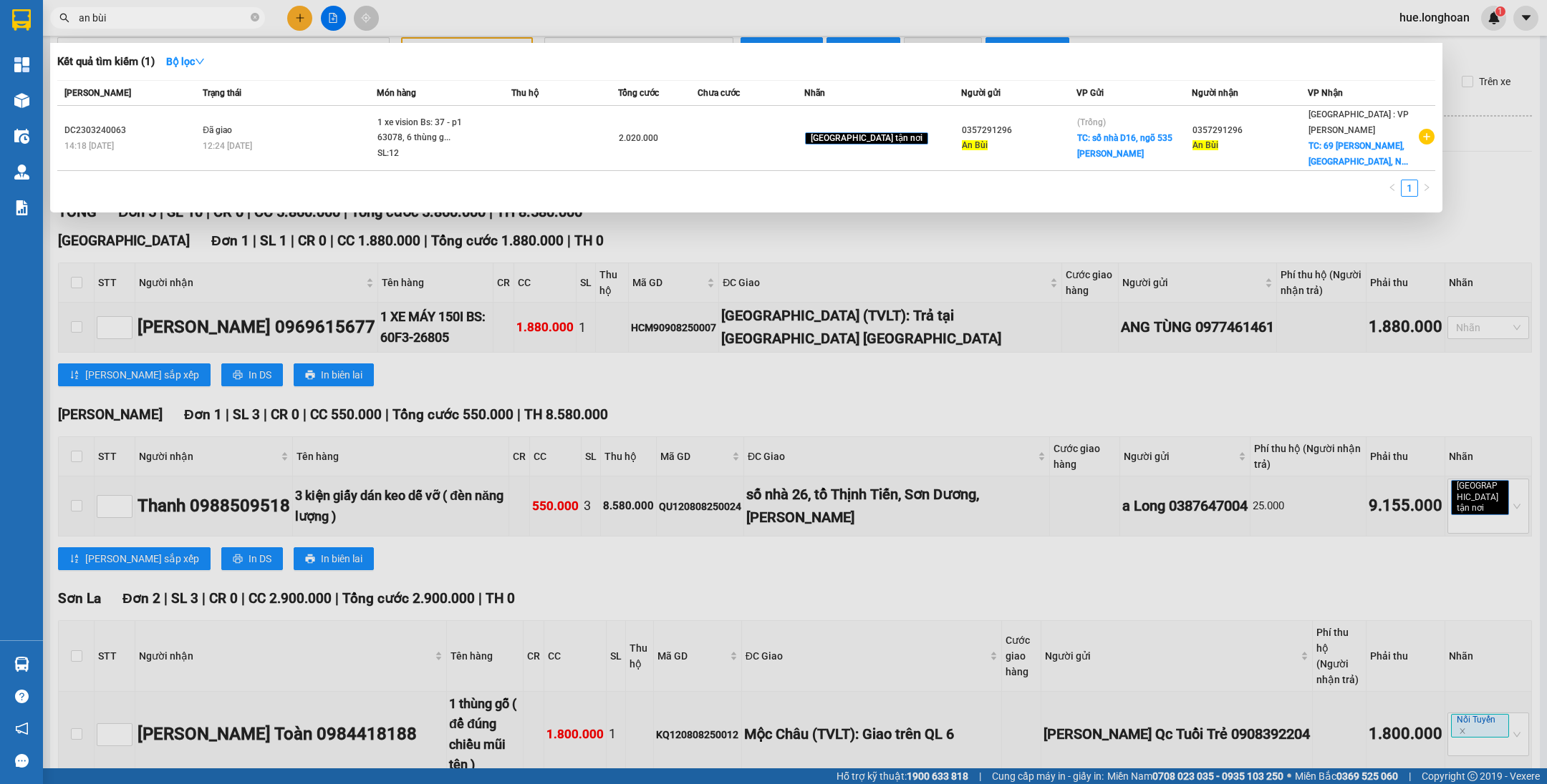
type input "an bùi"
click at [868, 207] on div at bounding box center [773, 392] width 1547 height 784
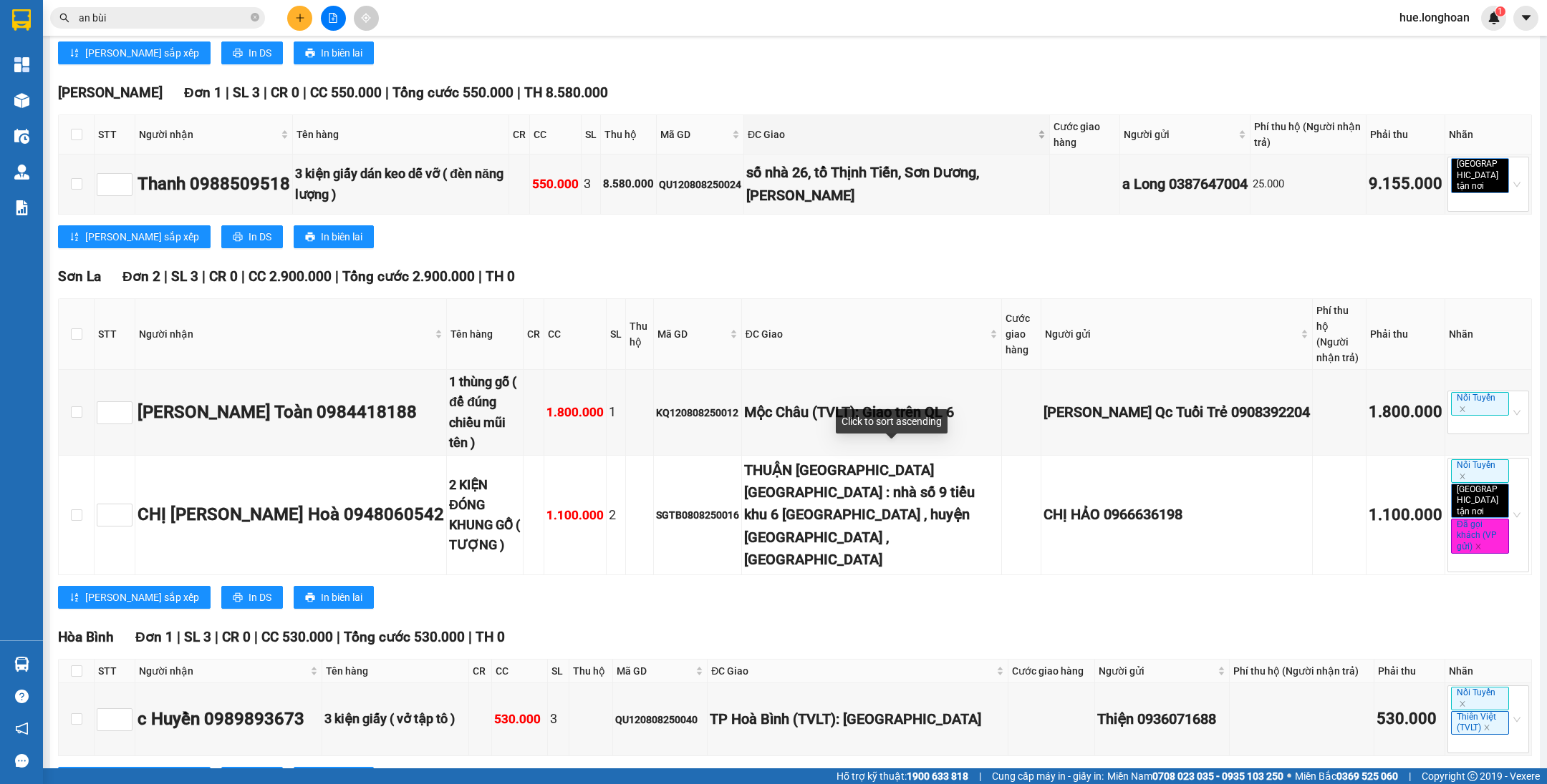
scroll to position [0, 0]
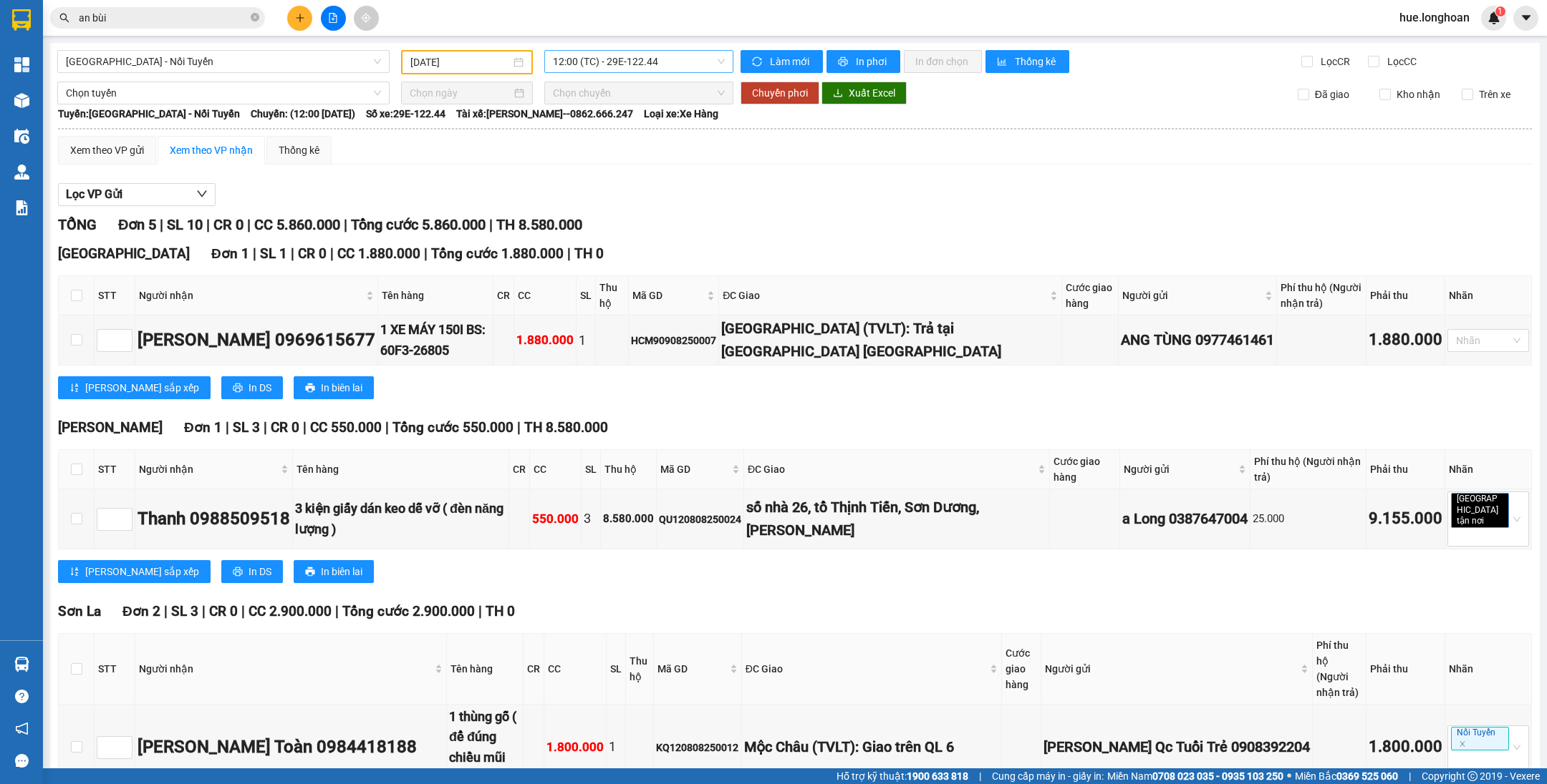
click at [642, 66] on span "12:00 (TC) - 29E-122.44" at bounding box center [638, 61] width 172 height 21
click at [485, 68] on input "[DATE]" at bounding box center [460, 62] width 100 height 15
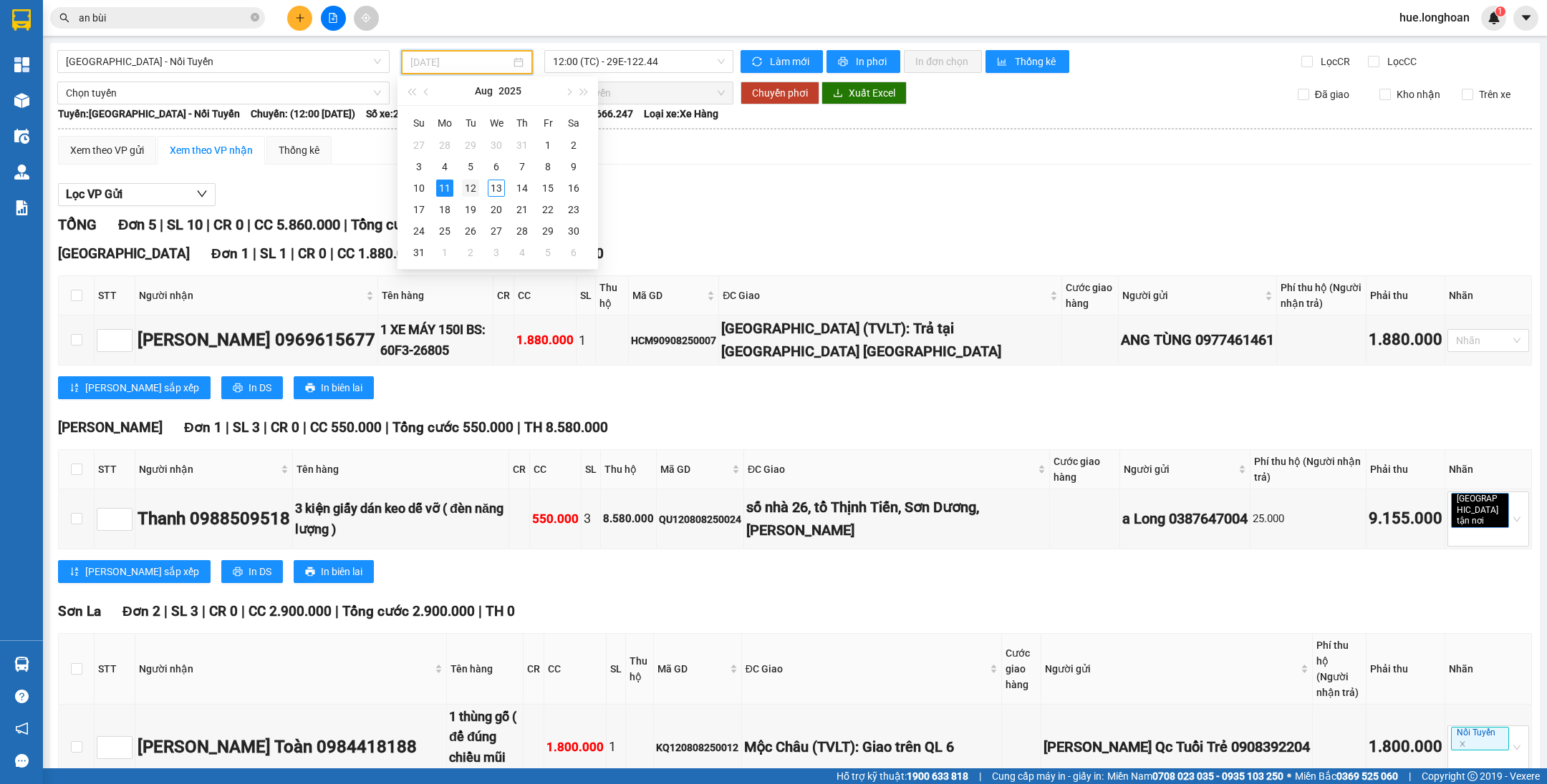
click at [474, 180] on div "12" at bounding box center [470, 188] width 17 height 17
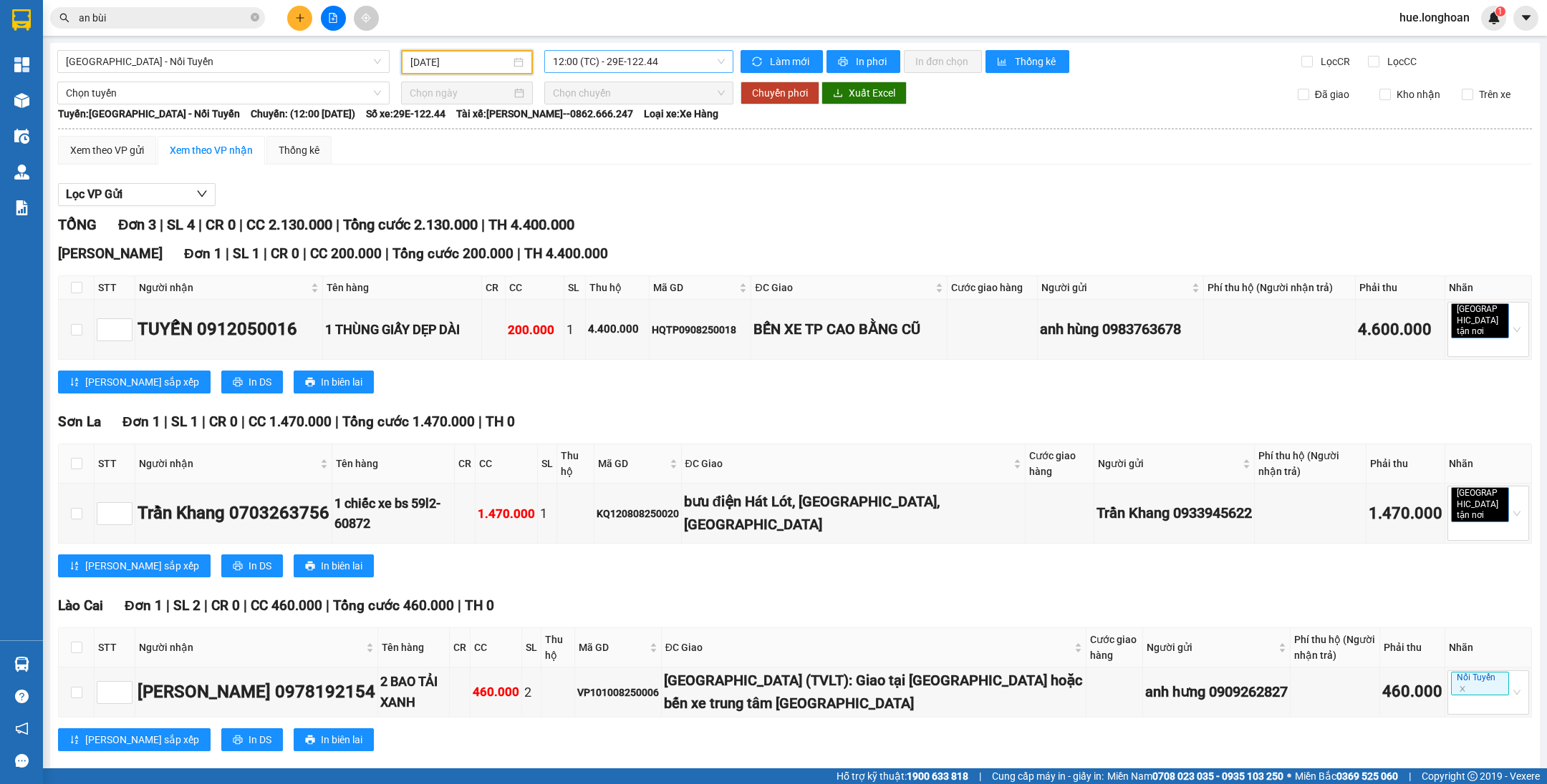
click at [645, 57] on span "12:00 (TC) - 29E-122.44" at bounding box center [638, 61] width 172 height 21
click at [474, 65] on input "[DATE]" at bounding box center [460, 62] width 100 height 15
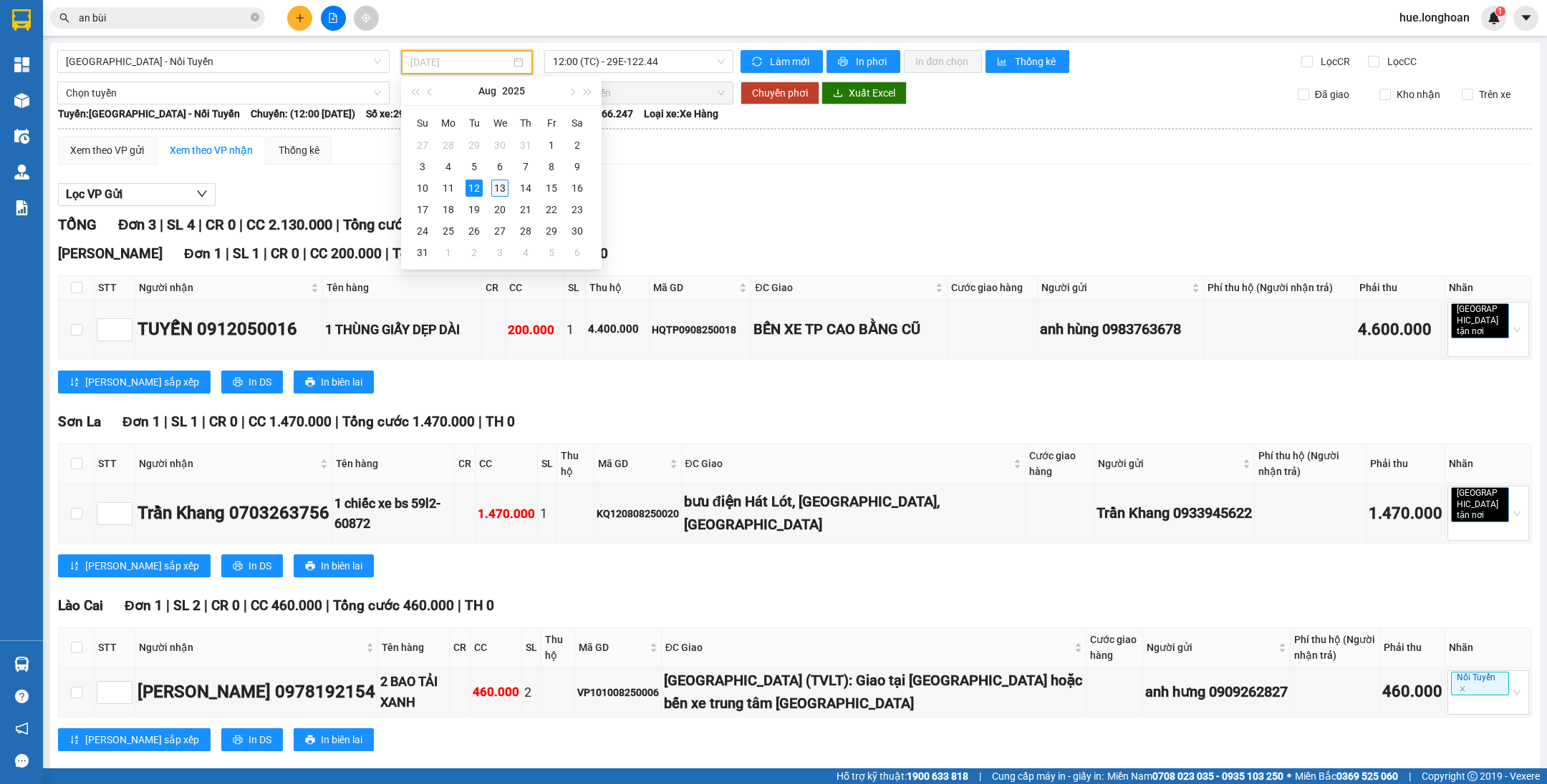
click at [503, 189] on div "13" at bounding box center [500, 188] width 17 height 17
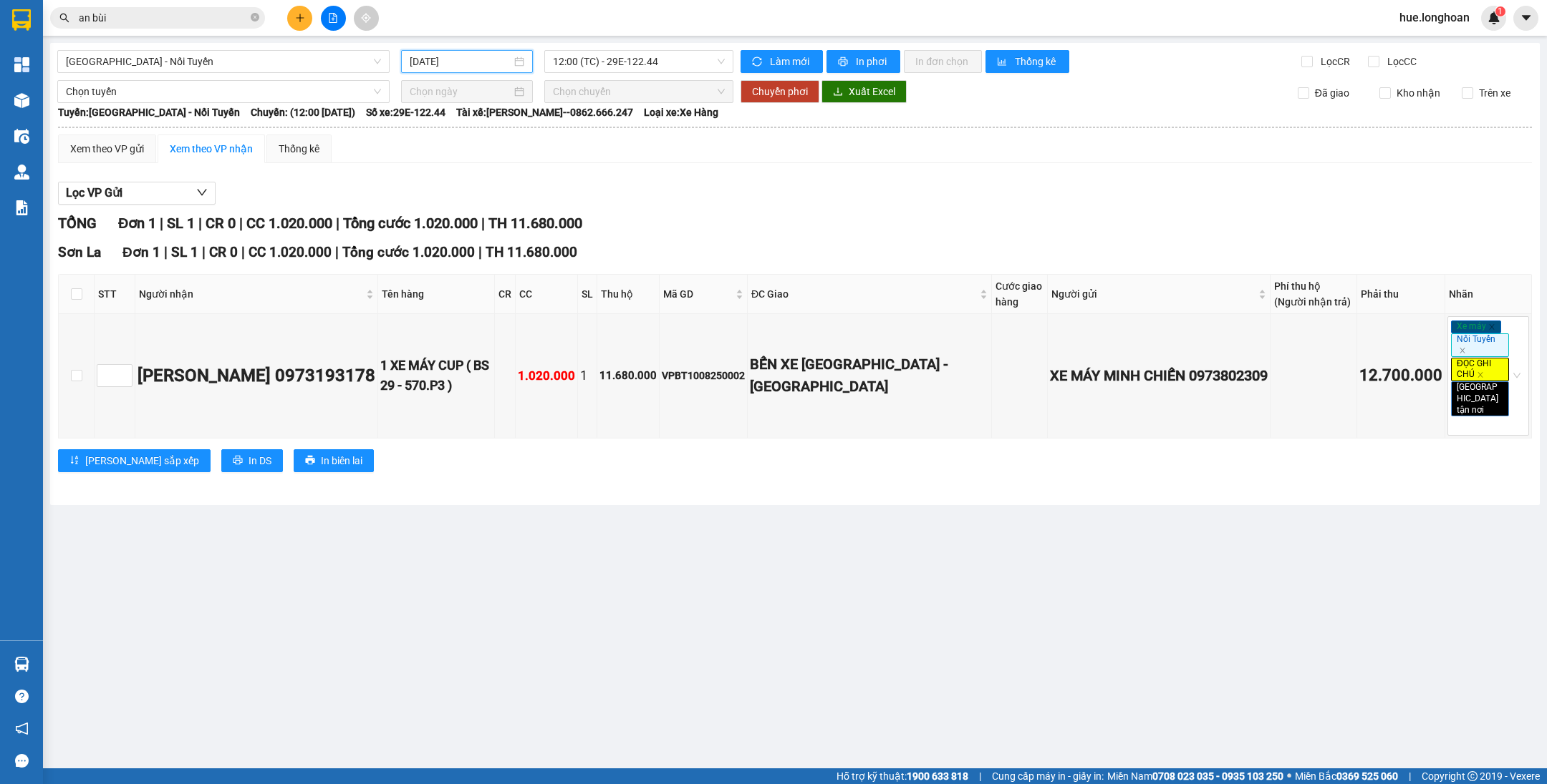
click at [466, 56] on input "[DATE]" at bounding box center [460, 61] width 102 height 15
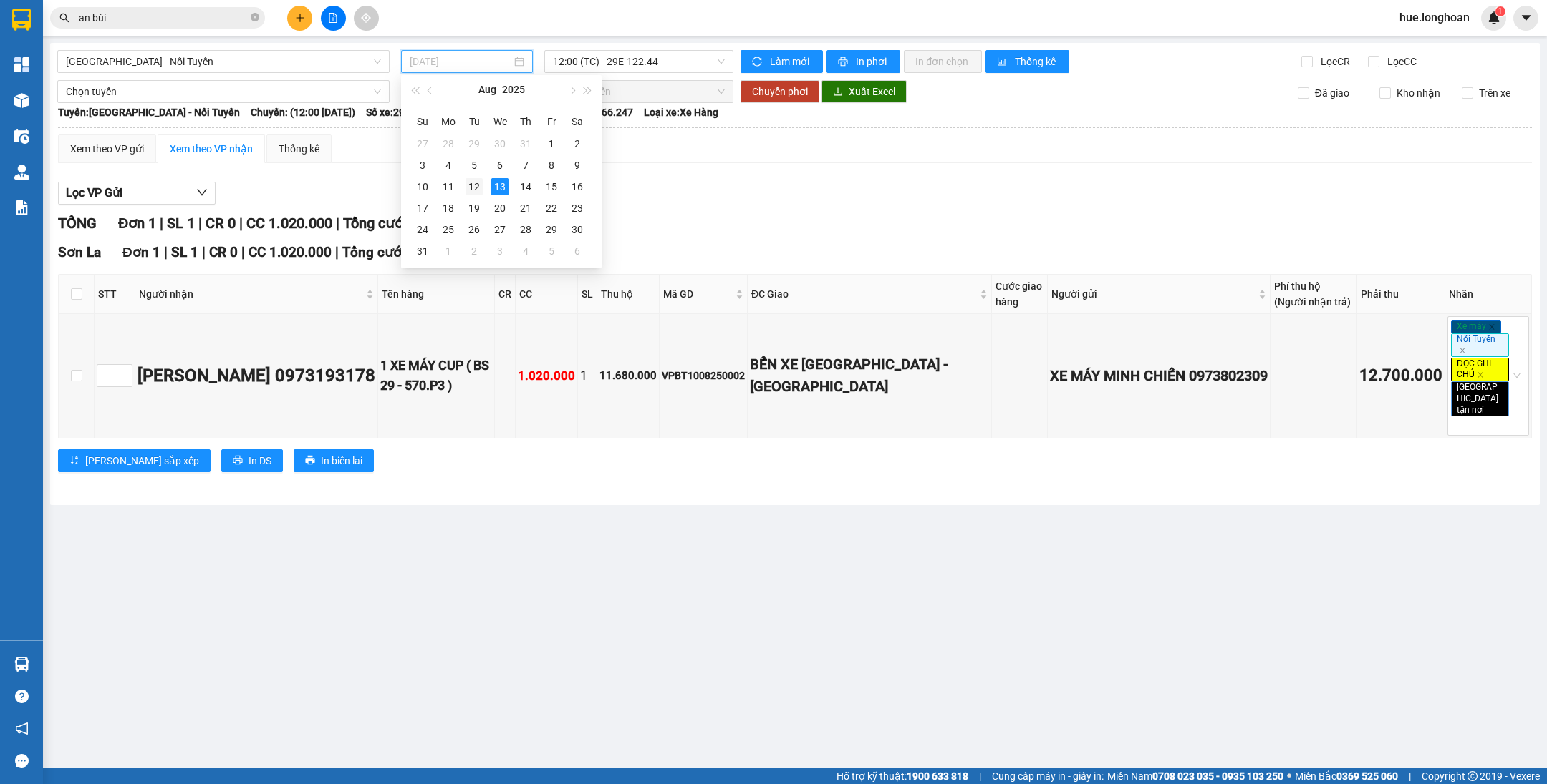
click at [483, 188] on td "12" at bounding box center [474, 186] width 26 height 21
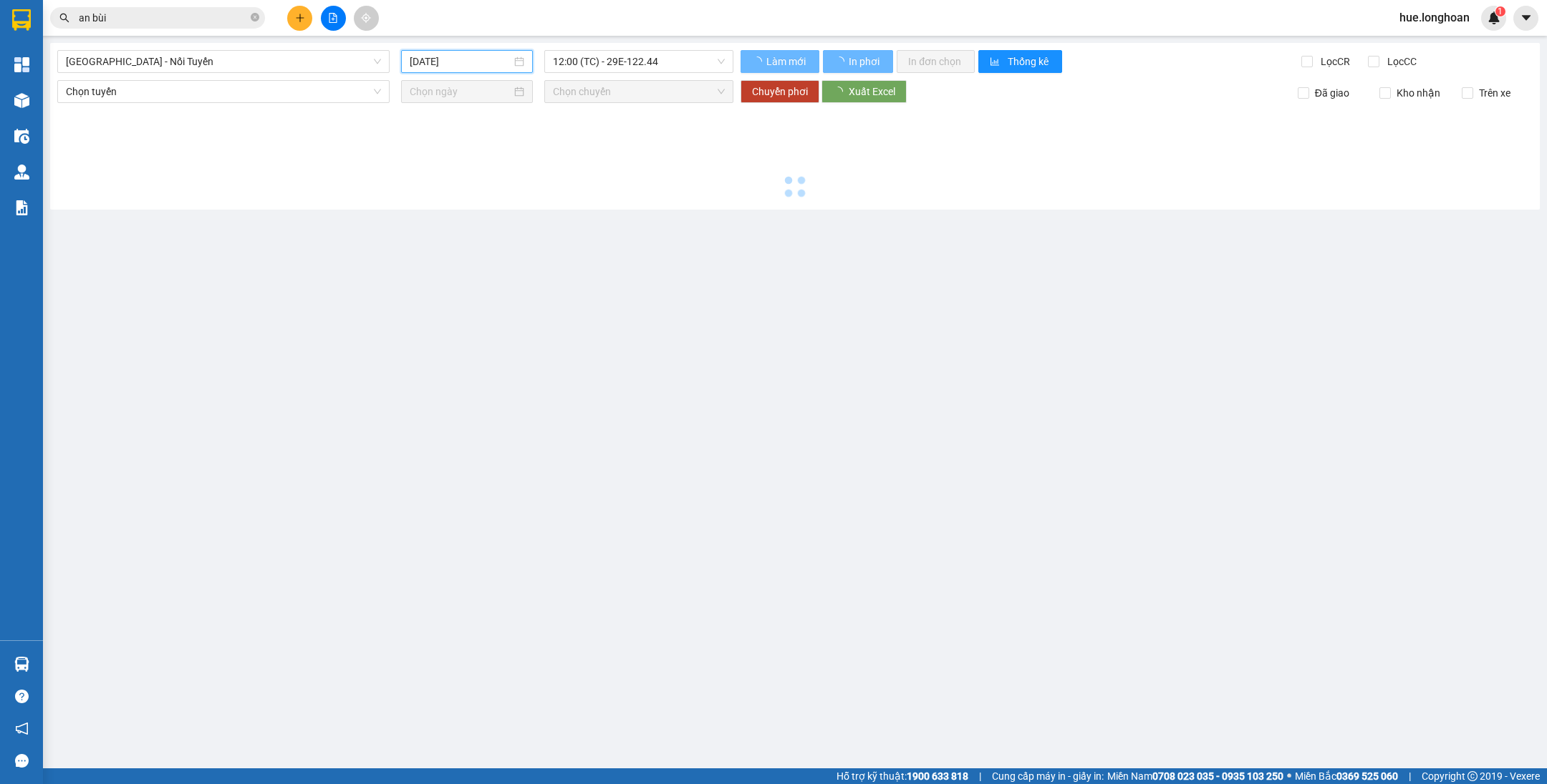
type input "[DATE]"
